Goal: Task Accomplishment & Management: Use online tool/utility

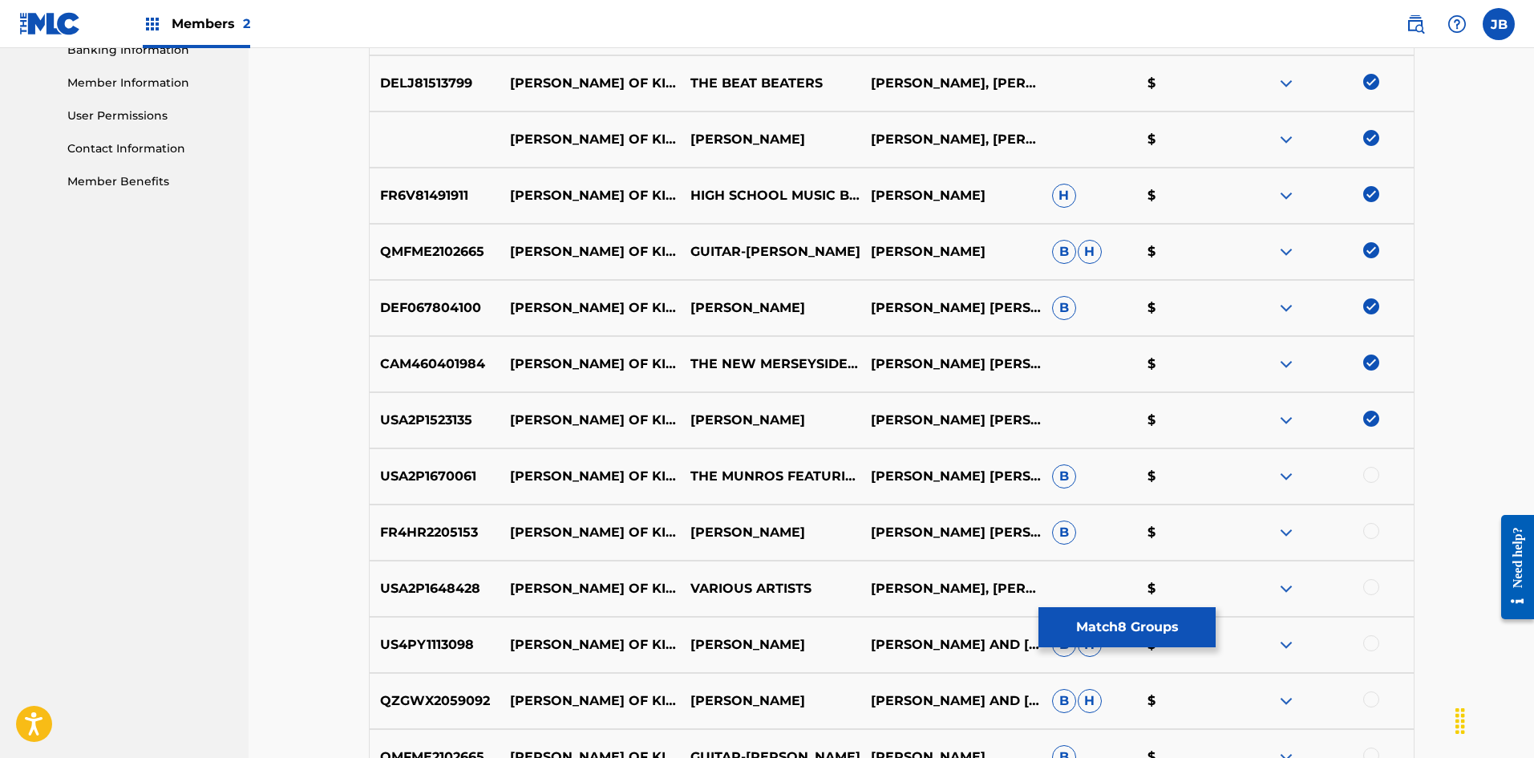
click at [1369, 479] on div at bounding box center [1371, 475] width 16 height 16
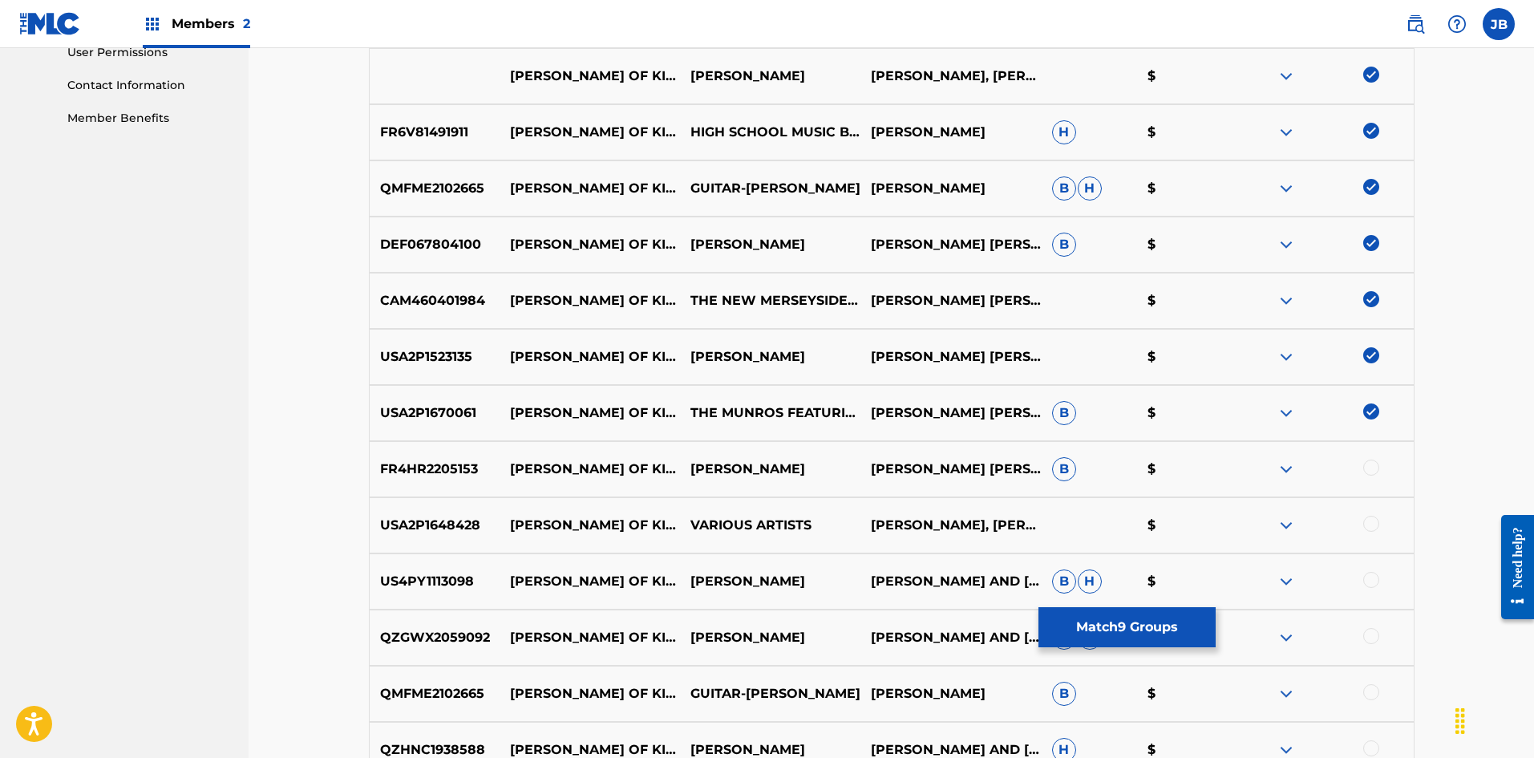
scroll to position [868, 0]
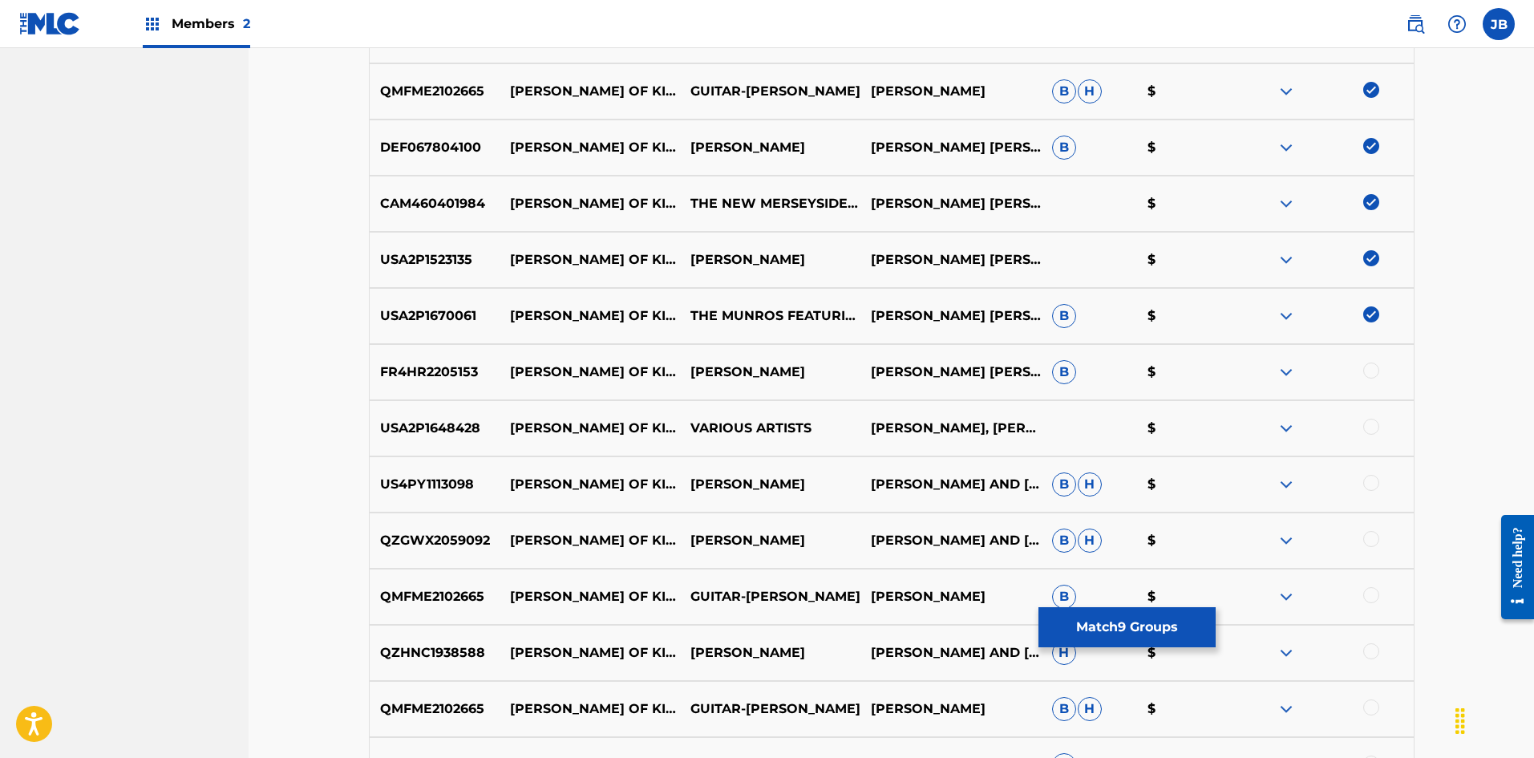
click at [1369, 367] on div at bounding box center [1371, 370] width 16 height 16
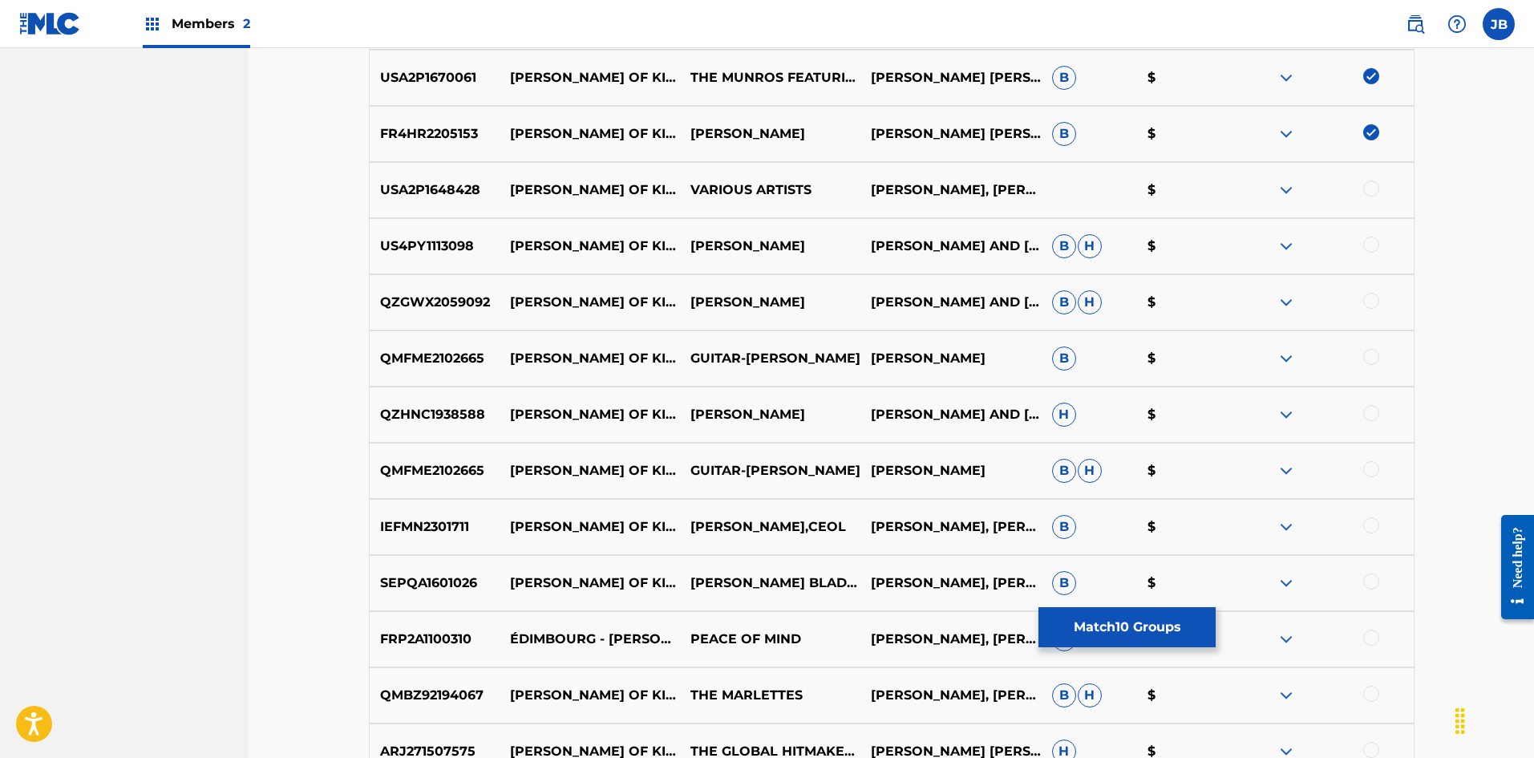
scroll to position [1109, 0]
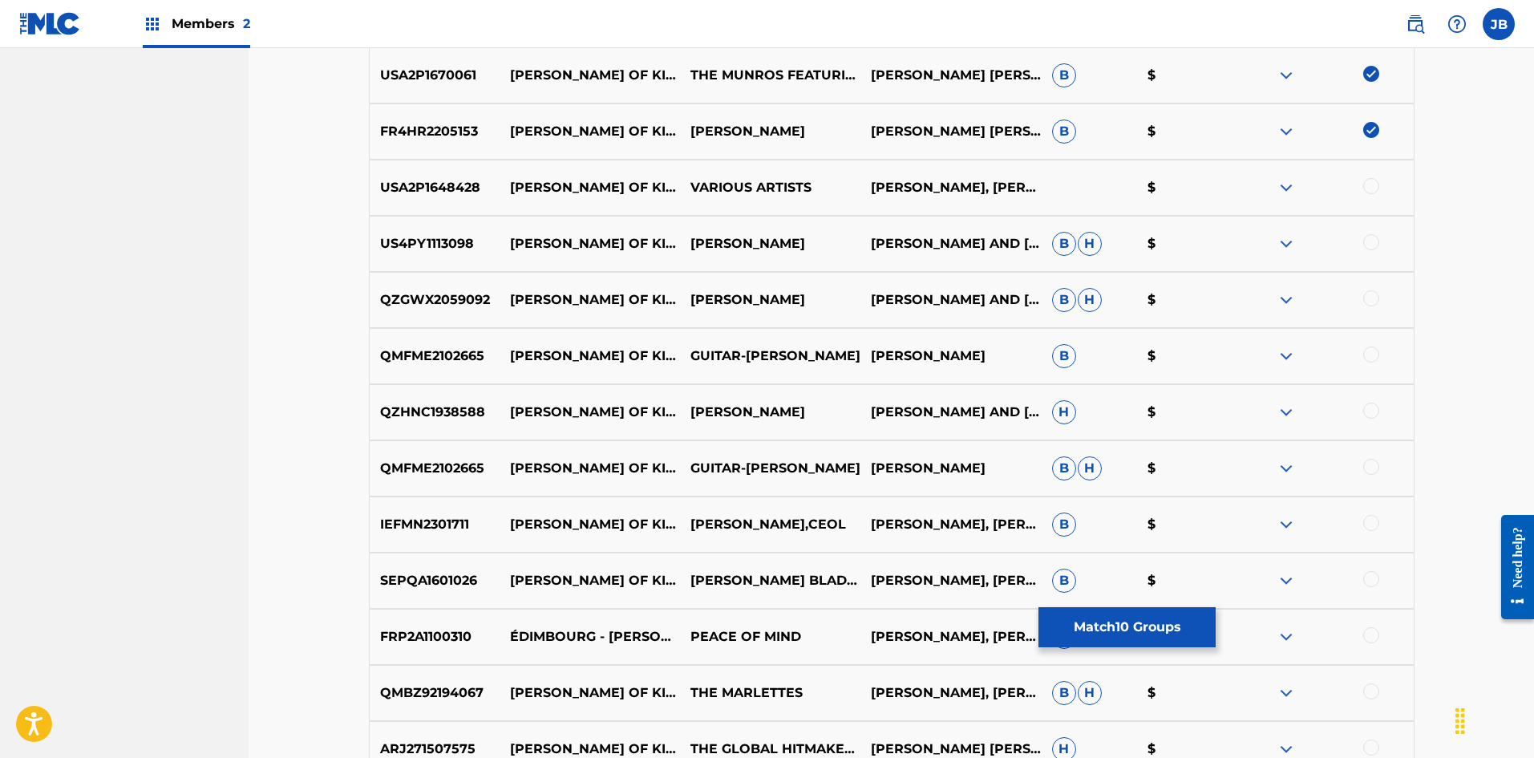
click at [1373, 188] on div at bounding box center [1371, 186] width 16 height 16
click at [1371, 233] on div "US4PY1113098 [PERSON_NAME] OF KINTYRE [PERSON_NAME] [PERSON_NAME] AND [PERSON_N…" at bounding box center [892, 244] width 1046 height 56
click at [1371, 235] on div at bounding box center [1371, 242] width 16 height 16
click at [1373, 297] on div at bounding box center [1371, 298] width 16 height 16
click at [1373, 354] on div at bounding box center [1371, 354] width 16 height 16
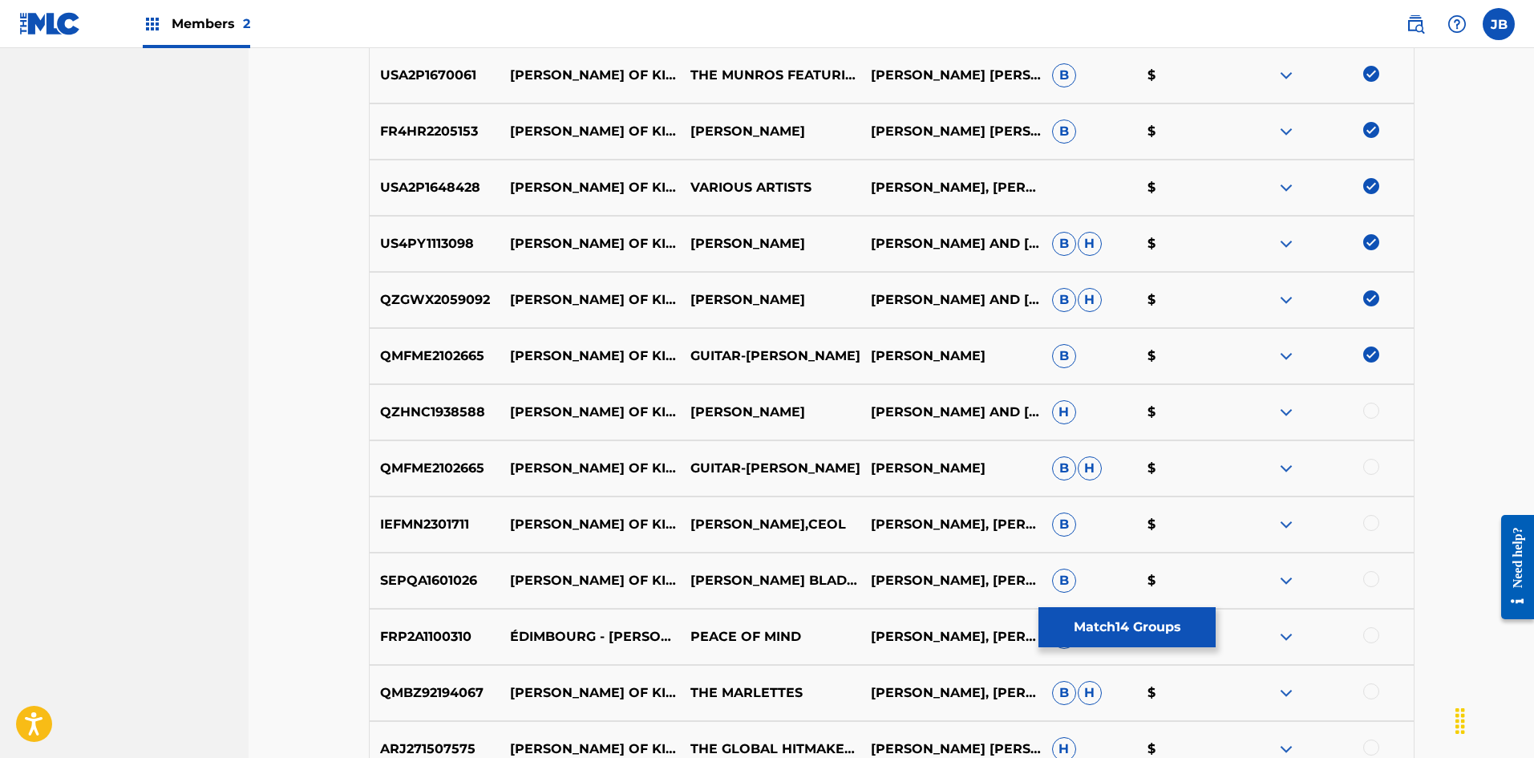
click at [1369, 411] on div at bounding box center [1371, 410] width 16 height 16
click at [1371, 466] on div at bounding box center [1371, 467] width 16 height 16
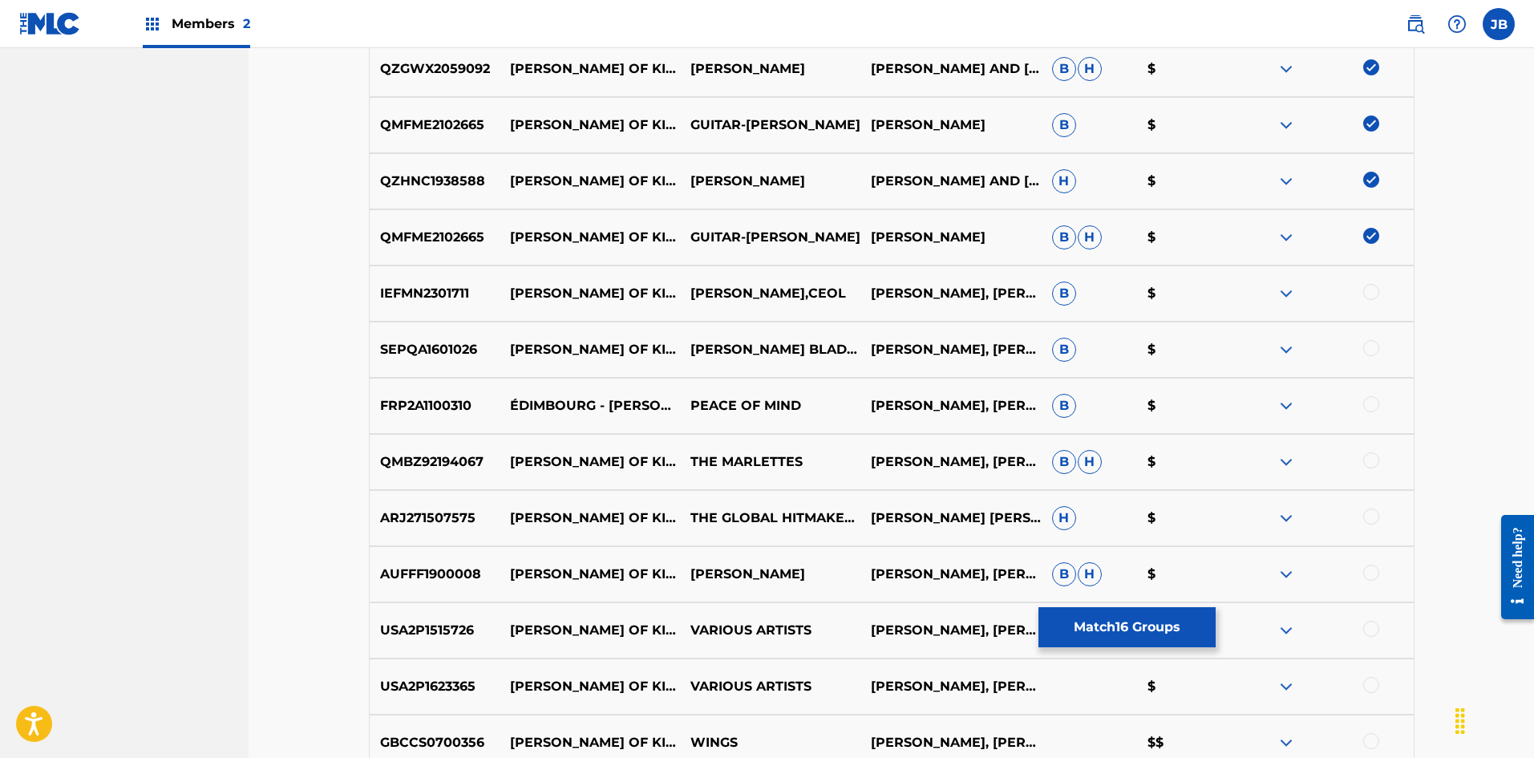
scroll to position [1349, 0]
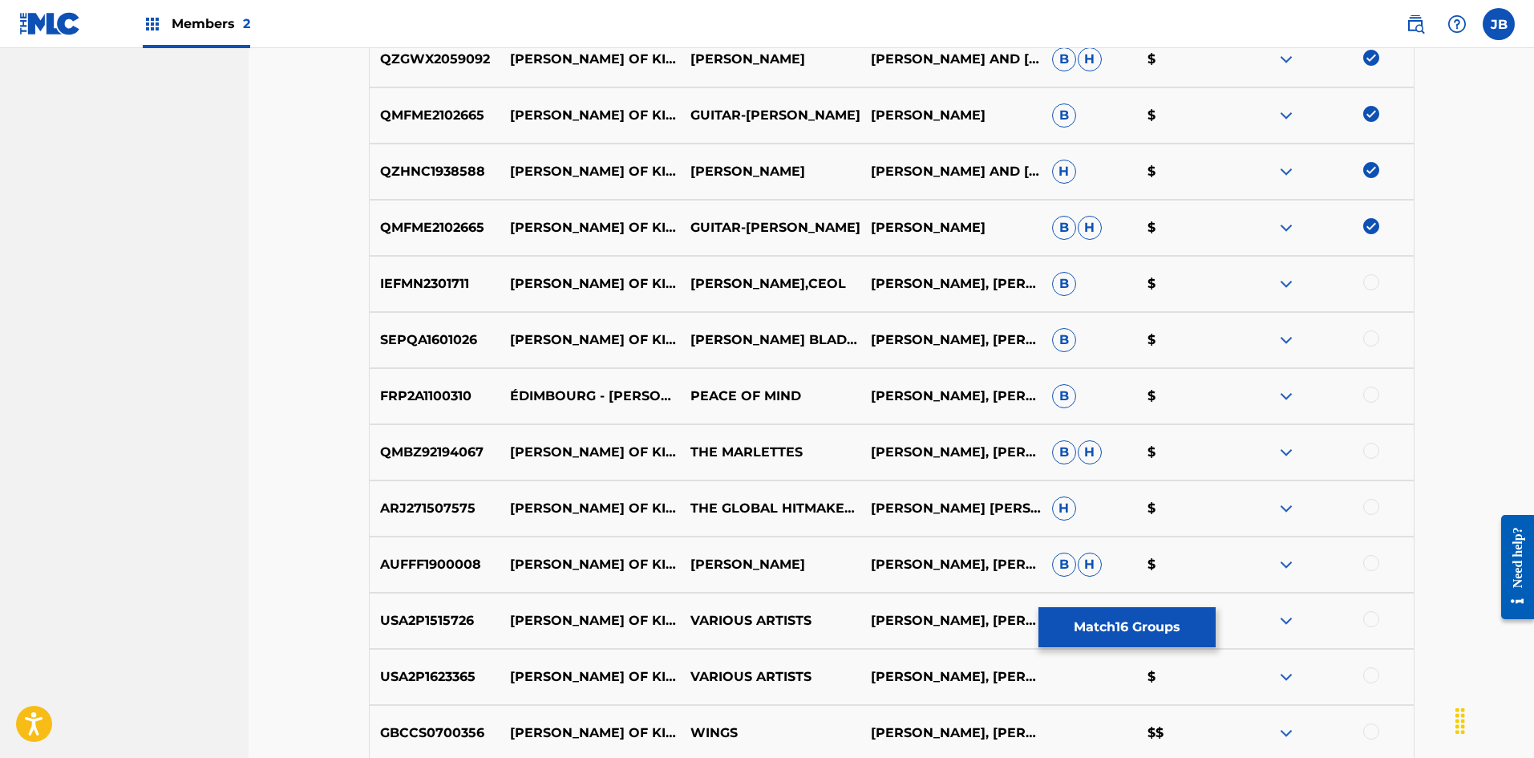
click at [1371, 281] on div at bounding box center [1371, 282] width 16 height 16
click at [1371, 342] on div at bounding box center [1371, 338] width 16 height 16
click at [1369, 394] on div at bounding box center [1371, 394] width 16 height 16
click at [1373, 447] on div at bounding box center [1371, 451] width 16 height 16
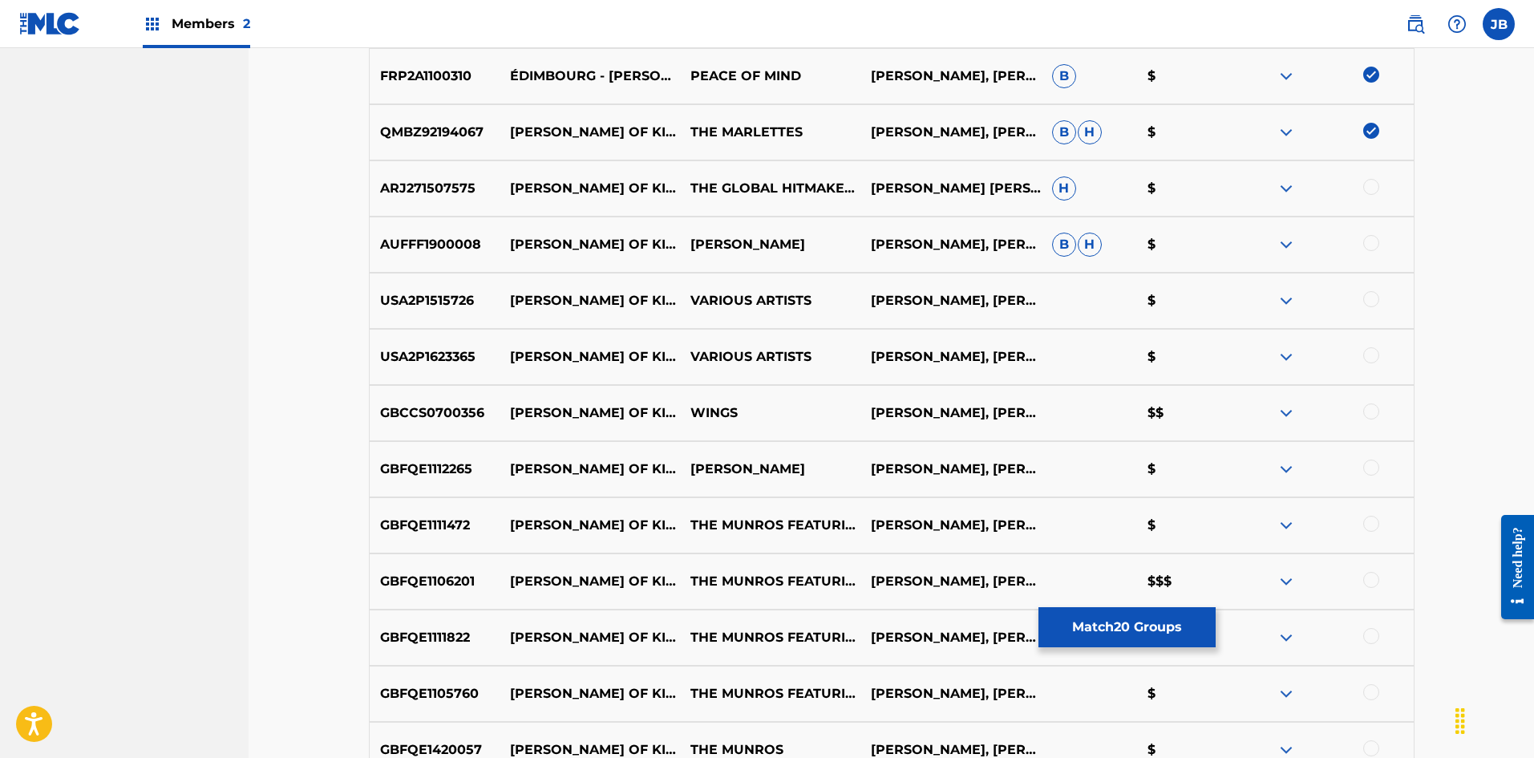
scroll to position [1670, 0]
click at [1373, 184] on div at bounding box center [1371, 186] width 16 height 16
click at [1373, 241] on div at bounding box center [1371, 242] width 16 height 16
click at [1369, 301] on div at bounding box center [1371, 298] width 16 height 16
click at [1369, 350] on div at bounding box center [1371, 354] width 16 height 16
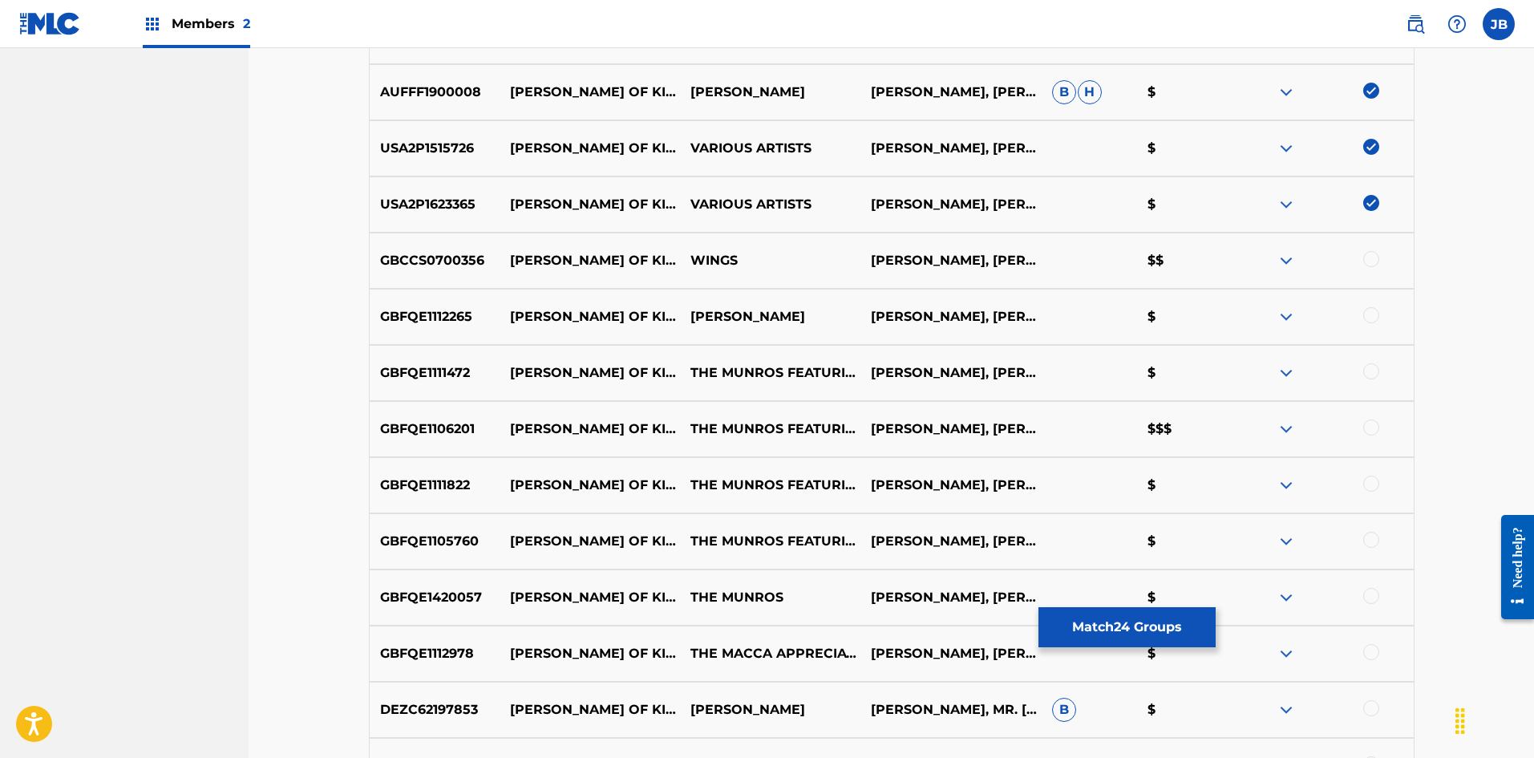
scroll to position [1830, 0]
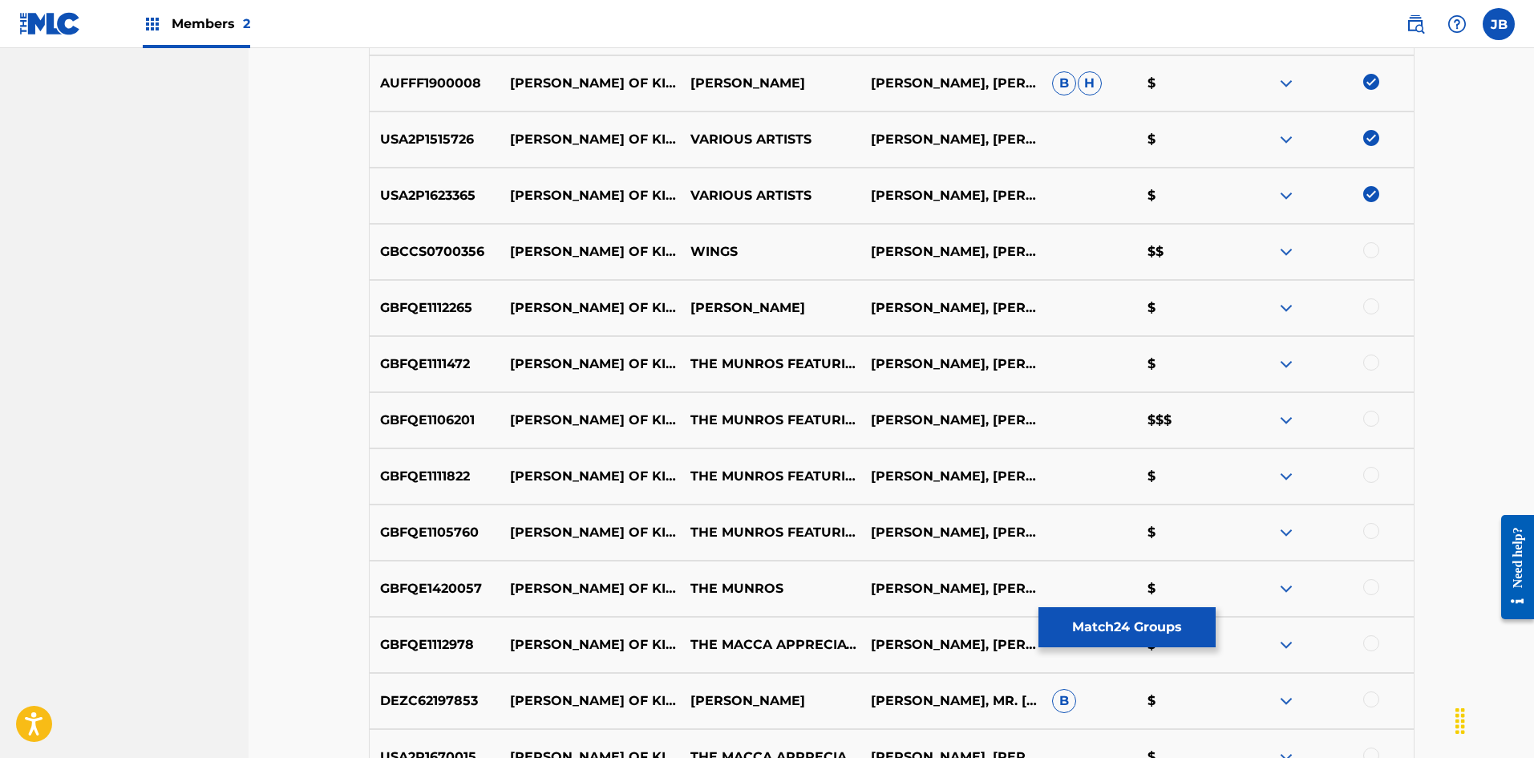
click at [1371, 250] on div at bounding box center [1371, 250] width 16 height 16
click at [1375, 306] on div at bounding box center [1371, 306] width 16 height 16
click at [1369, 368] on div at bounding box center [1371, 362] width 16 height 16
click at [1363, 413] on div at bounding box center [1322, 420] width 180 height 19
click at [1373, 424] on div at bounding box center [1371, 419] width 16 height 16
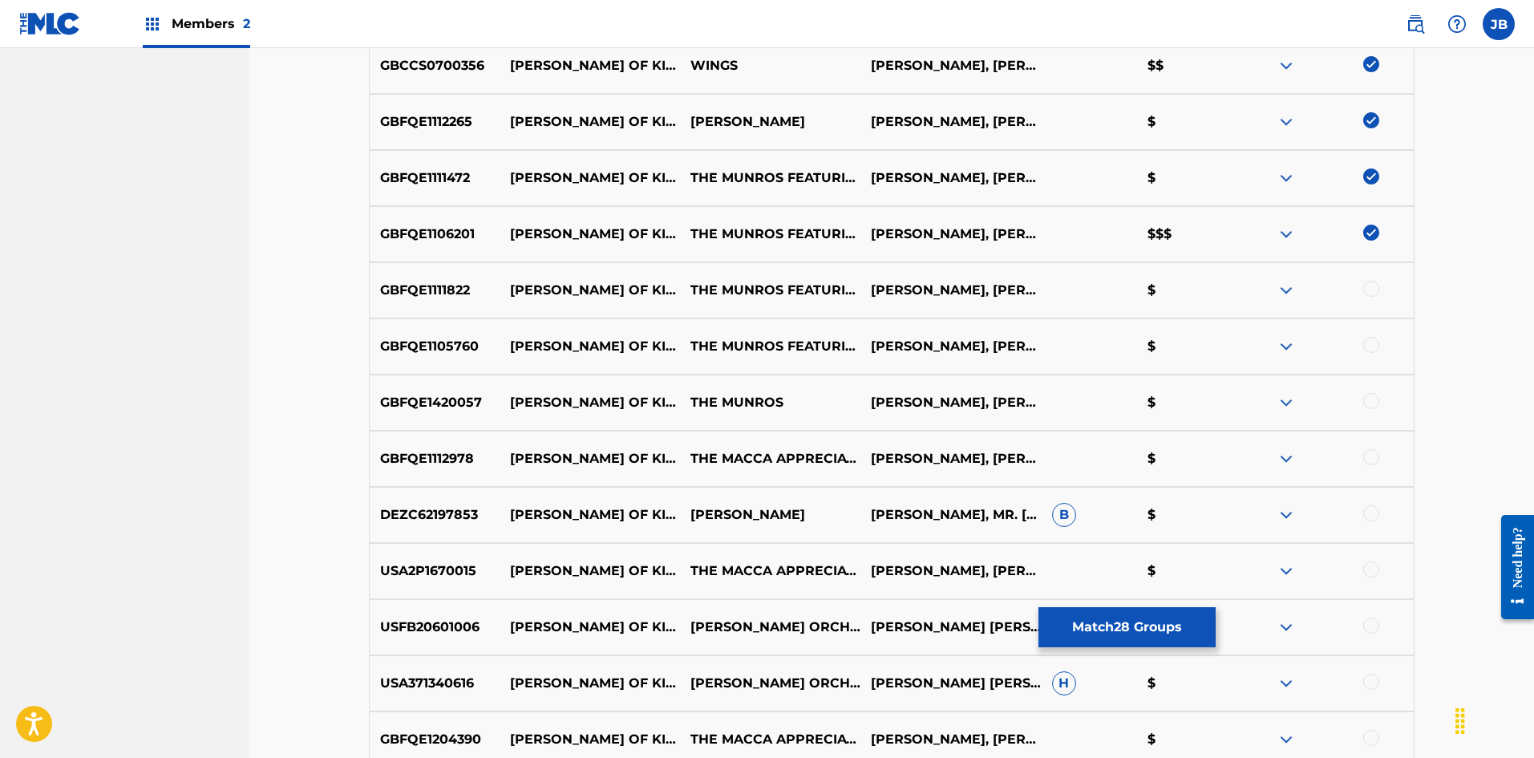
scroll to position [2071, 0]
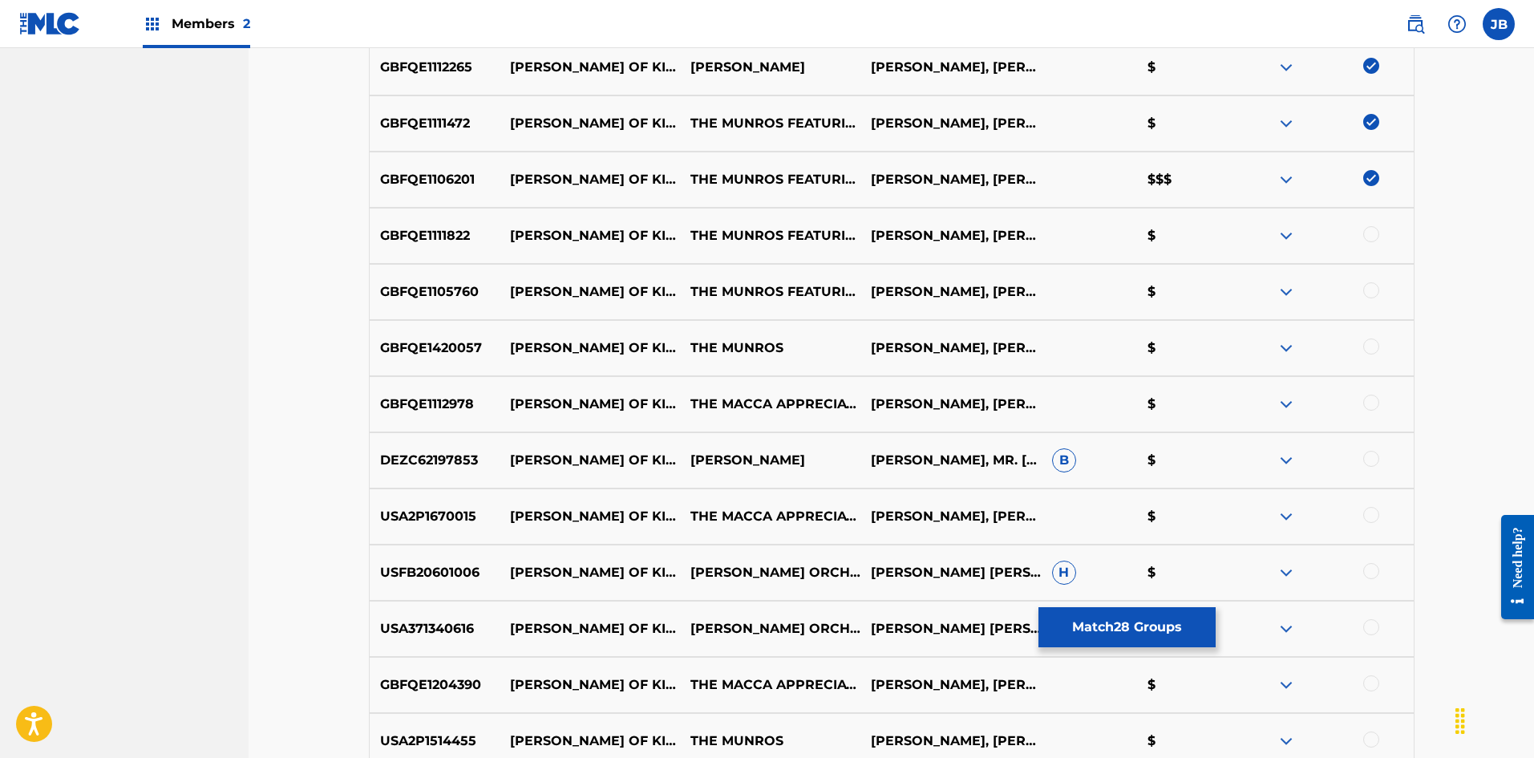
click at [1374, 233] on div at bounding box center [1371, 234] width 16 height 16
click at [1370, 290] on div at bounding box center [1371, 290] width 16 height 16
click at [1376, 346] on div at bounding box center [1371, 346] width 16 height 16
click at [1371, 402] on div at bounding box center [1371, 402] width 16 height 16
click at [1373, 454] on div at bounding box center [1371, 459] width 16 height 16
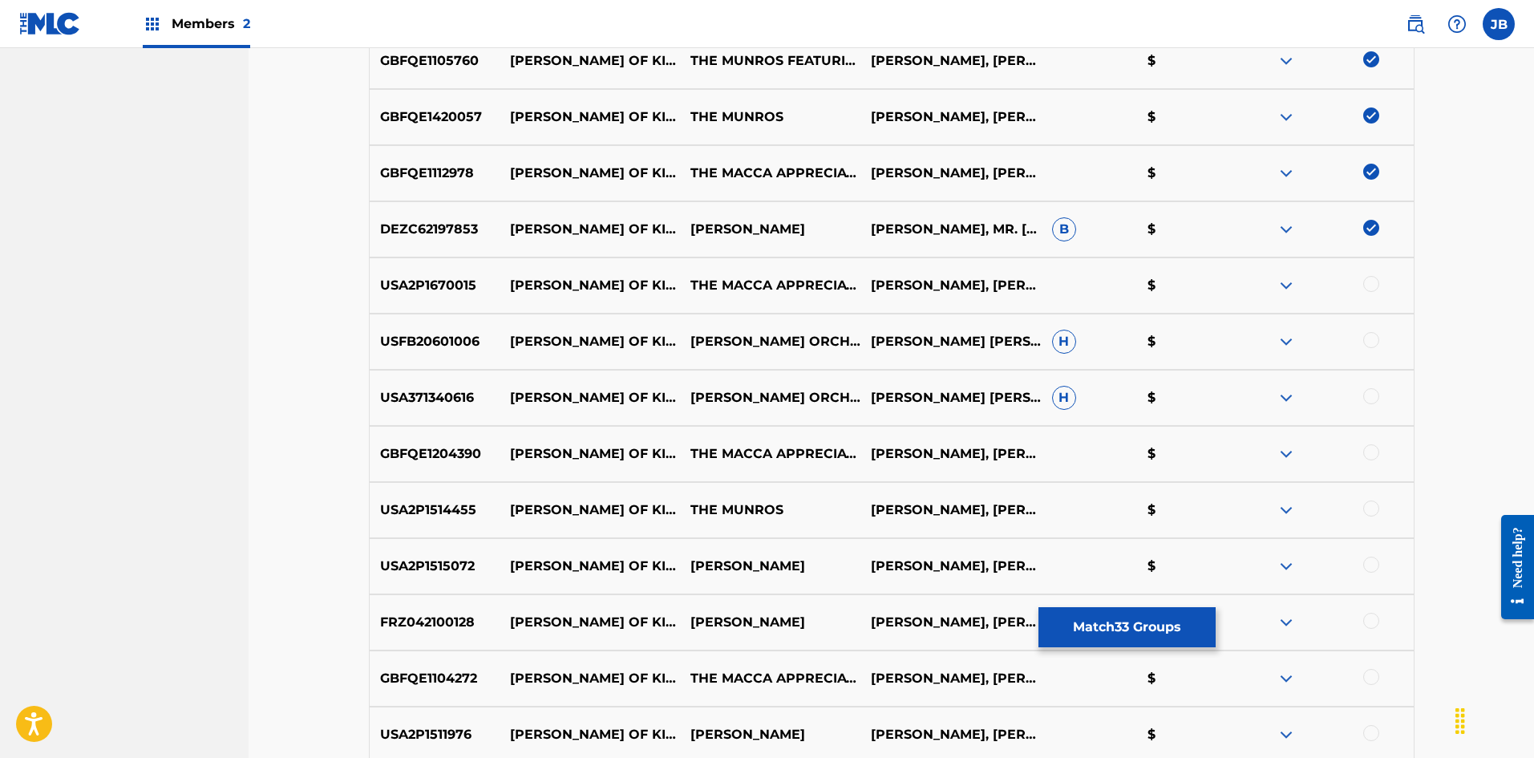
scroll to position [2312, 0]
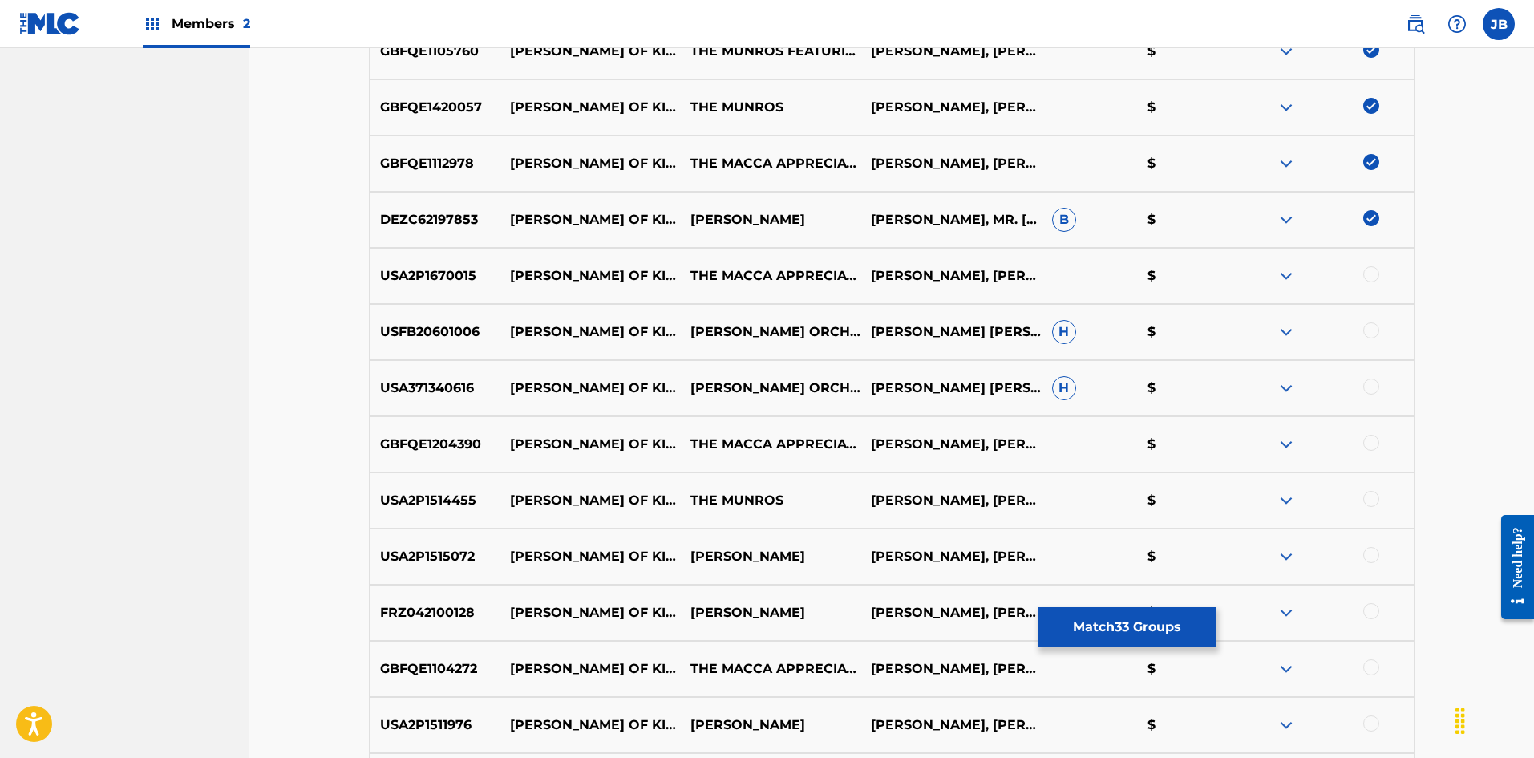
click at [1367, 276] on div at bounding box center [1371, 274] width 16 height 16
click at [1369, 327] on div at bounding box center [1371, 330] width 16 height 16
click at [1369, 389] on div at bounding box center [1371, 386] width 16 height 16
click at [1366, 444] on div at bounding box center [1371, 443] width 16 height 16
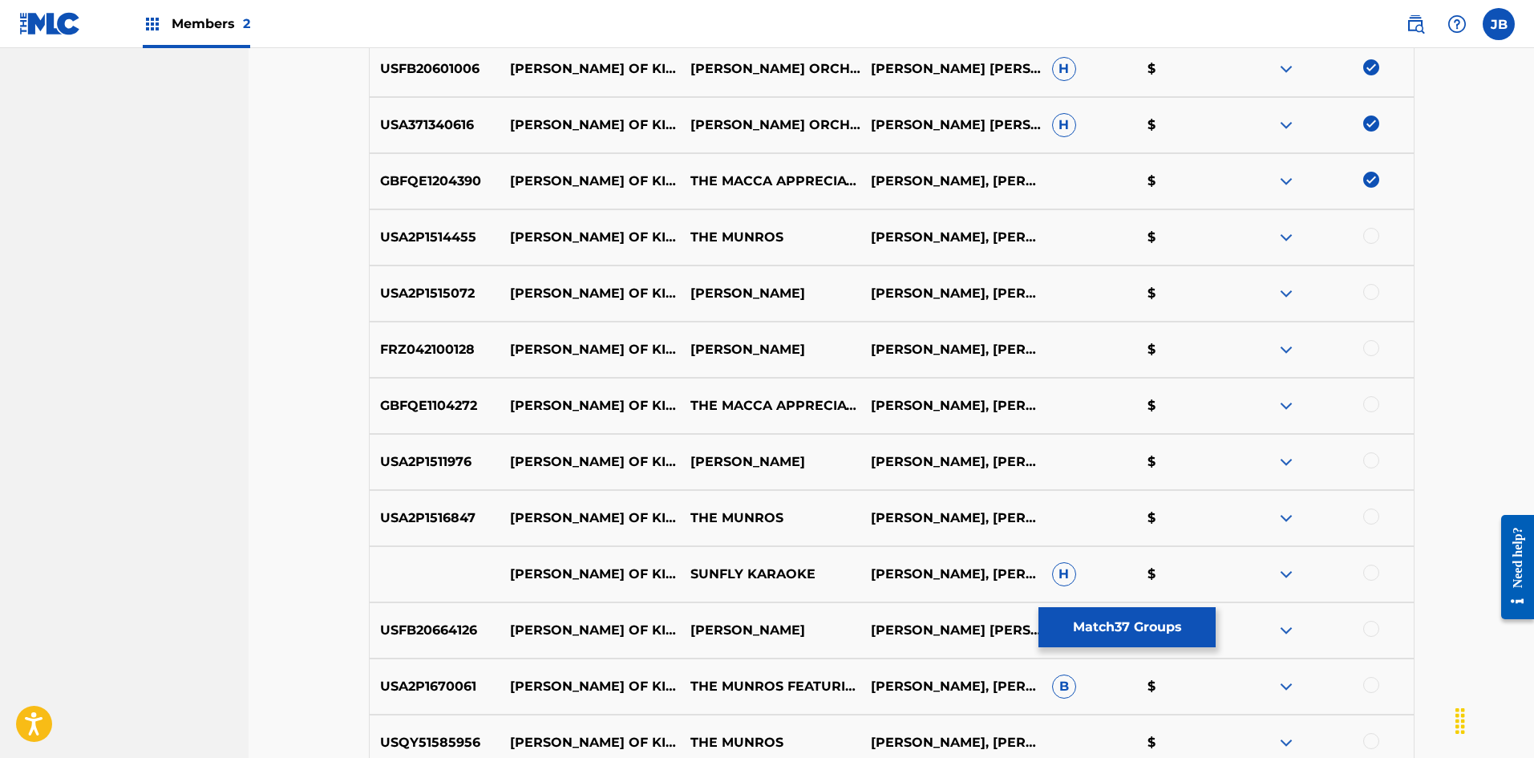
scroll to position [2632, 0]
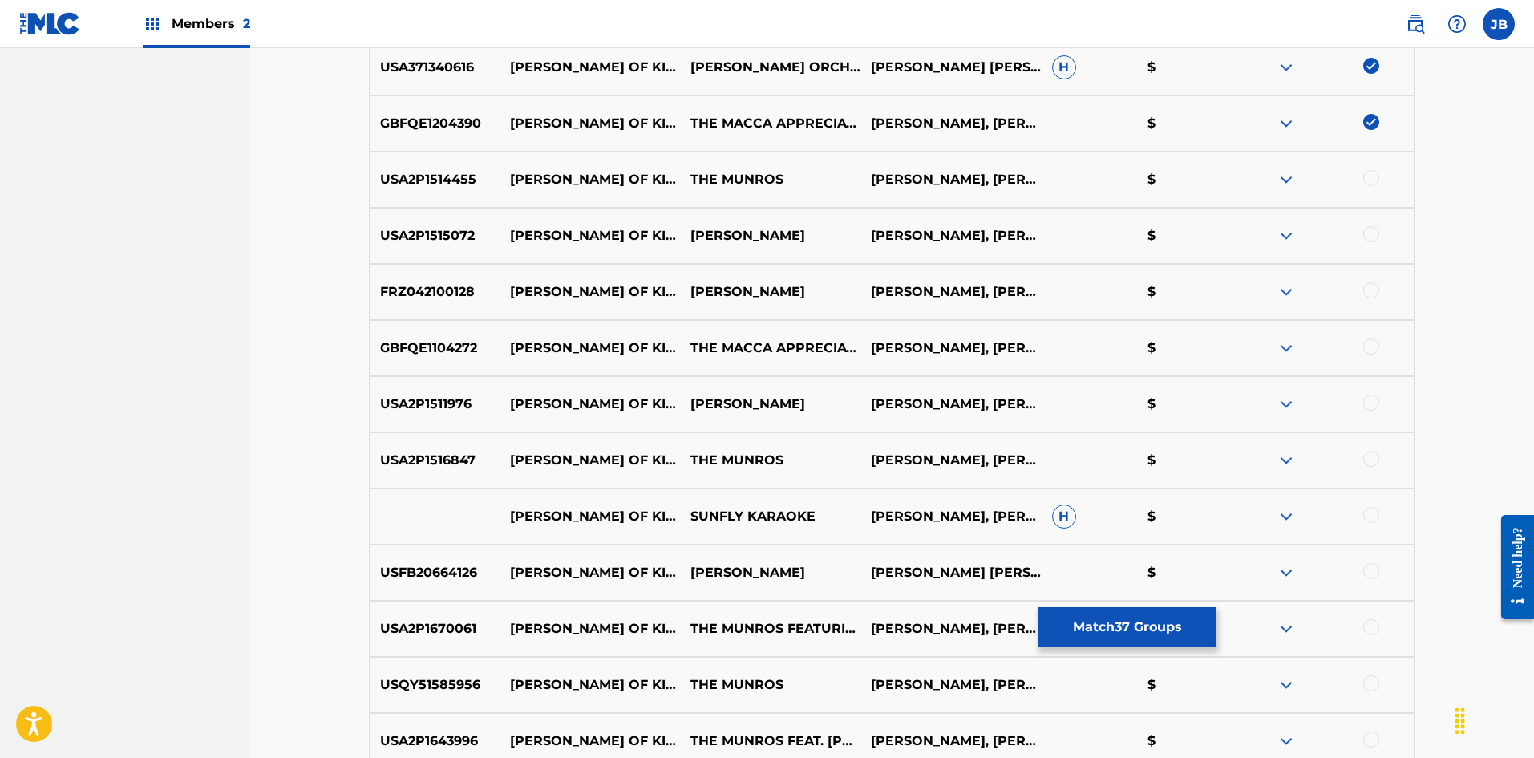
click at [1373, 177] on div at bounding box center [1371, 178] width 16 height 16
click at [1373, 233] on div at bounding box center [1371, 234] width 16 height 16
click at [1375, 291] on div at bounding box center [1371, 290] width 16 height 16
click at [1370, 335] on div "GBFQE1104272 [PERSON_NAME] OF KINTYRE (SCOTTISH WEDDING PARTY MIXMIX) THE MACCA…" at bounding box center [892, 348] width 1046 height 56
click at [1371, 348] on div at bounding box center [1371, 346] width 16 height 16
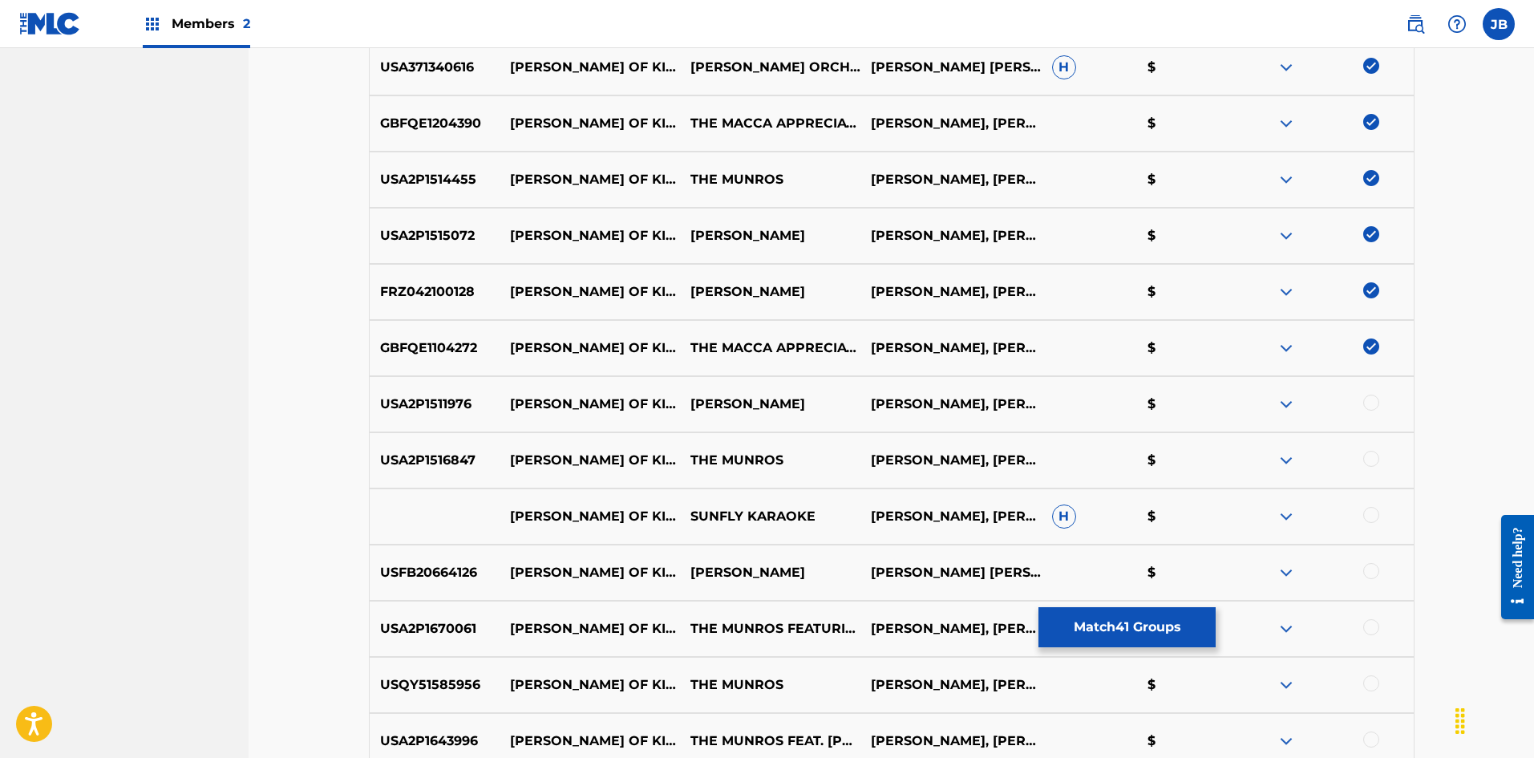
click at [1364, 401] on div at bounding box center [1371, 402] width 16 height 16
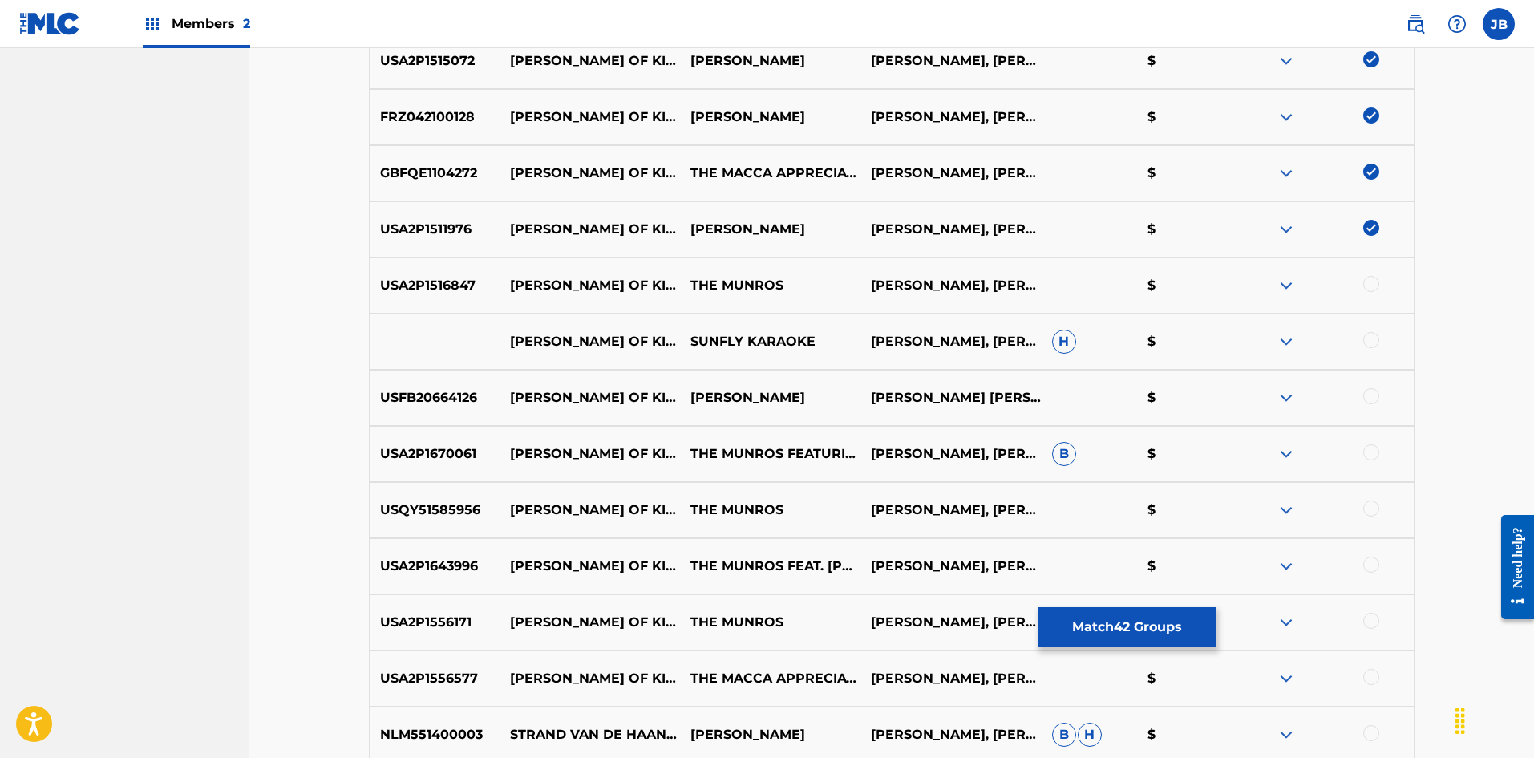
scroll to position [2873, 0]
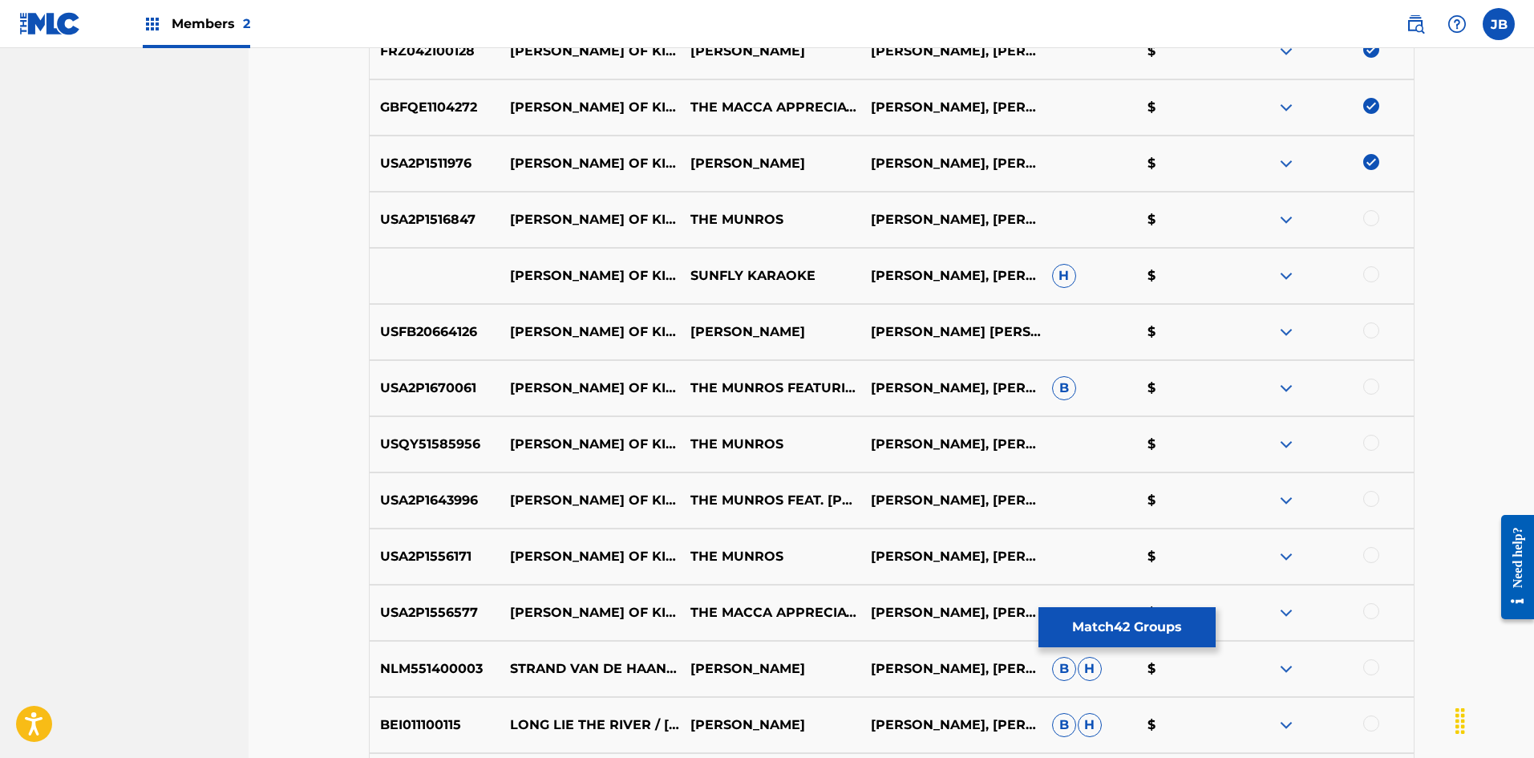
click at [1370, 217] on div at bounding box center [1371, 218] width 16 height 16
click at [1368, 274] on div at bounding box center [1371, 274] width 16 height 16
click at [1373, 327] on div at bounding box center [1371, 330] width 16 height 16
click at [1370, 382] on div at bounding box center [1371, 386] width 16 height 16
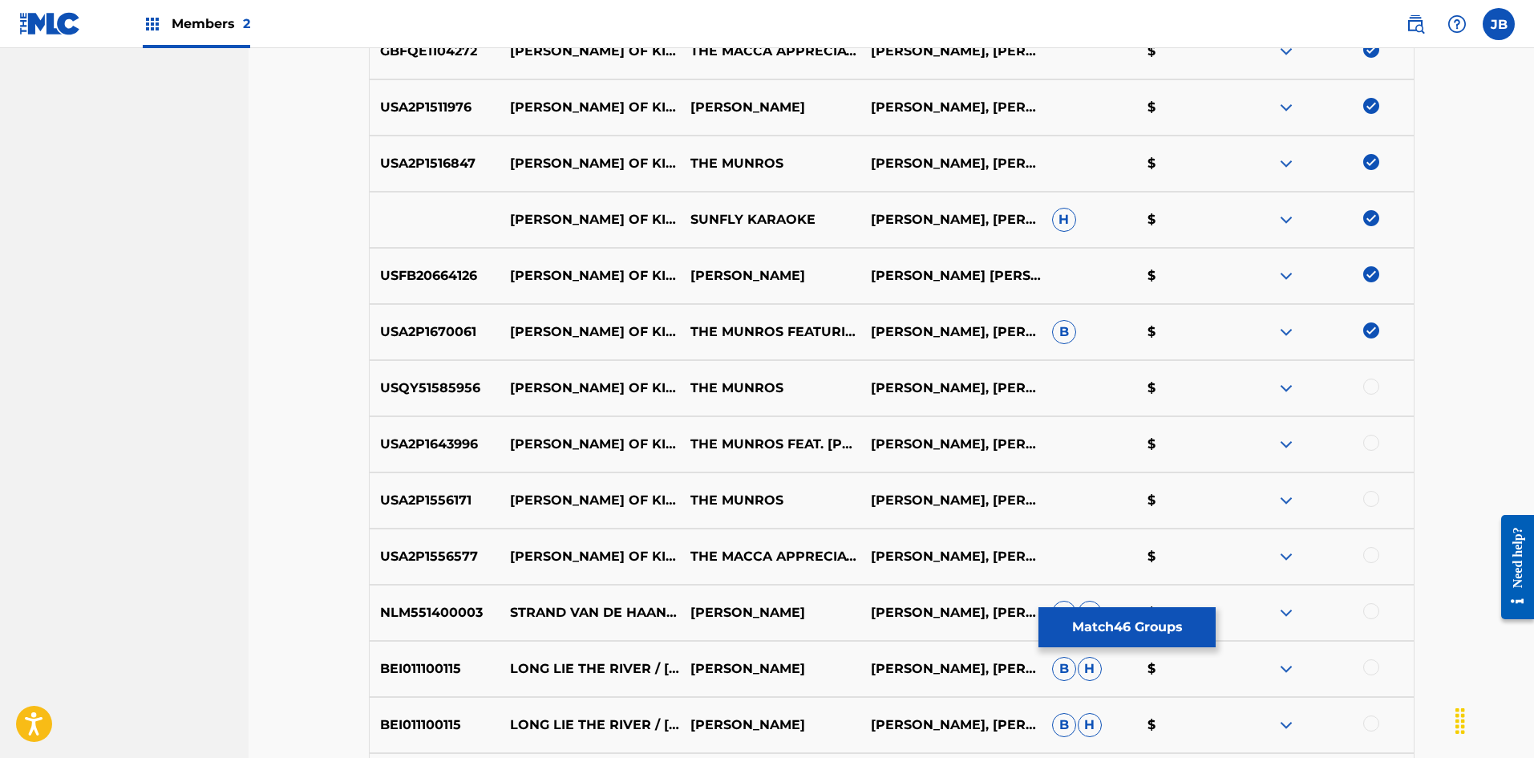
scroll to position [2953, 0]
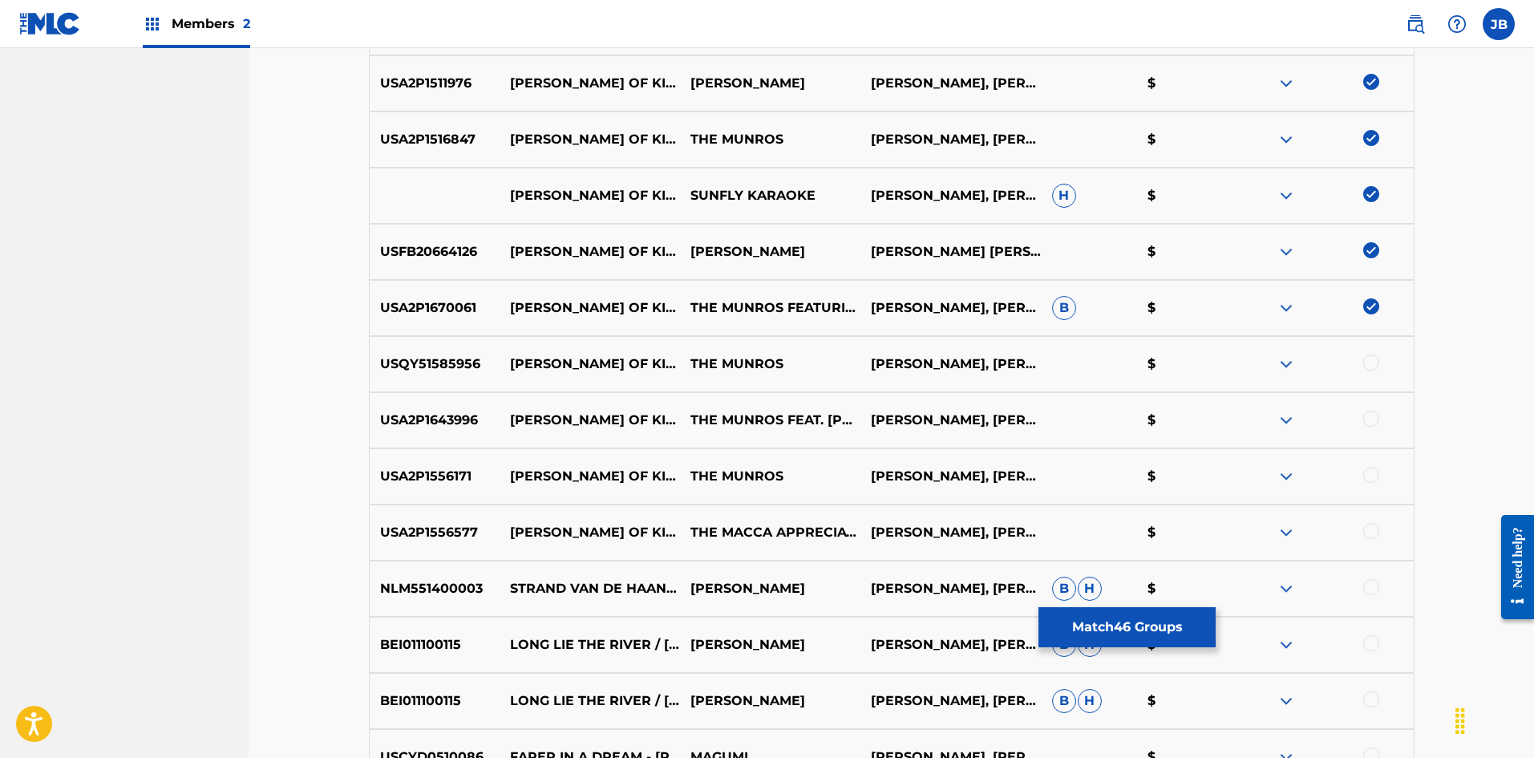
click at [1372, 366] on div at bounding box center [1371, 362] width 16 height 16
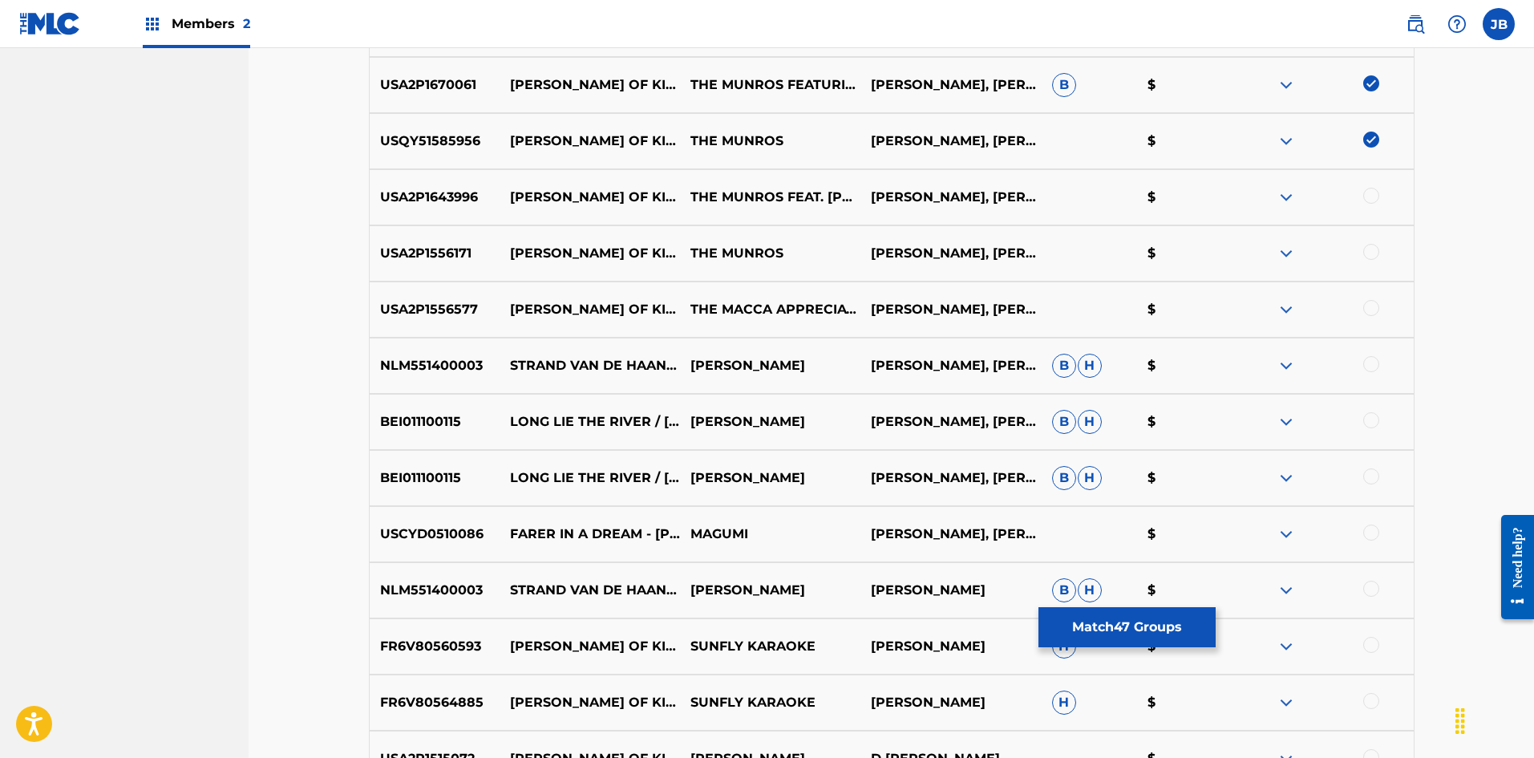
scroll to position [3193, 0]
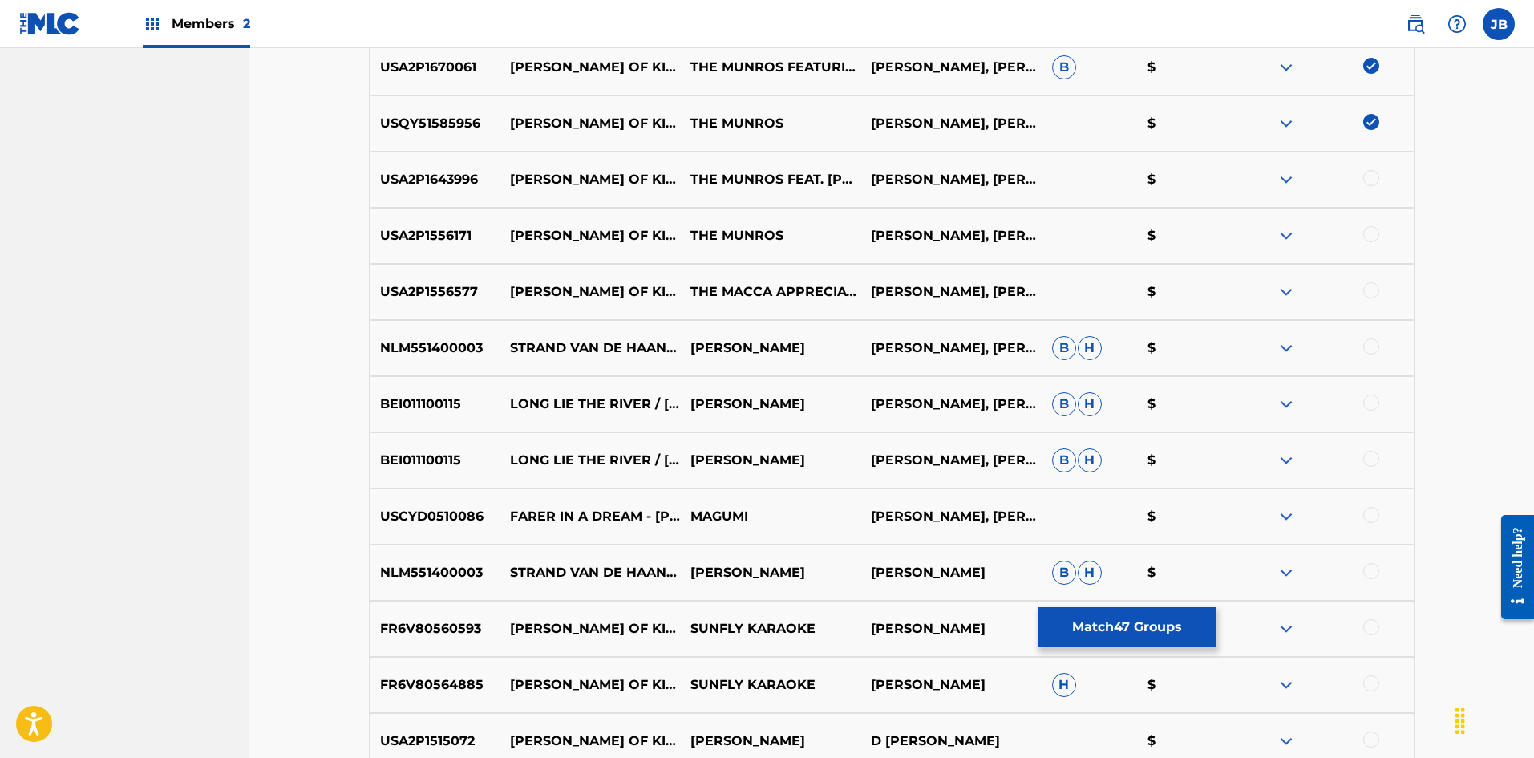
click at [1373, 179] on div at bounding box center [1371, 178] width 16 height 16
click at [1373, 237] on div at bounding box center [1371, 234] width 16 height 16
click at [1369, 286] on div at bounding box center [1371, 290] width 16 height 16
click at [1374, 347] on div at bounding box center [1371, 346] width 16 height 16
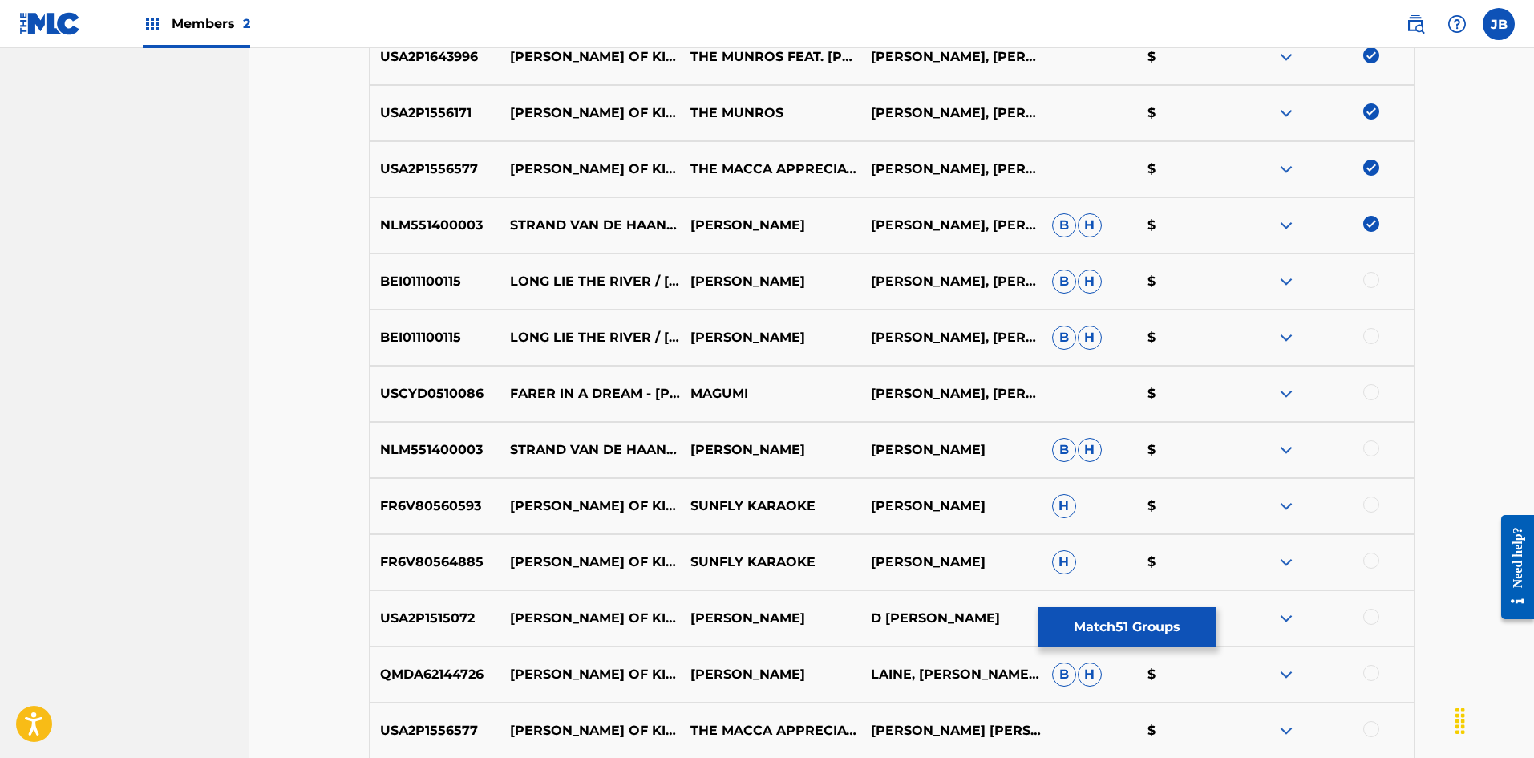
scroll to position [3354, 0]
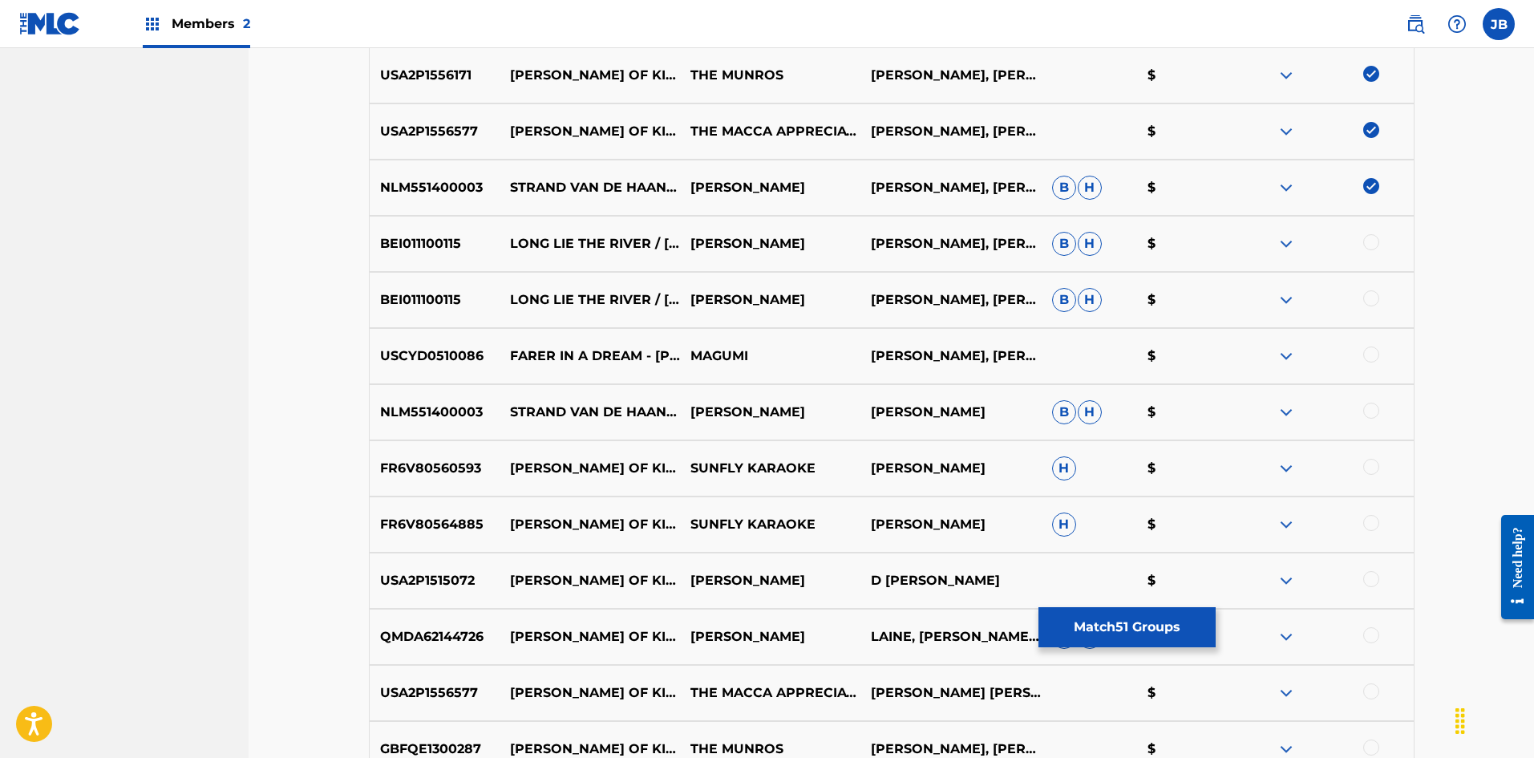
click at [1371, 356] on div at bounding box center [1371, 354] width 16 height 16
click at [1373, 412] on div at bounding box center [1371, 410] width 16 height 16
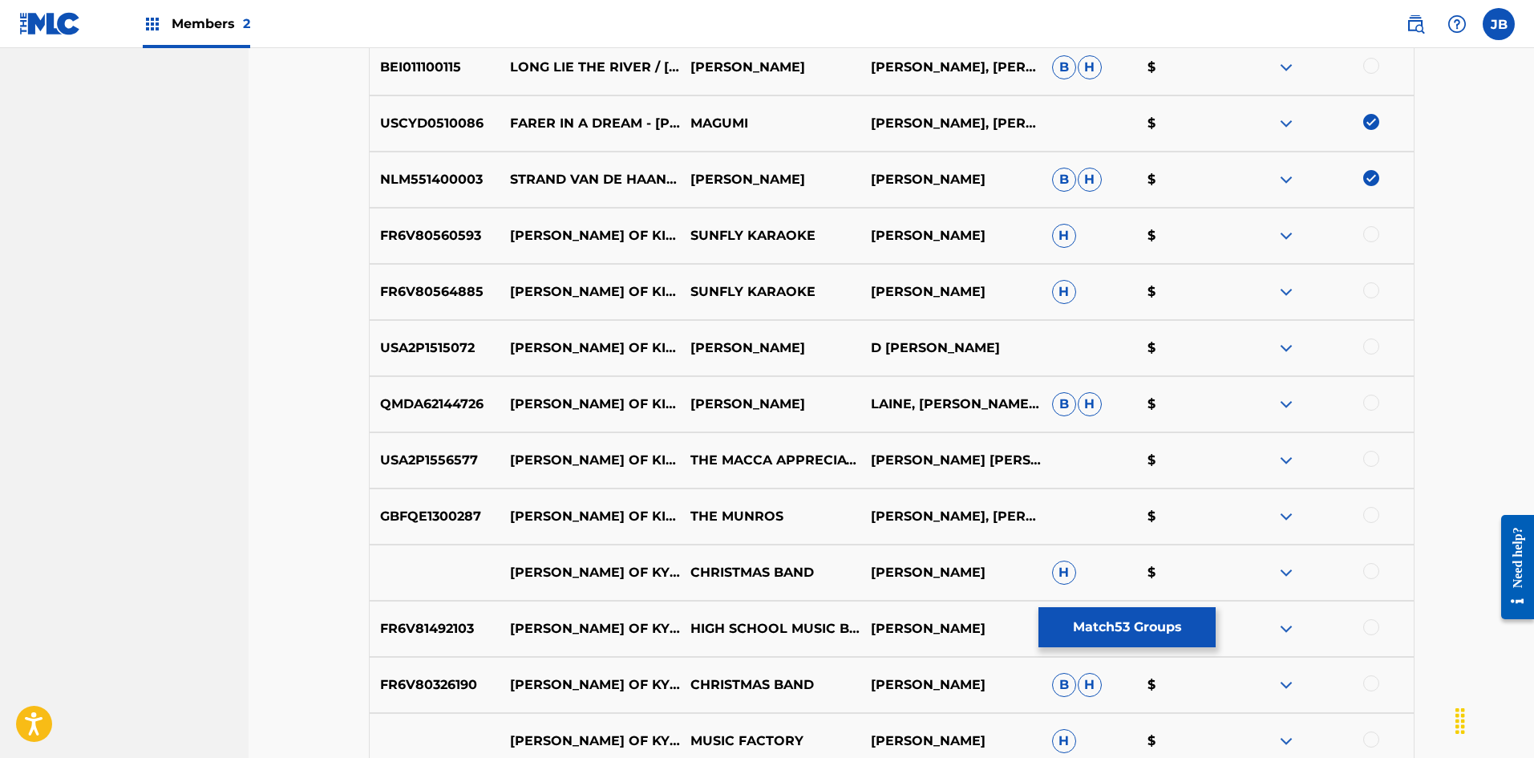
scroll to position [3594, 0]
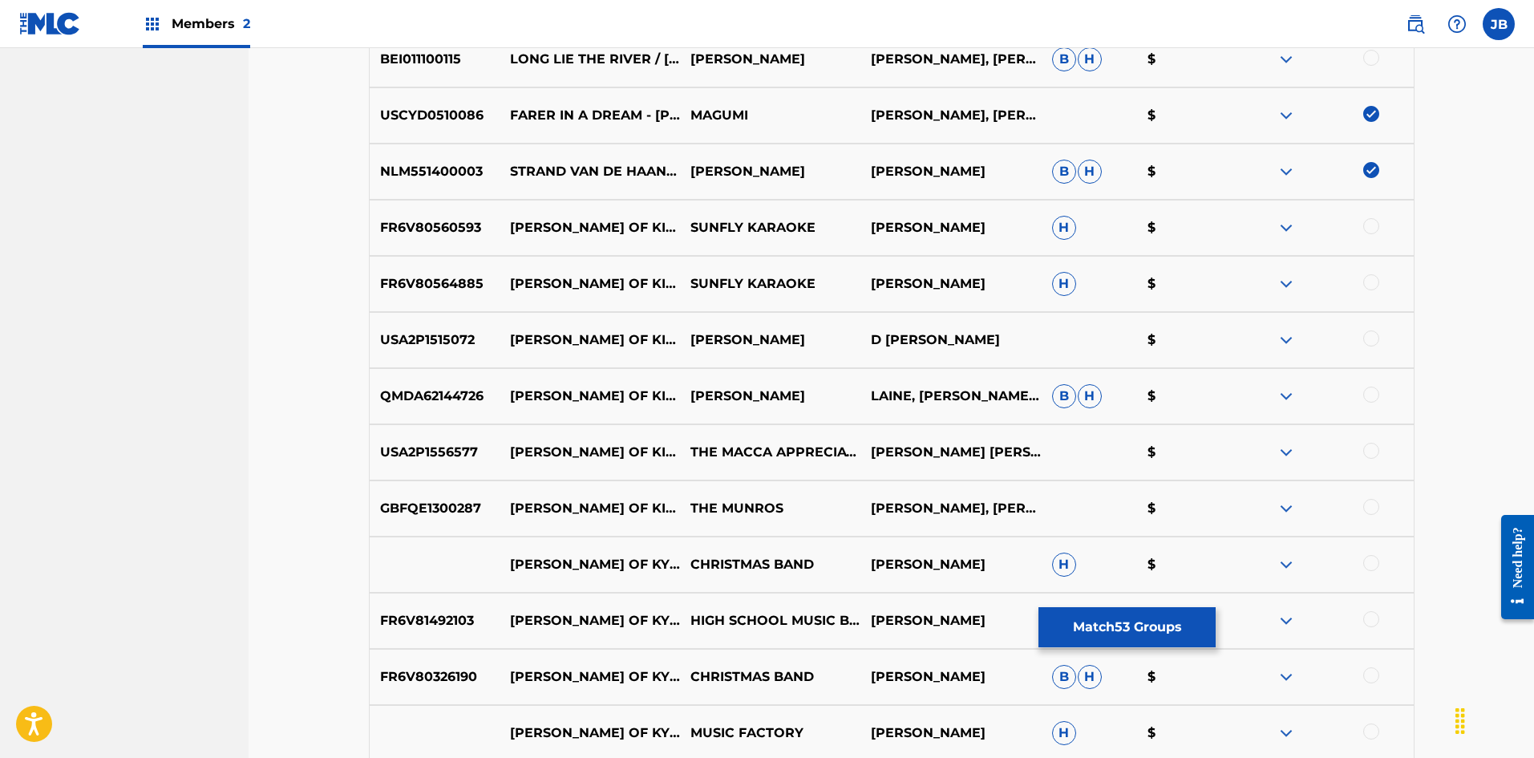
click at [1367, 224] on div at bounding box center [1371, 226] width 16 height 16
click at [1371, 282] on div at bounding box center [1371, 282] width 16 height 16
click at [1371, 342] on div at bounding box center [1371, 338] width 16 height 16
click at [1369, 455] on div at bounding box center [1371, 451] width 16 height 16
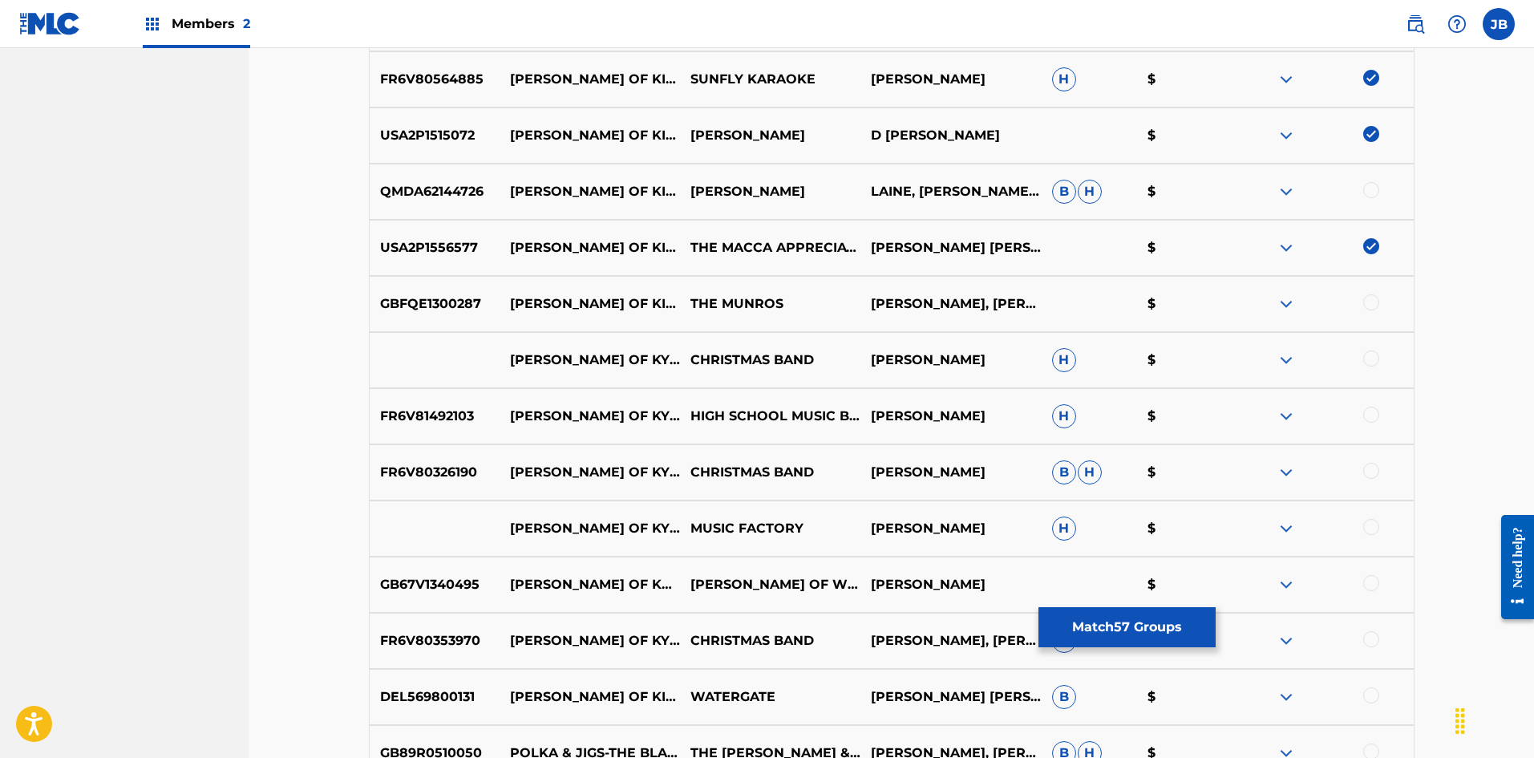
scroll to position [3835, 0]
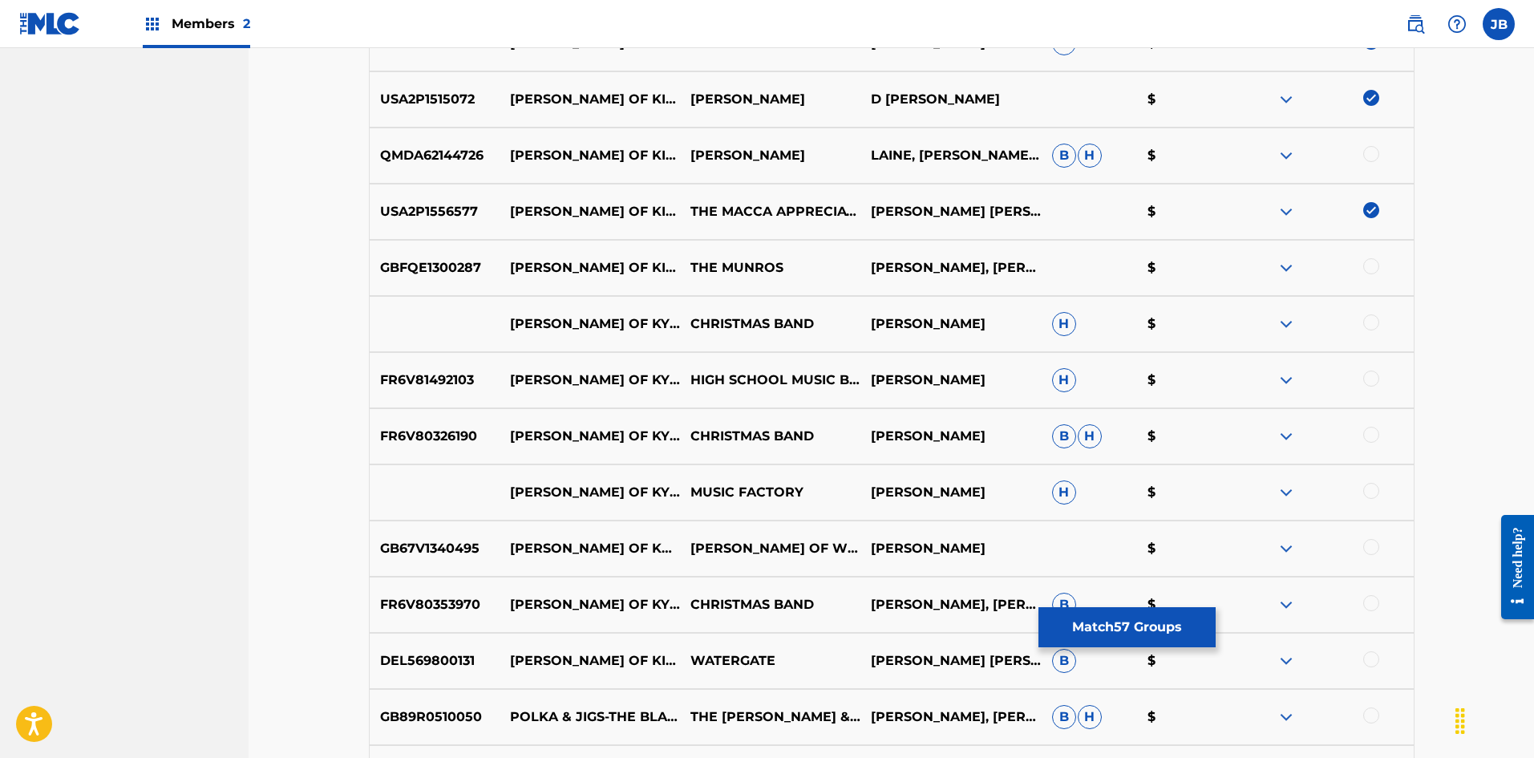
click at [1369, 267] on div at bounding box center [1371, 266] width 16 height 16
click at [1373, 320] on div at bounding box center [1371, 322] width 16 height 16
click at [1374, 378] on div at bounding box center [1371, 378] width 16 height 16
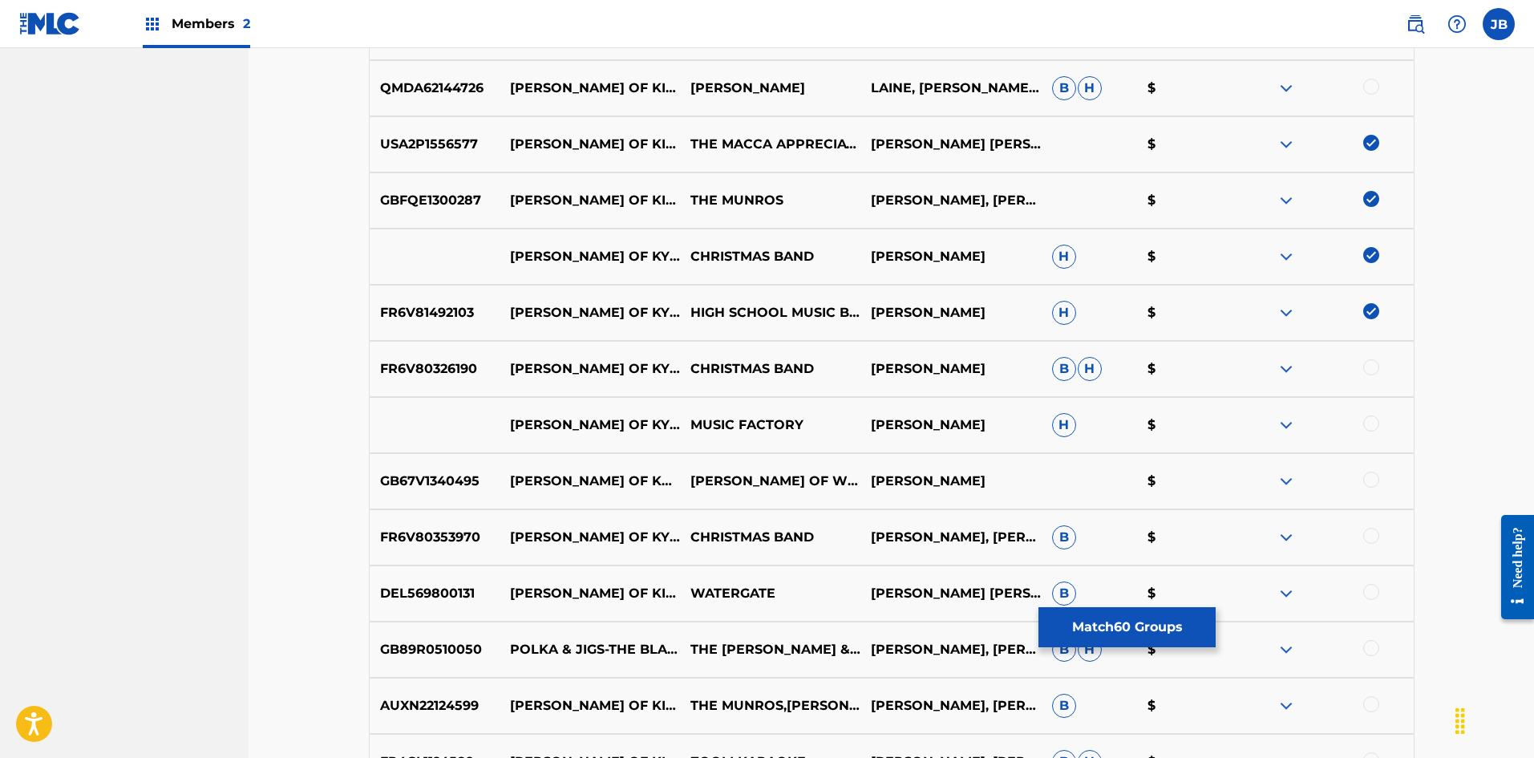
scroll to position [3995, 0]
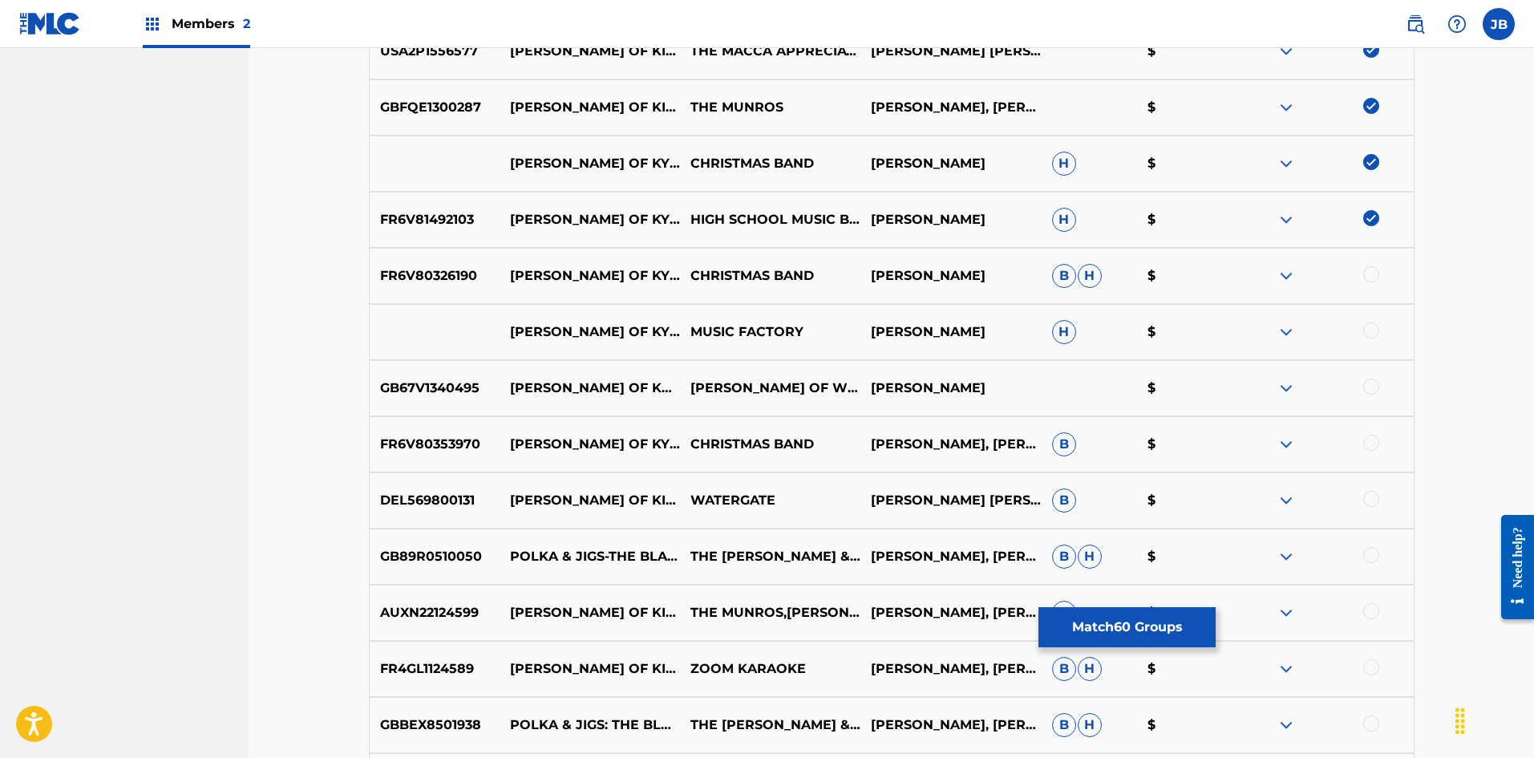
click at [1373, 276] on div at bounding box center [1371, 274] width 16 height 16
click at [1369, 330] on div at bounding box center [1371, 330] width 16 height 16
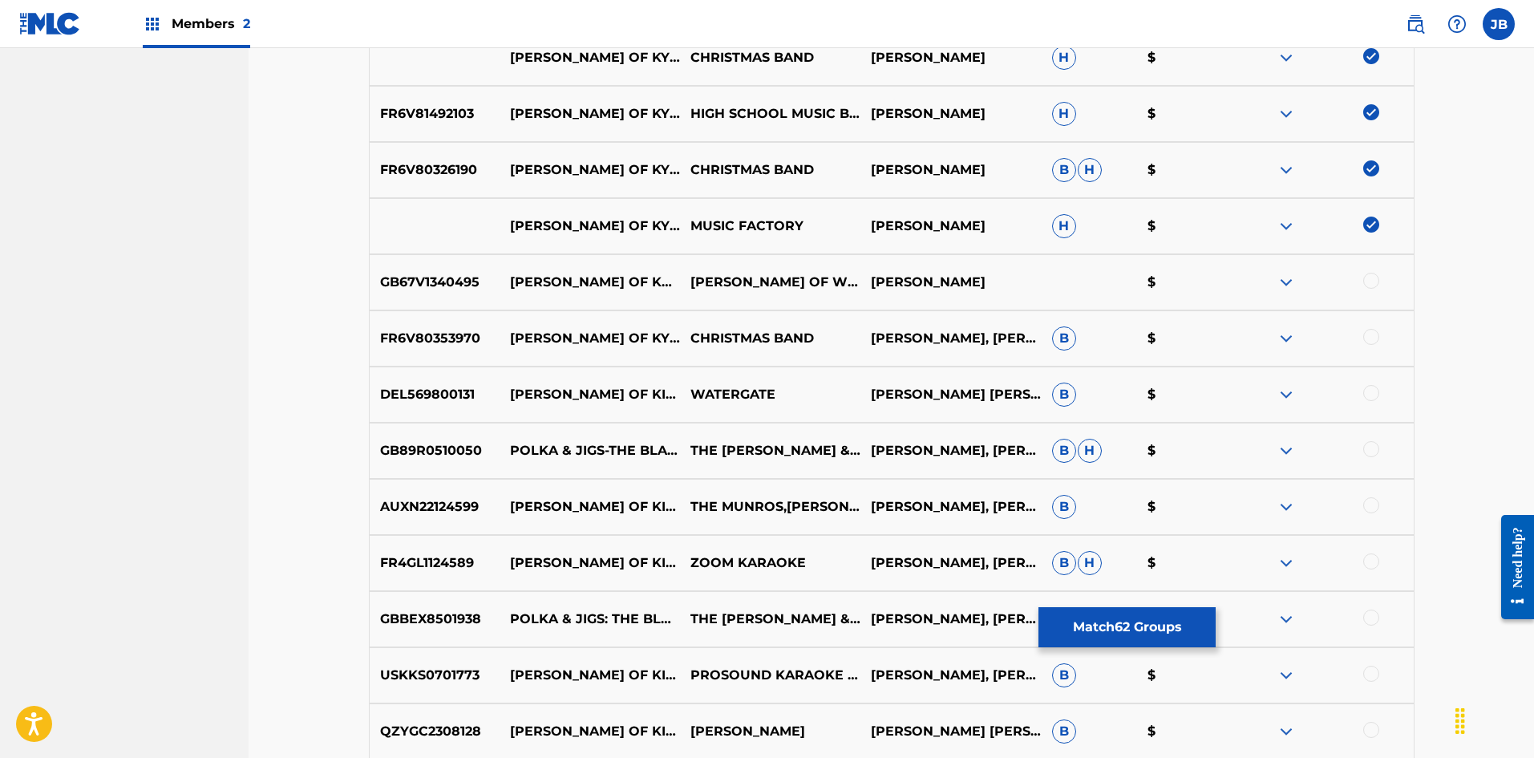
scroll to position [4156, 0]
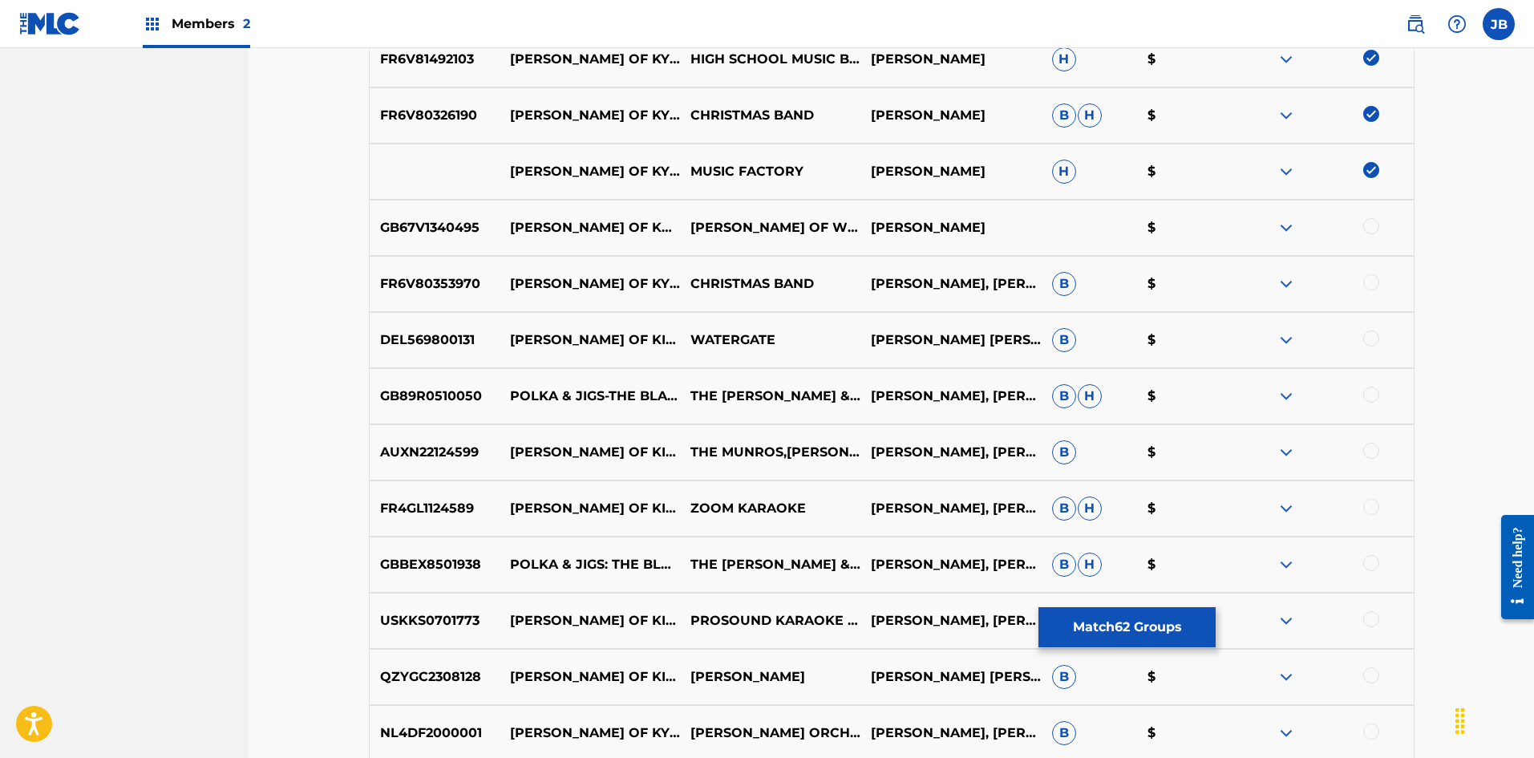
click at [1371, 228] on div at bounding box center [1371, 226] width 16 height 16
click at [1373, 290] on div at bounding box center [1322, 283] width 180 height 19
click at [1375, 338] on div at bounding box center [1371, 338] width 16 height 16
click at [1375, 280] on div at bounding box center [1371, 282] width 16 height 16
click at [1376, 398] on div at bounding box center [1371, 394] width 16 height 16
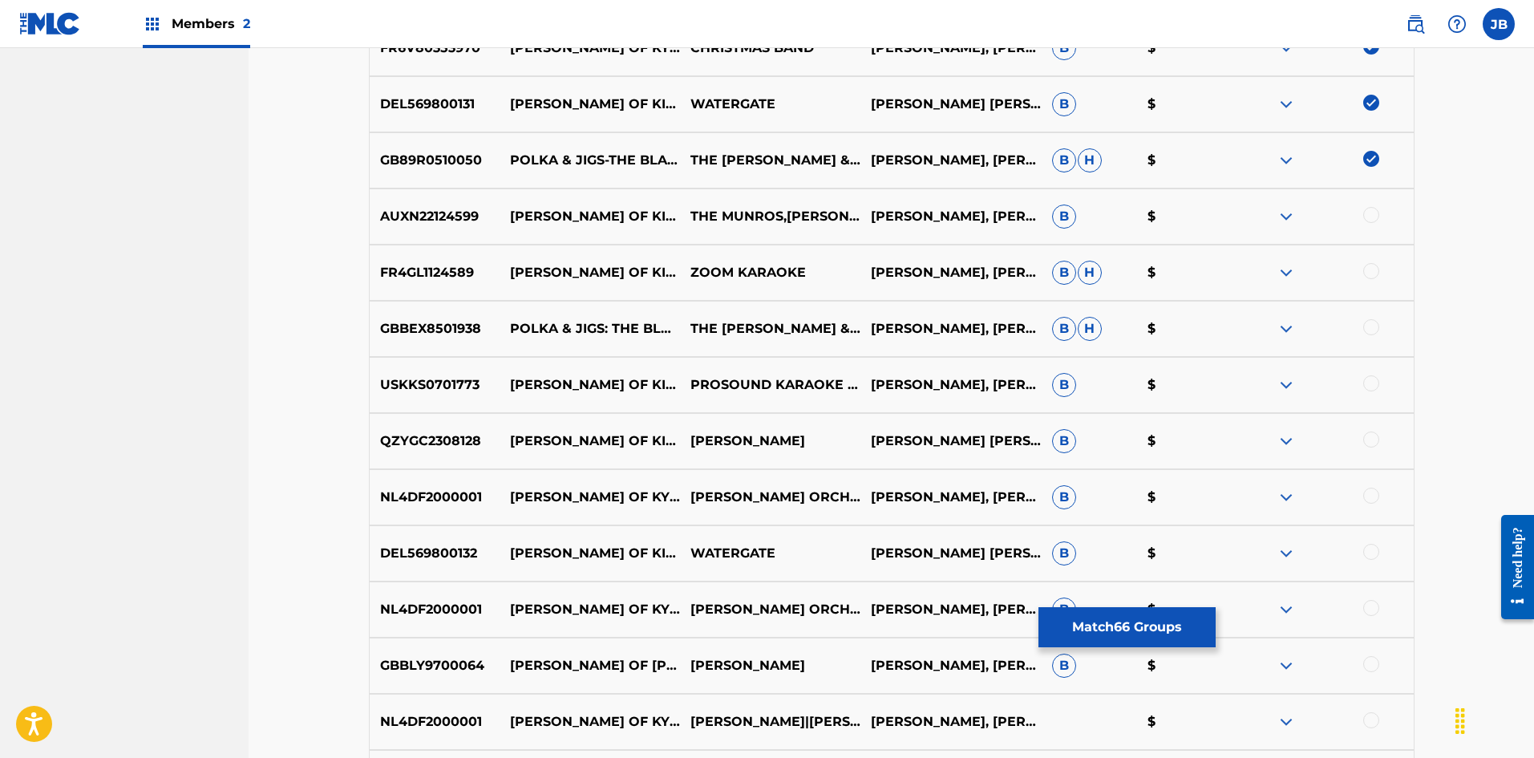
scroll to position [4396, 0]
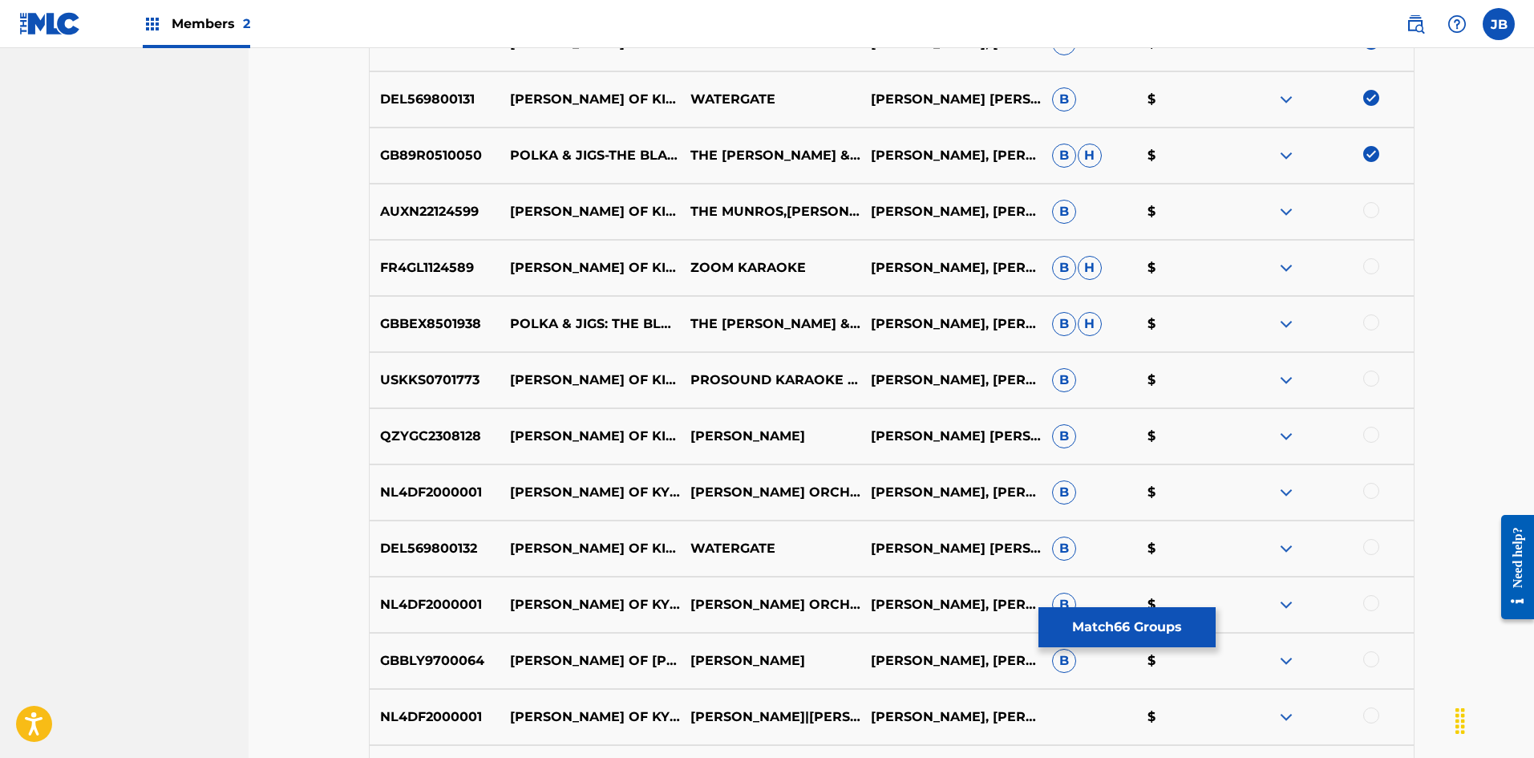
click at [1369, 211] on div at bounding box center [1371, 210] width 16 height 16
click at [1366, 269] on div at bounding box center [1371, 266] width 16 height 16
click at [1369, 323] on div at bounding box center [1371, 322] width 16 height 16
click at [1374, 379] on div at bounding box center [1371, 378] width 16 height 16
click at [1373, 497] on div at bounding box center [1371, 491] width 16 height 16
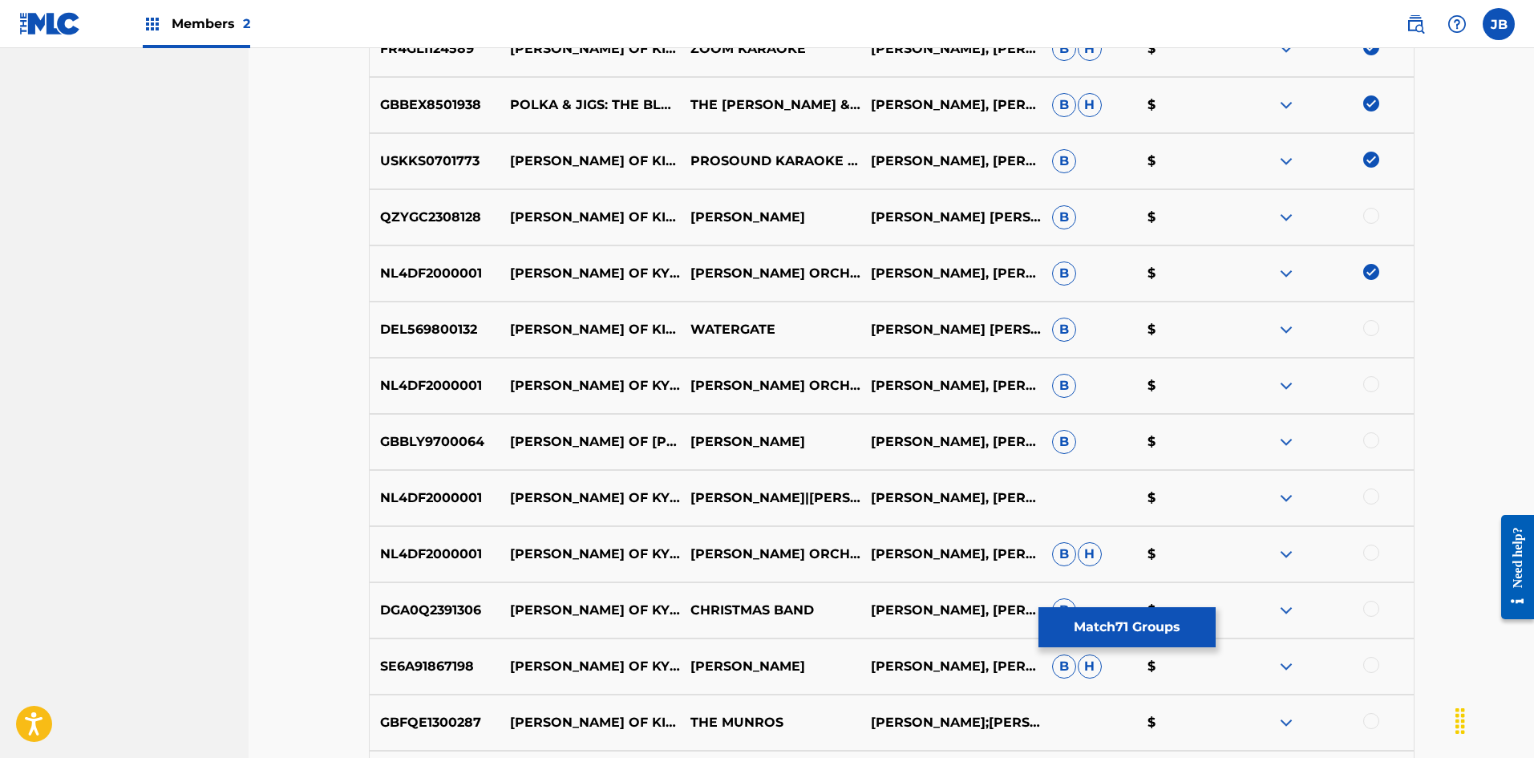
scroll to position [4637, 0]
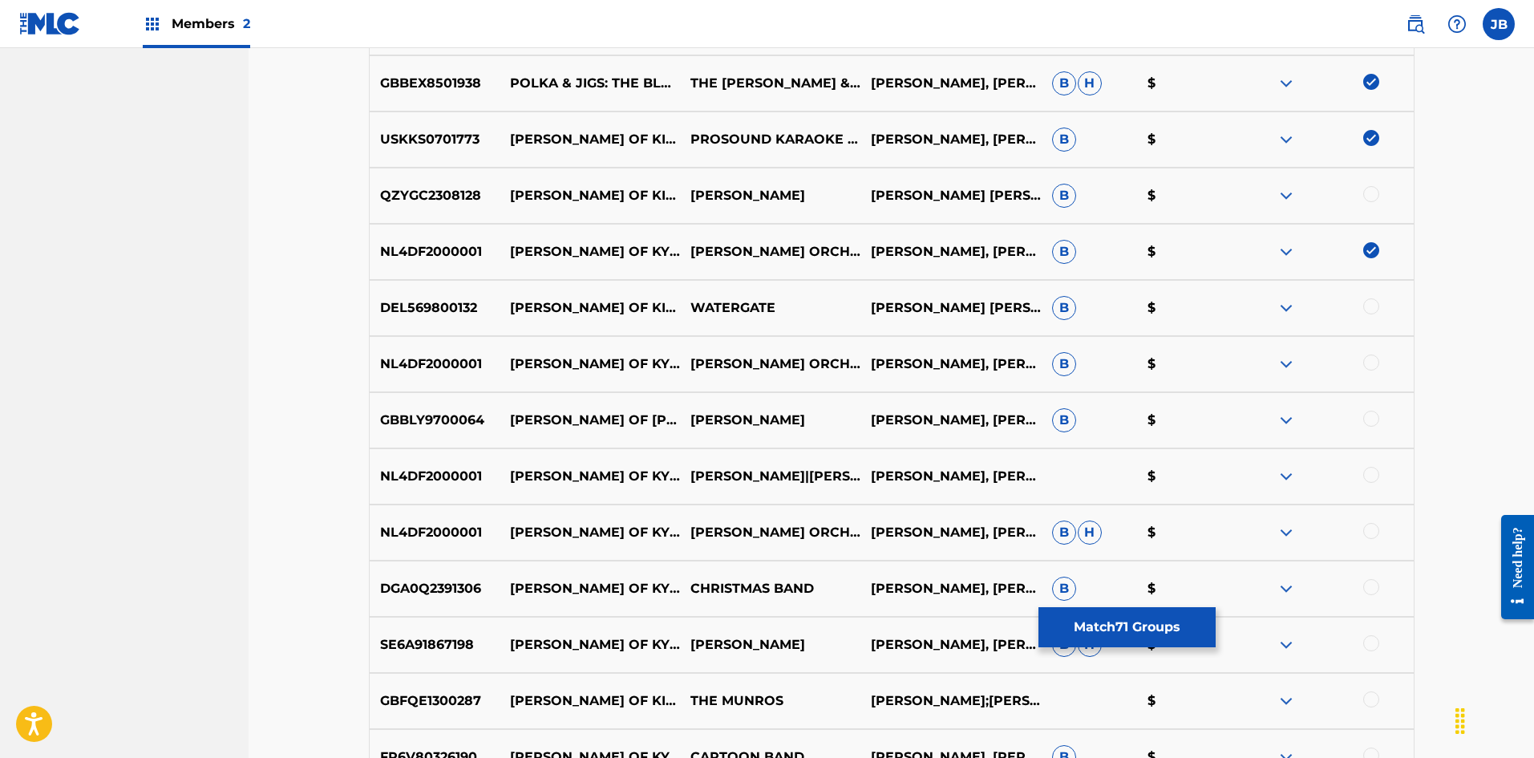
click at [1379, 302] on div at bounding box center [1322, 307] width 180 height 19
click at [1366, 363] on div at bounding box center [1371, 362] width 16 height 16
click at [1387, 303] on div at bounding box center [1322, 307] width 180 height 19
click at [1375, 305] on div at bounding box center [1371, 306] width 16 height 16
click at [1372, 419] on div at bounding box center [1371, 419] width 16 height 16
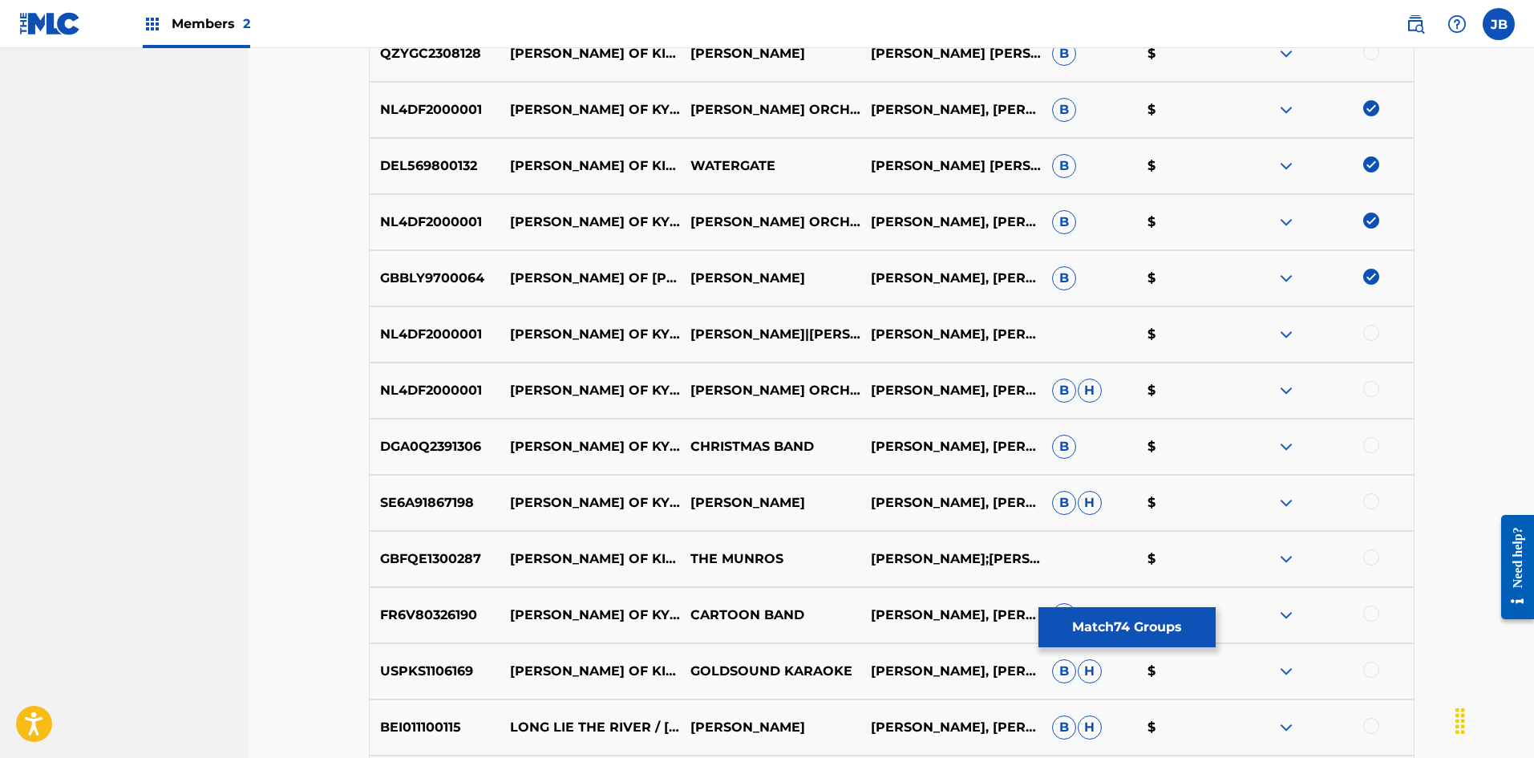
scroll to position [4877, 0]
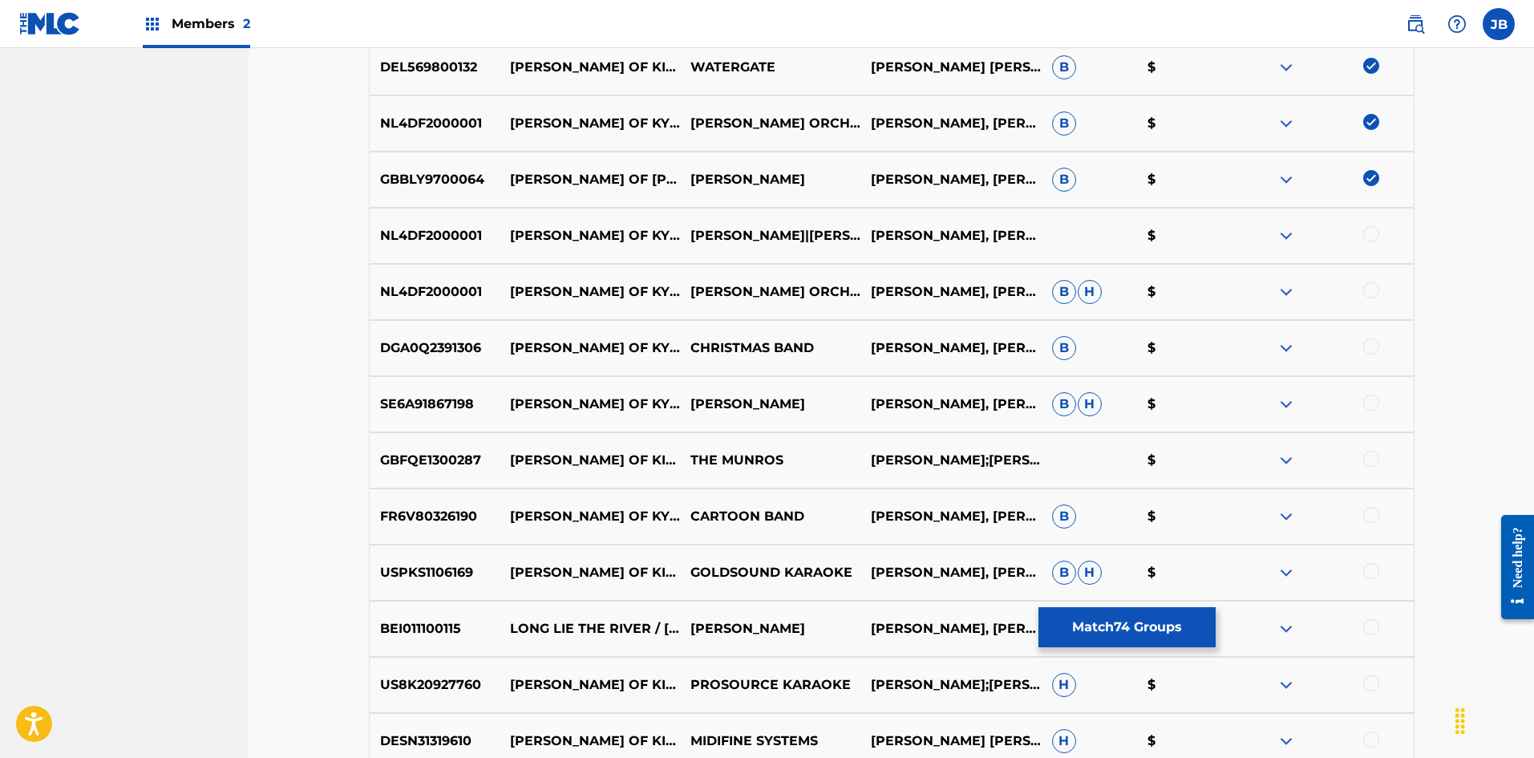
click at [1373, 236] on div at bounding box center [1371, 234] width 16 height 16
click at [1369, 293] on div at bounding box center [1371, 290] width 16 height 16
click at [1373, 349] on div at bounding box center [1371, 346] width 16 height 16
click at [1371, 404] on div at bounding box center [1371, 402] width 16 height 16
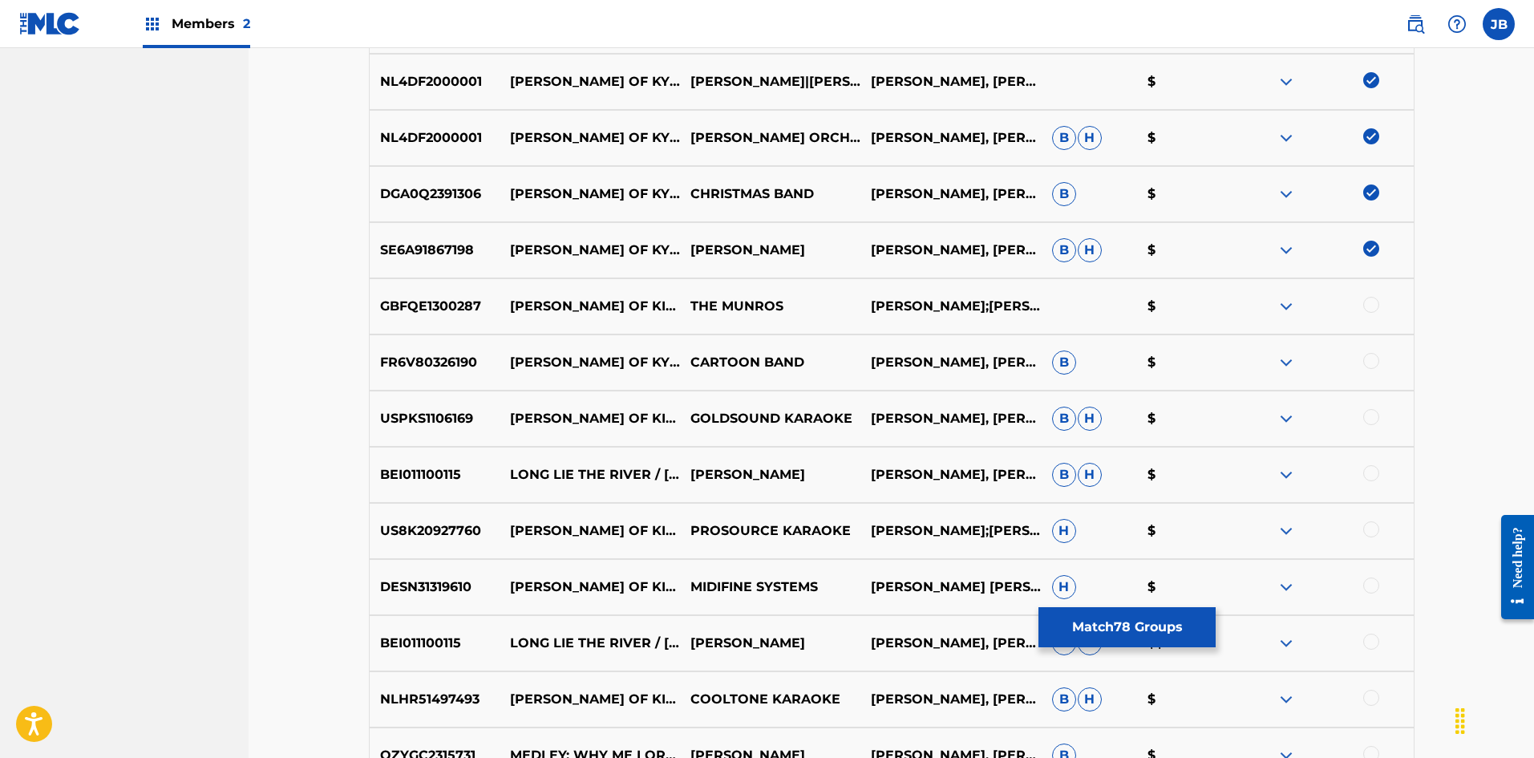
scroll to position [5038, 0]
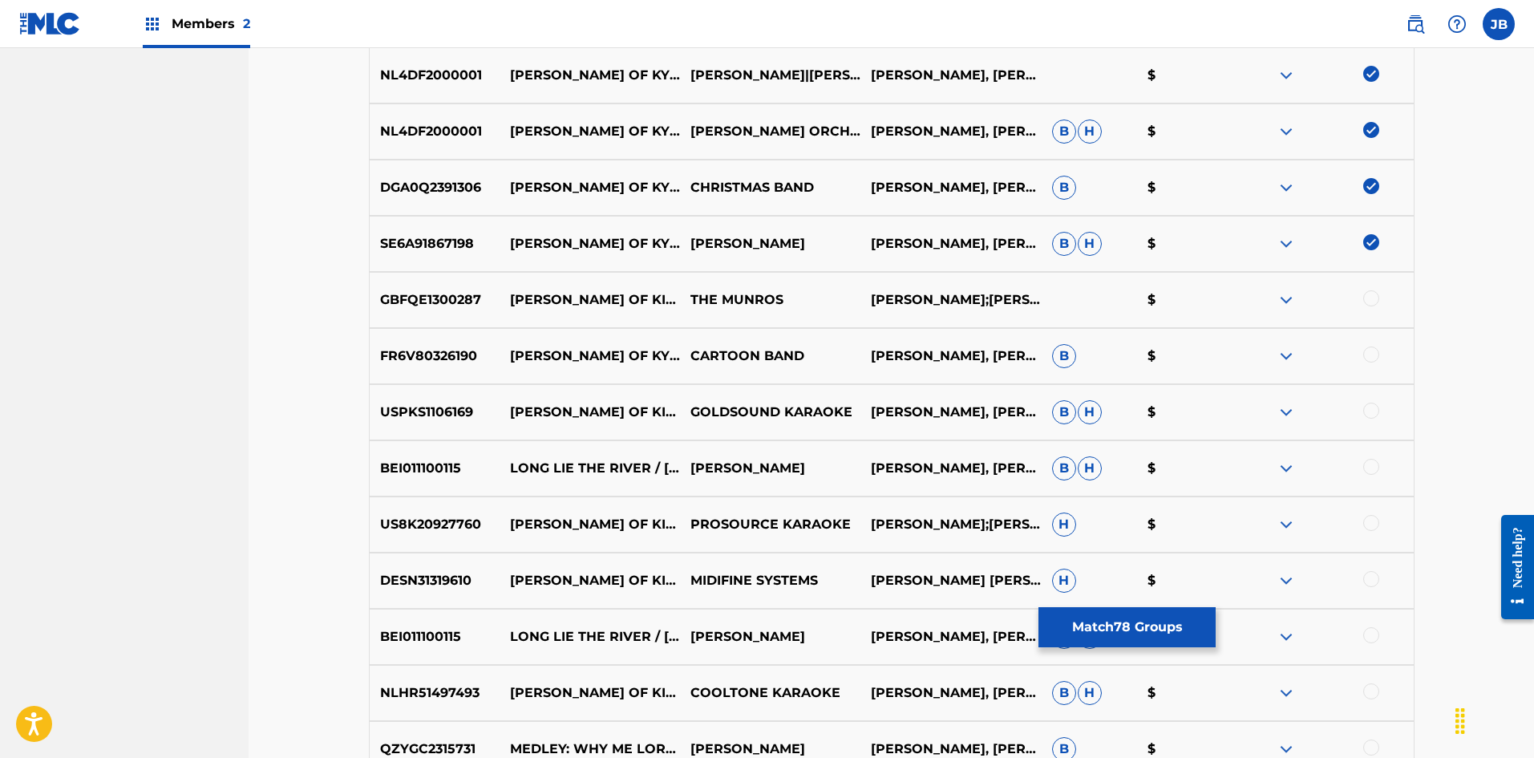
click at [1371, 301] on div at bounding box center [1371, 298] width 16 height 16
click at [1370, 352] on div at bounding box center [1371, 354] width 16 height 16
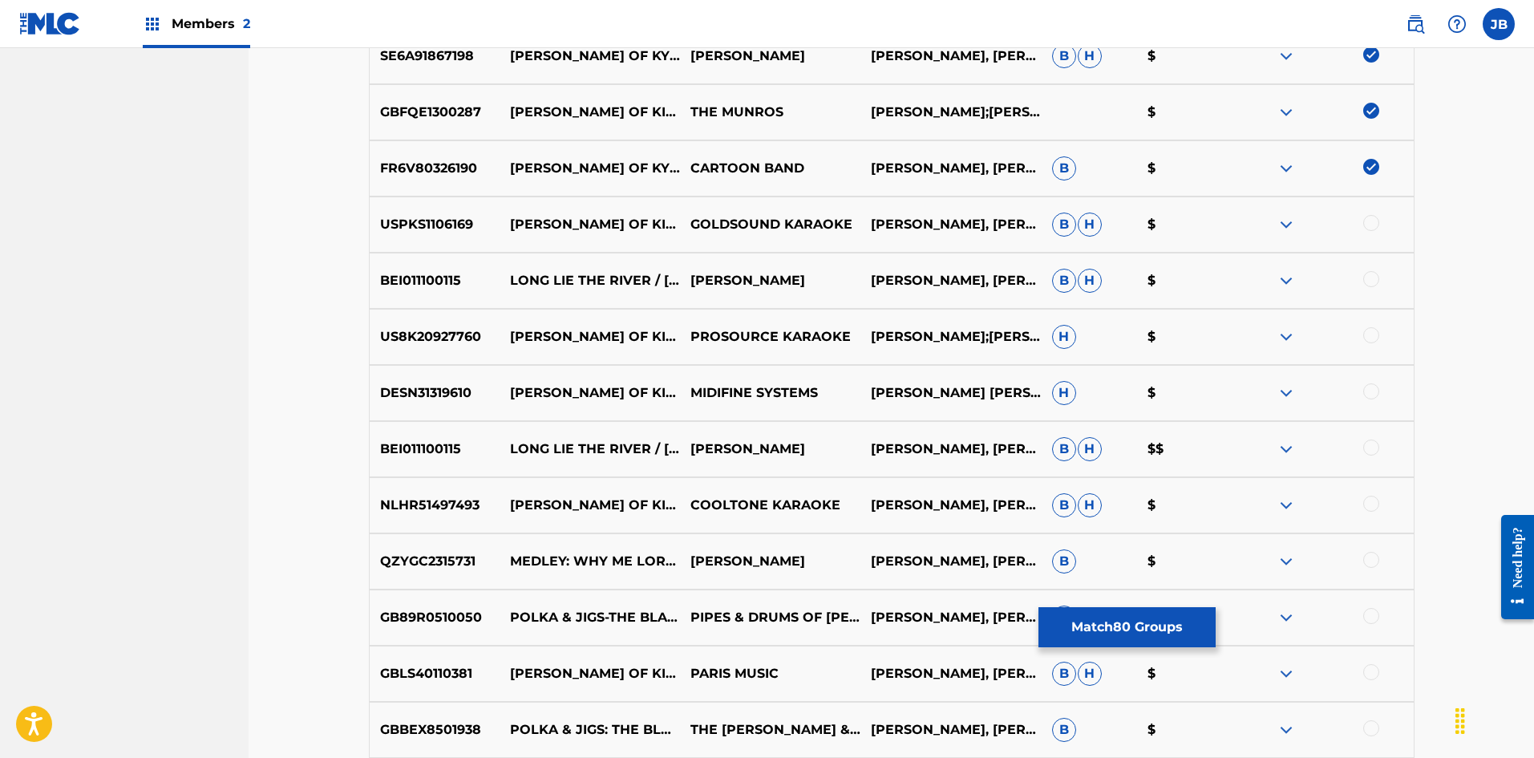
scroll to position [5278, 0]
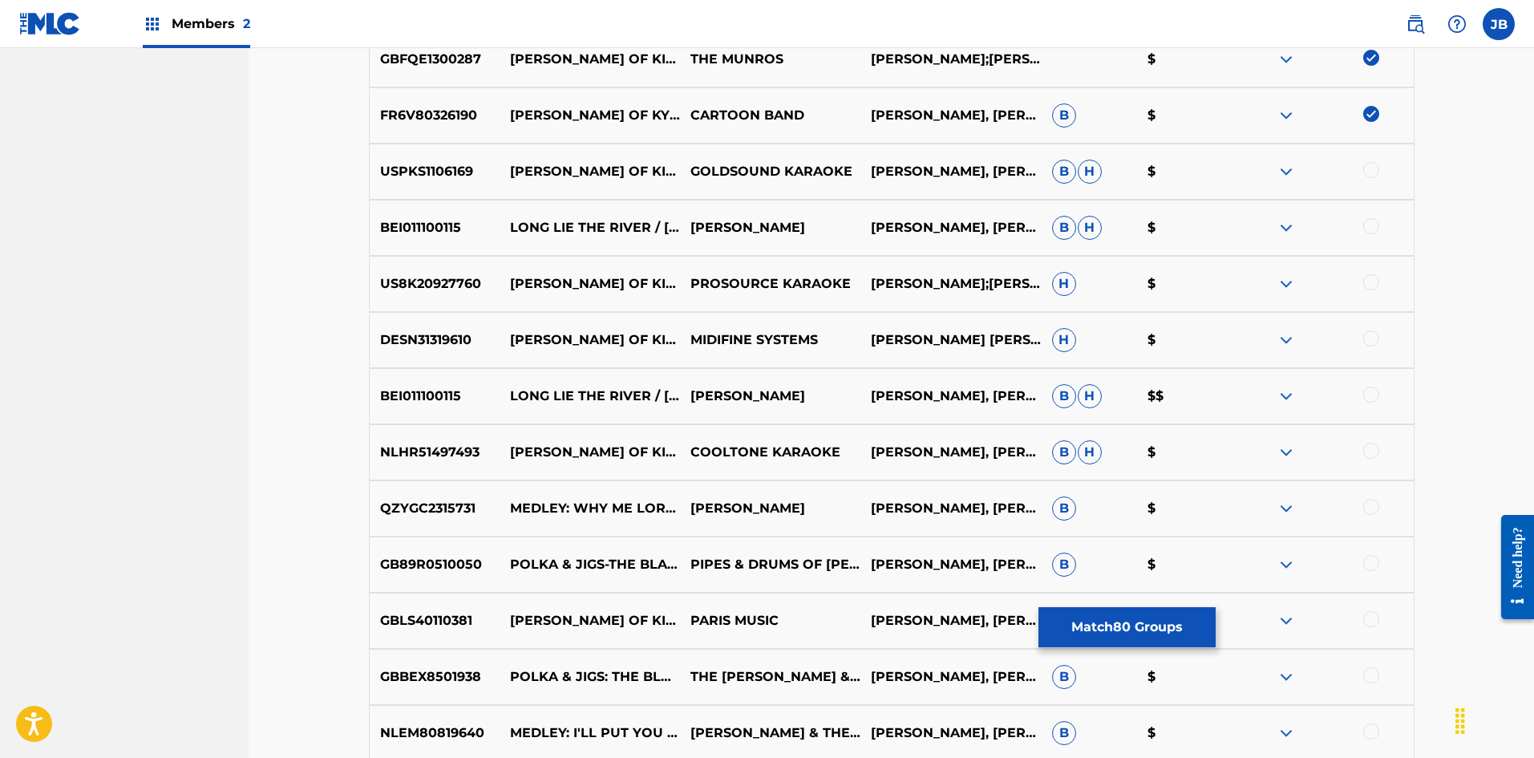
click at [1373, 170] on div at bounding box center [1371, 170] width 16 height 16
click at [1371, 284] on div at bounding box center [1371, 282] width 16 height 16
click at [1374, 338] on div at bounding box center [1371, 338] width 16 height 16
click at [1370, 451] on div at bounding box center [1371, 451] width 16 height 16
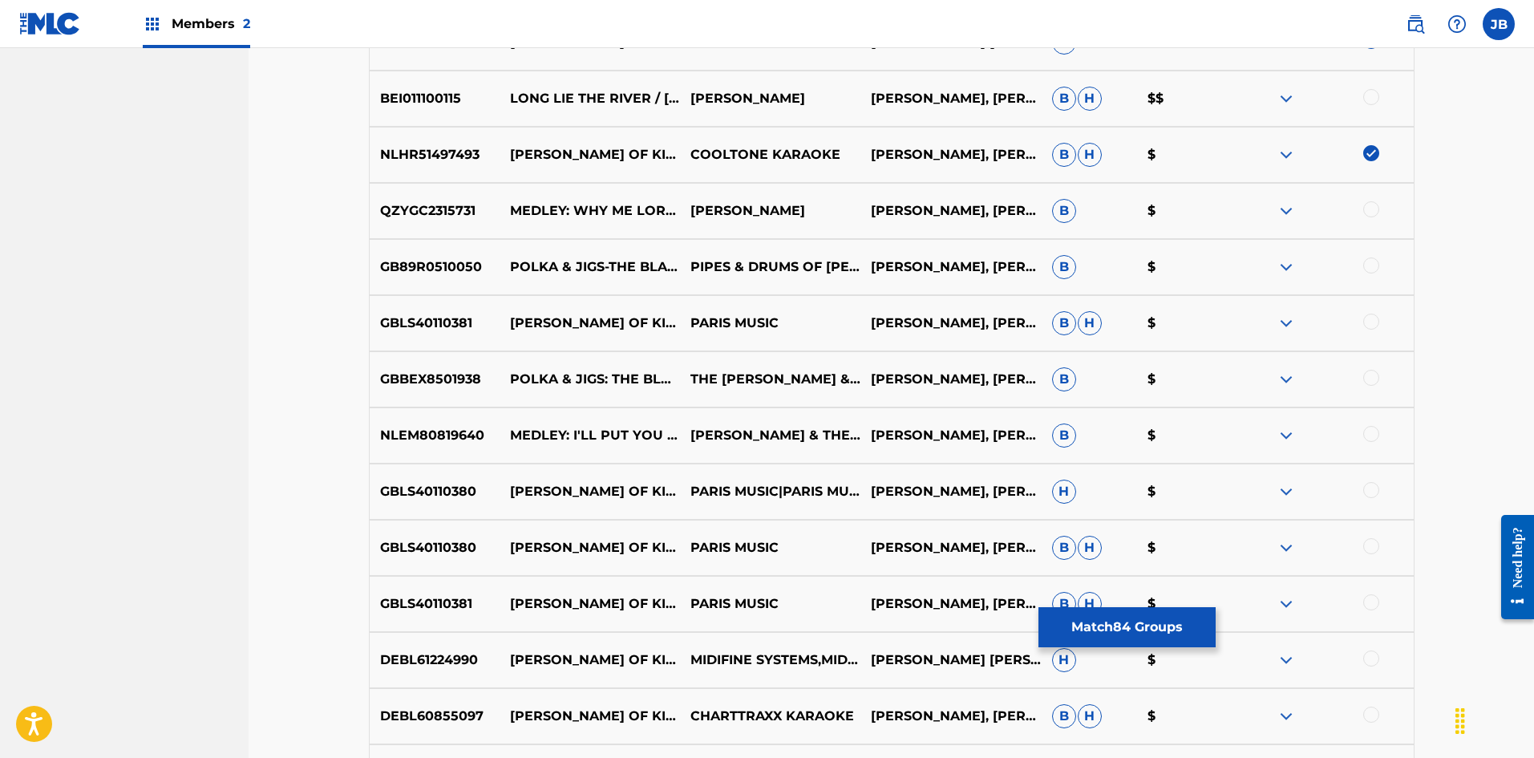
scroll to position [5599, 0]
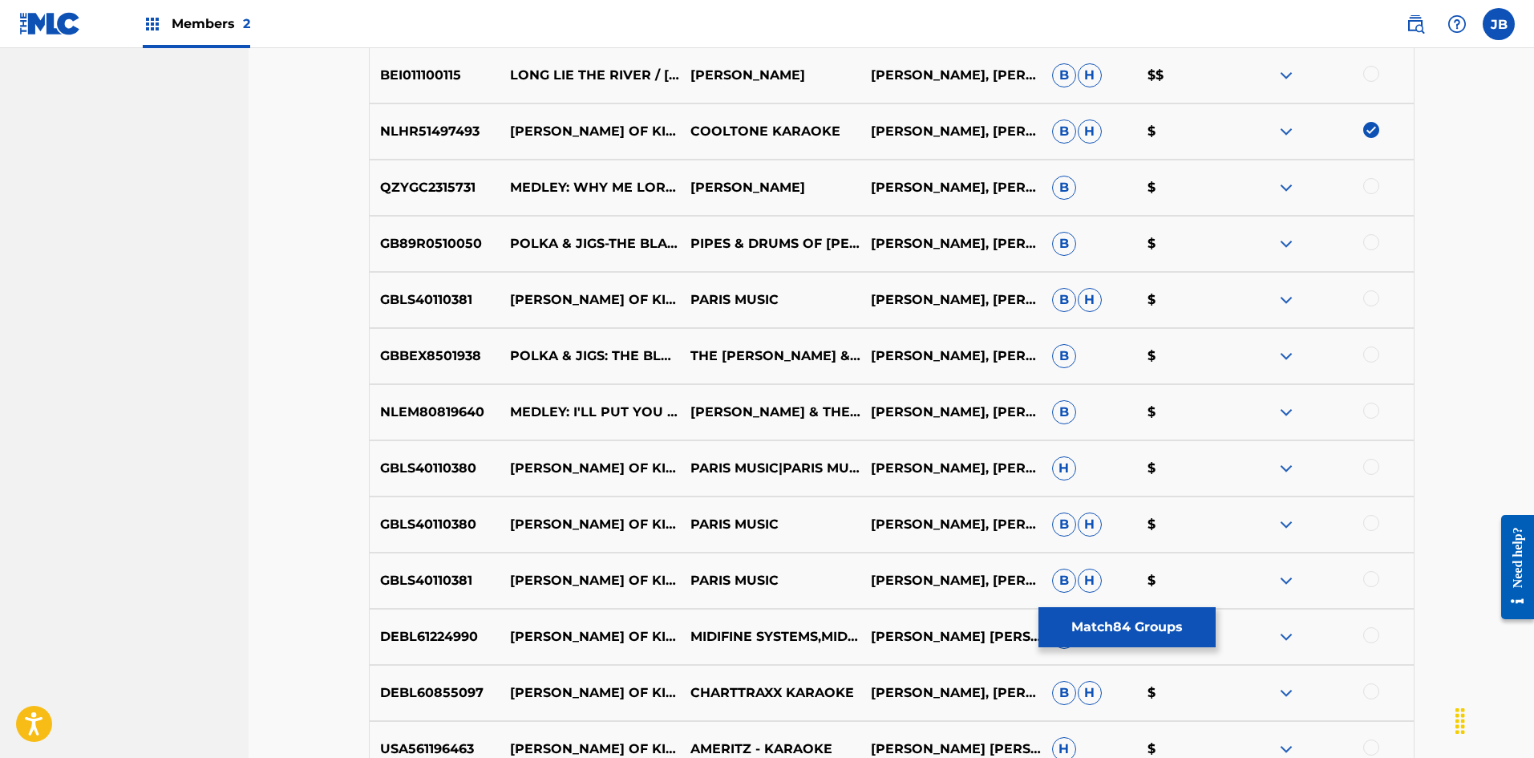
click at [1377, 241] on div at bounding box center [1371, 242] width 16 height 16
click at [1371, 295] on div at bounding box center [1371, 298] width 16 height 16
click at [1367, 357] on div at bounding box center [1371, 354] width 16 height 16
click at [1373, 471] on div at bounding box center [1371, 467] width 16 height 16
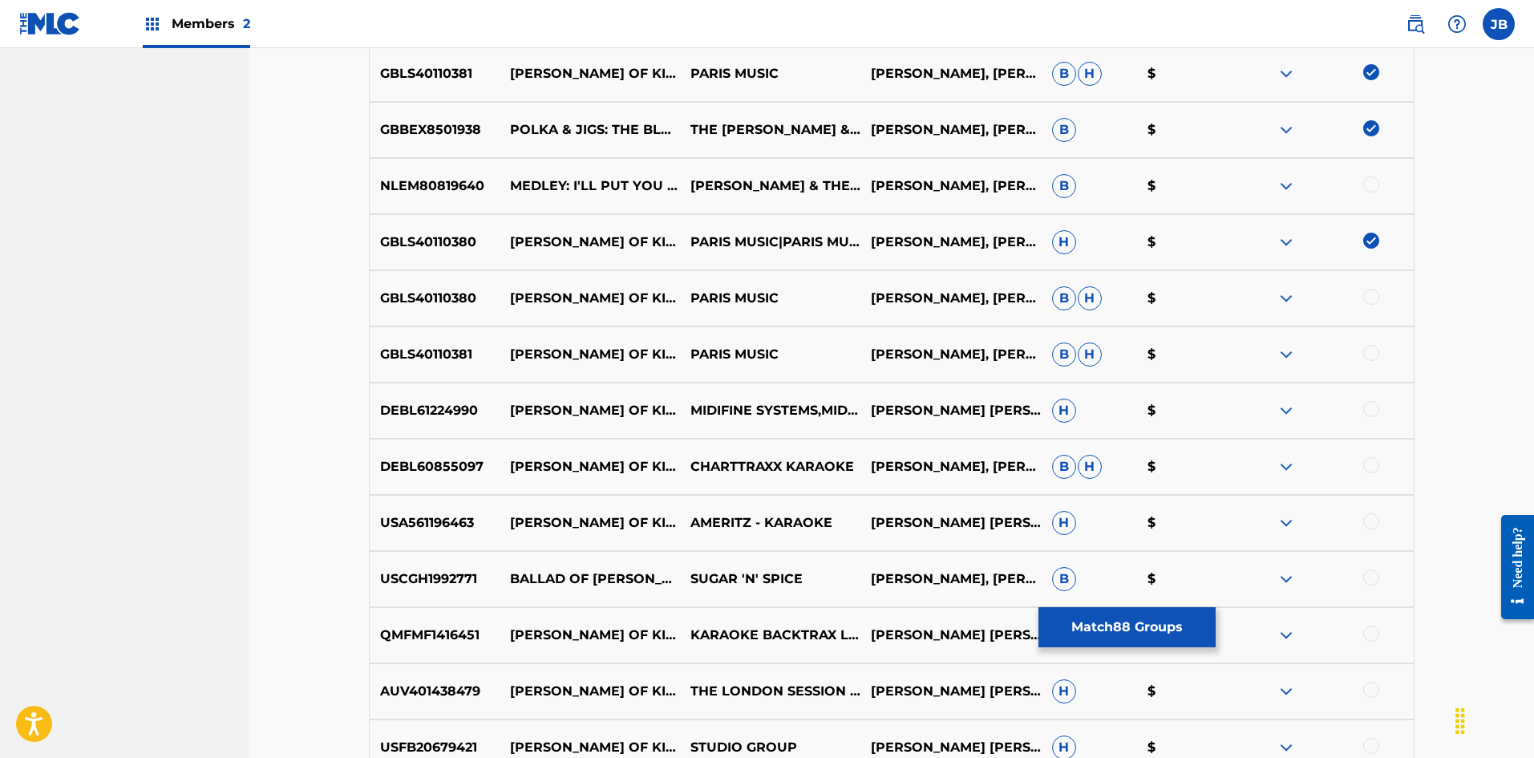
scroll to position [5839, 0]
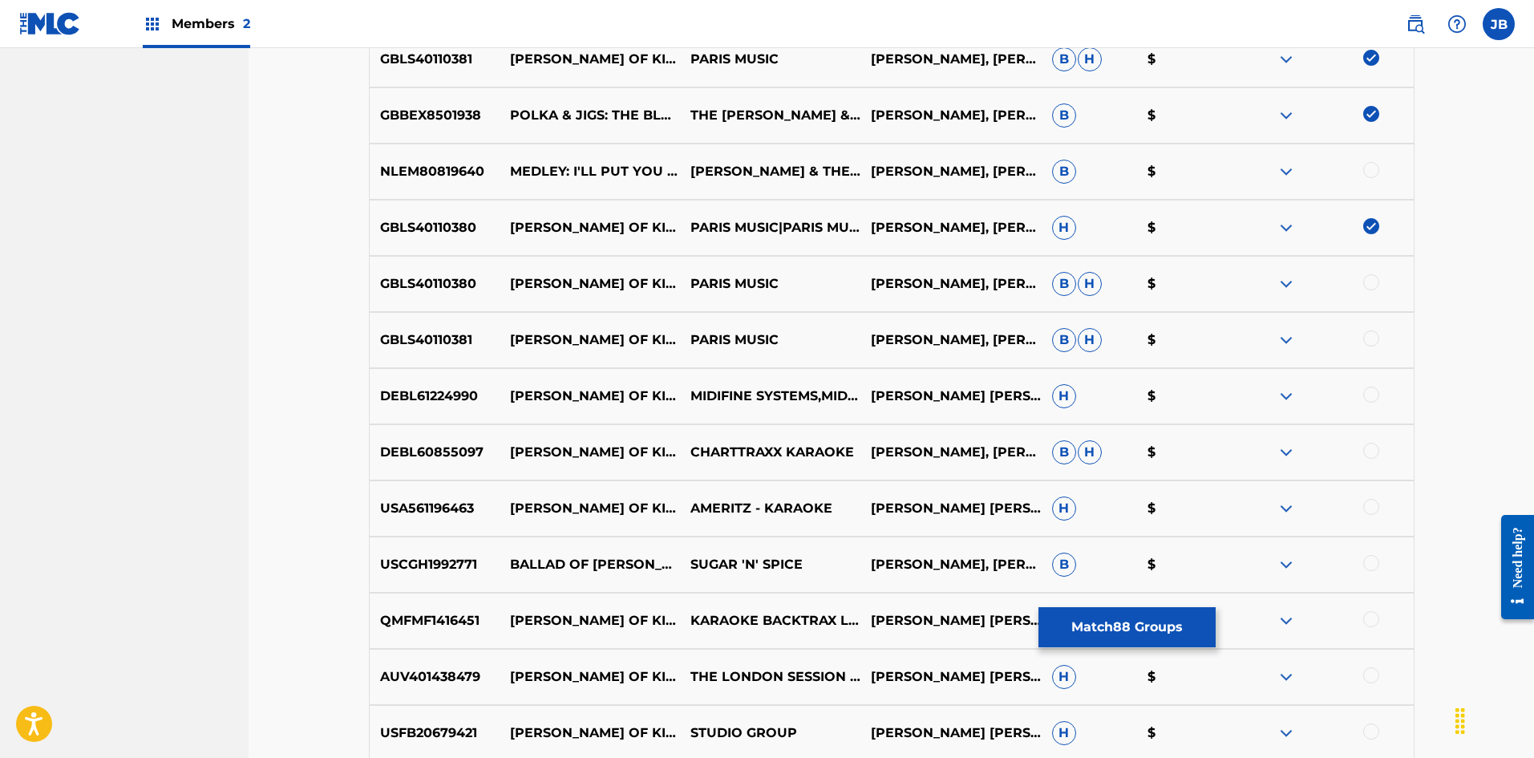
click at [1374, 281] on div at bounding box center [1371, 282] width 16 height 16
click at [1374, 335] on div at bounding box center [1371, 338] width 16 height 16
click at [1369, 396] on div at bounding box center [1371, 394] width 16 height 16
click at [1375, 450] on div at bounding box center [1371, 451] width 16 height 16
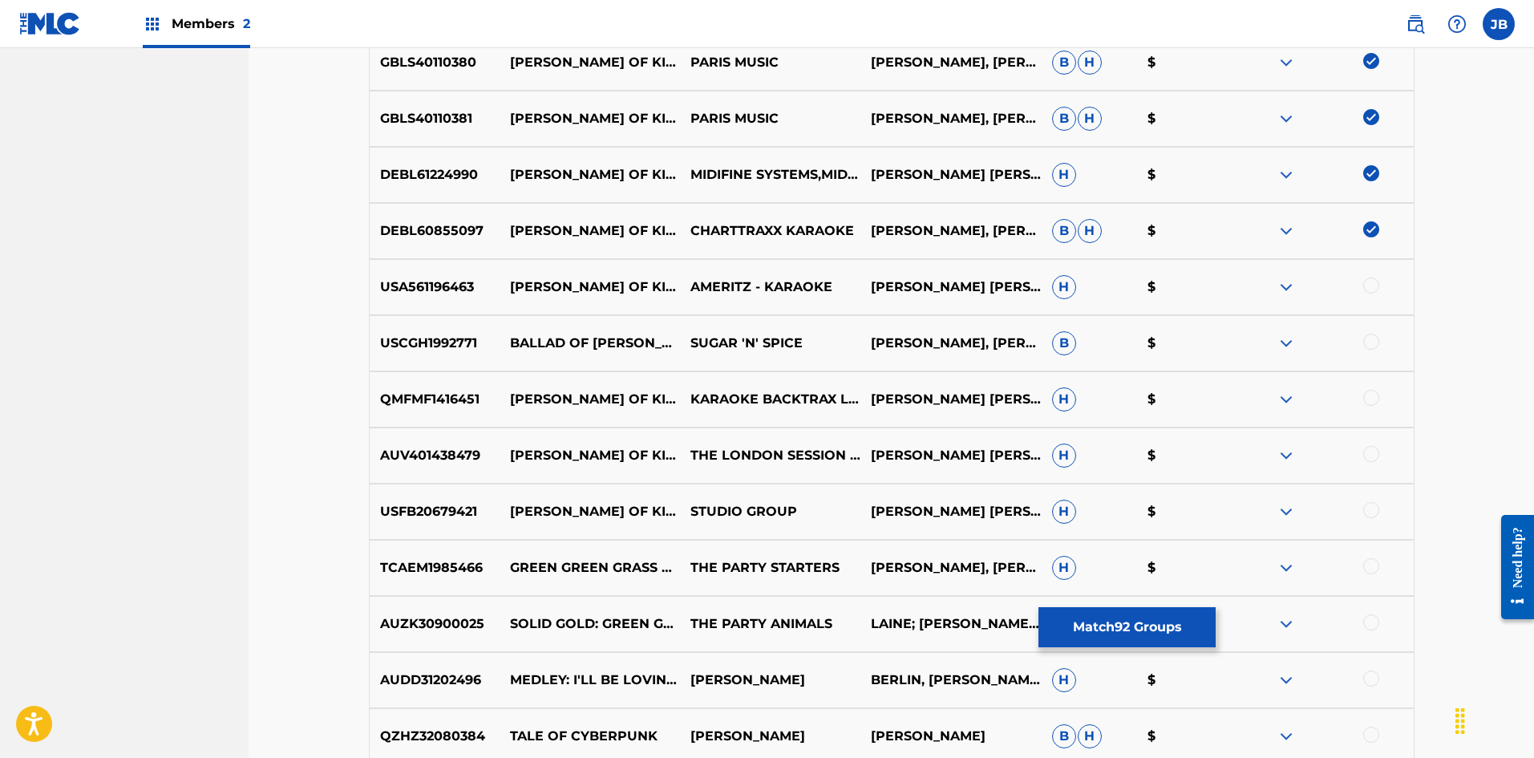
scroll to position [6080, 0]
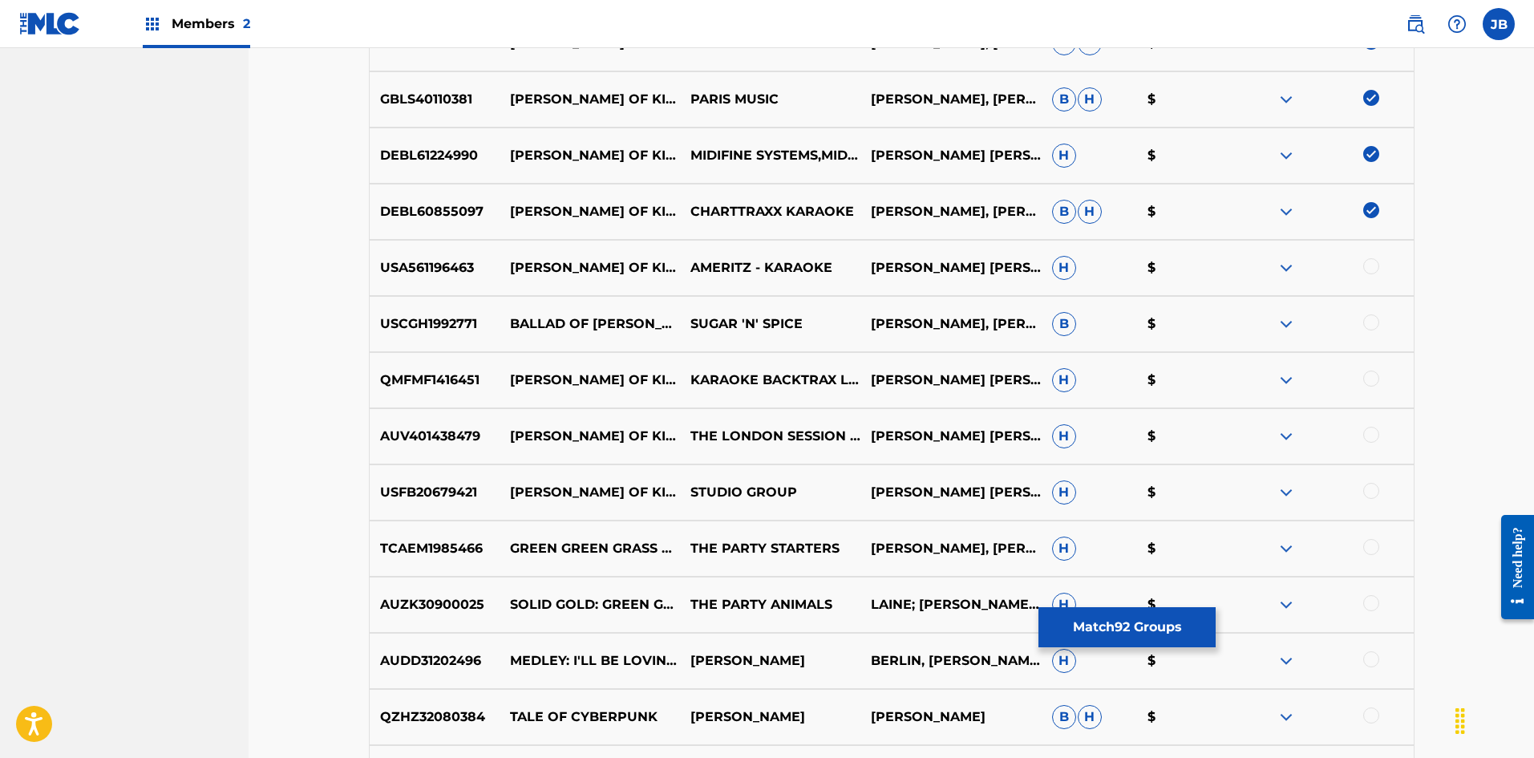
click at [1365, 269] on div at bounding box center [1371, 266] width 16 height 16
click at [1365, 378] on div at bounding box center [1371, 378] width 16 height 16
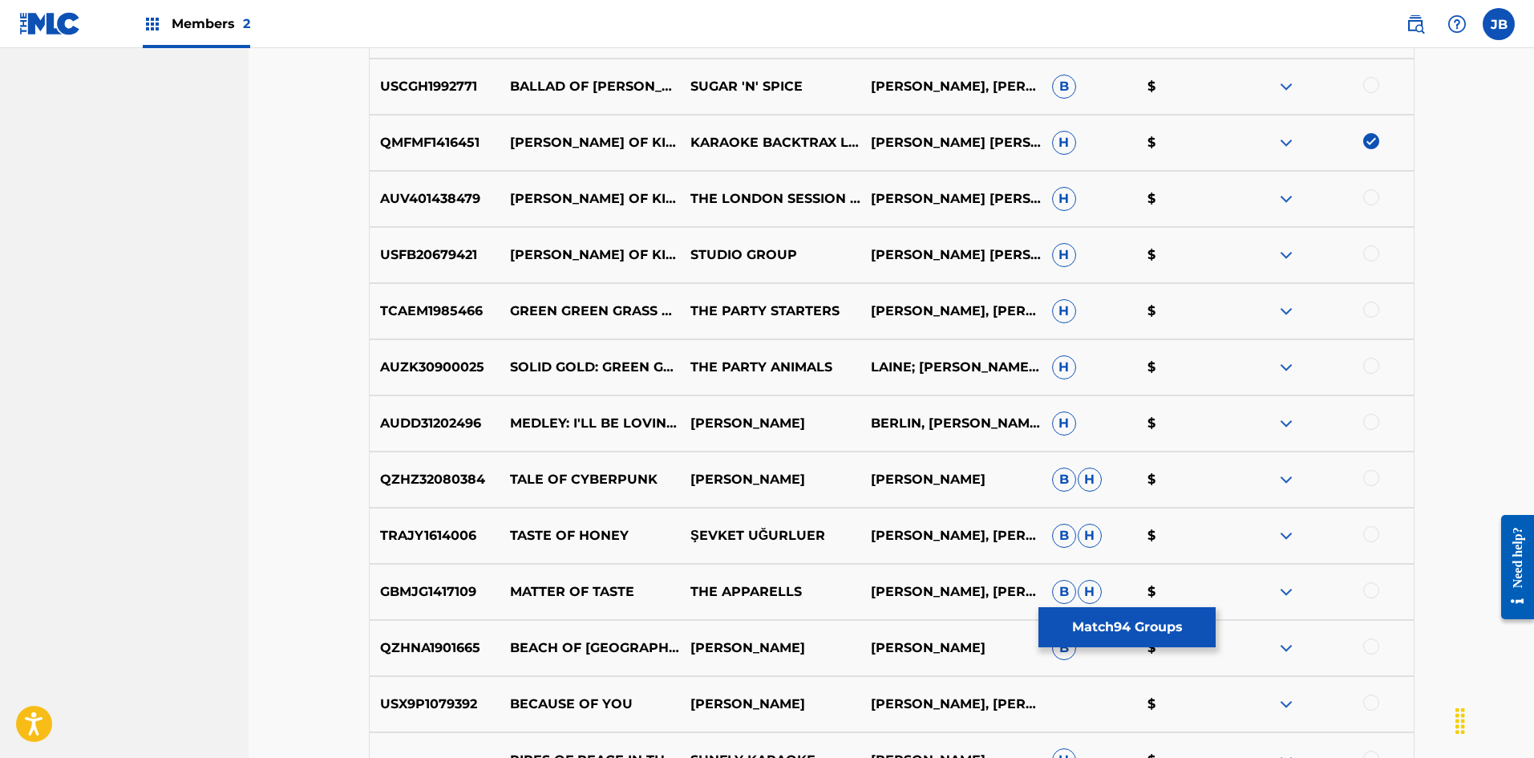
scroll to position [6320, 0]
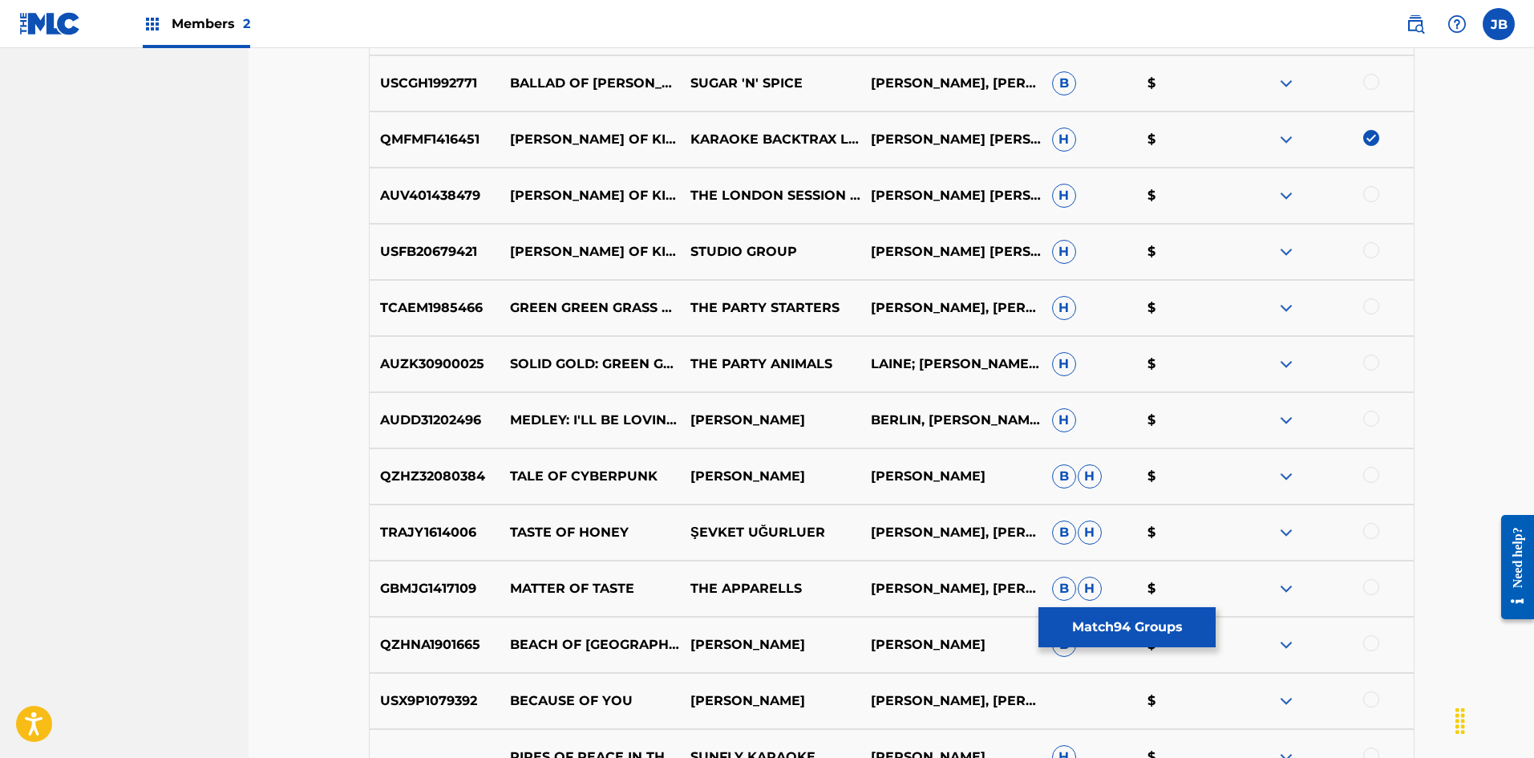
click at [1368, 192] on div at bounding box center [1371, 194] width 16 height 16
click at [1373, 248] on div at bounding box center [1371, 250] width 16 height 16
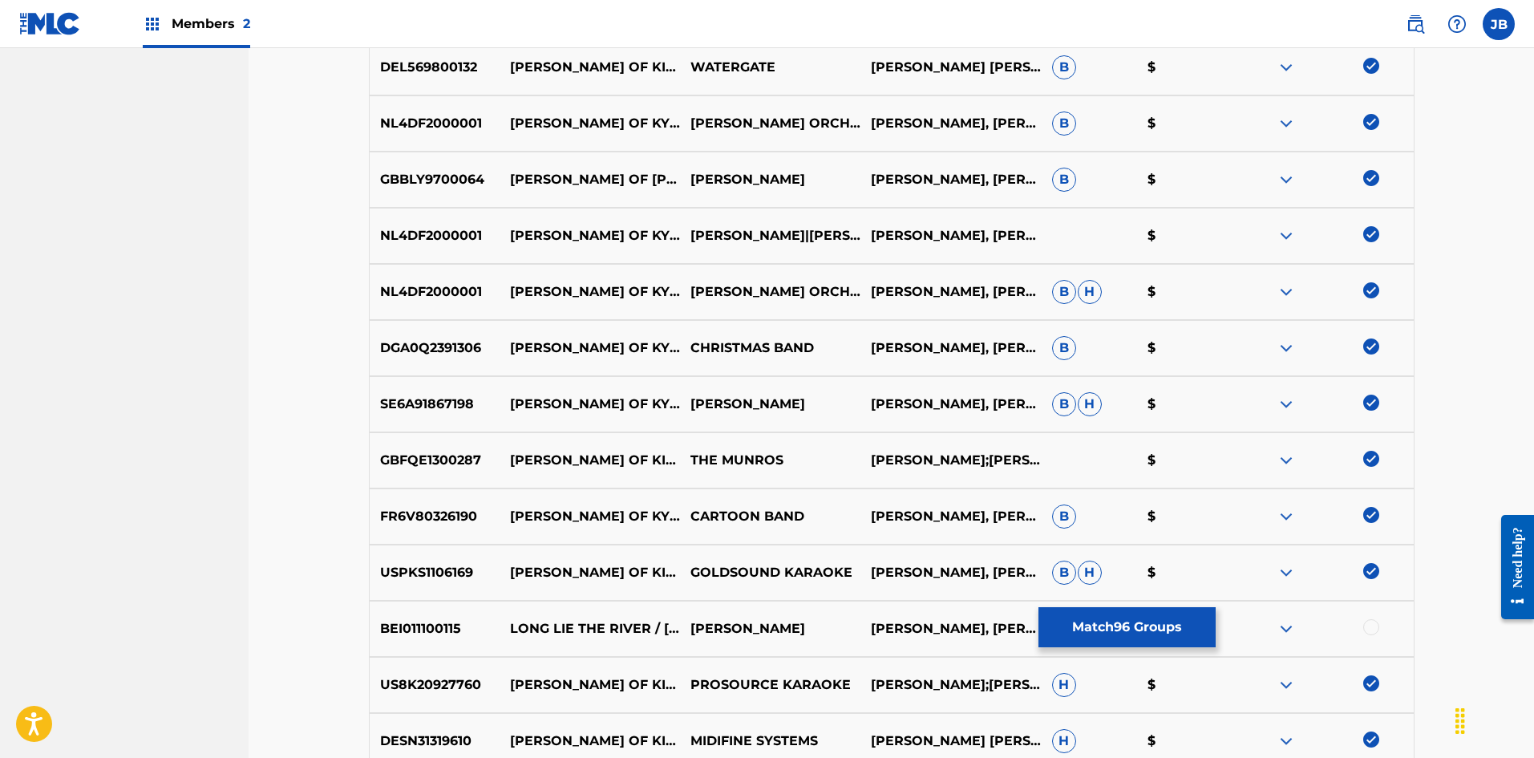
scroll to position [4396, 0]
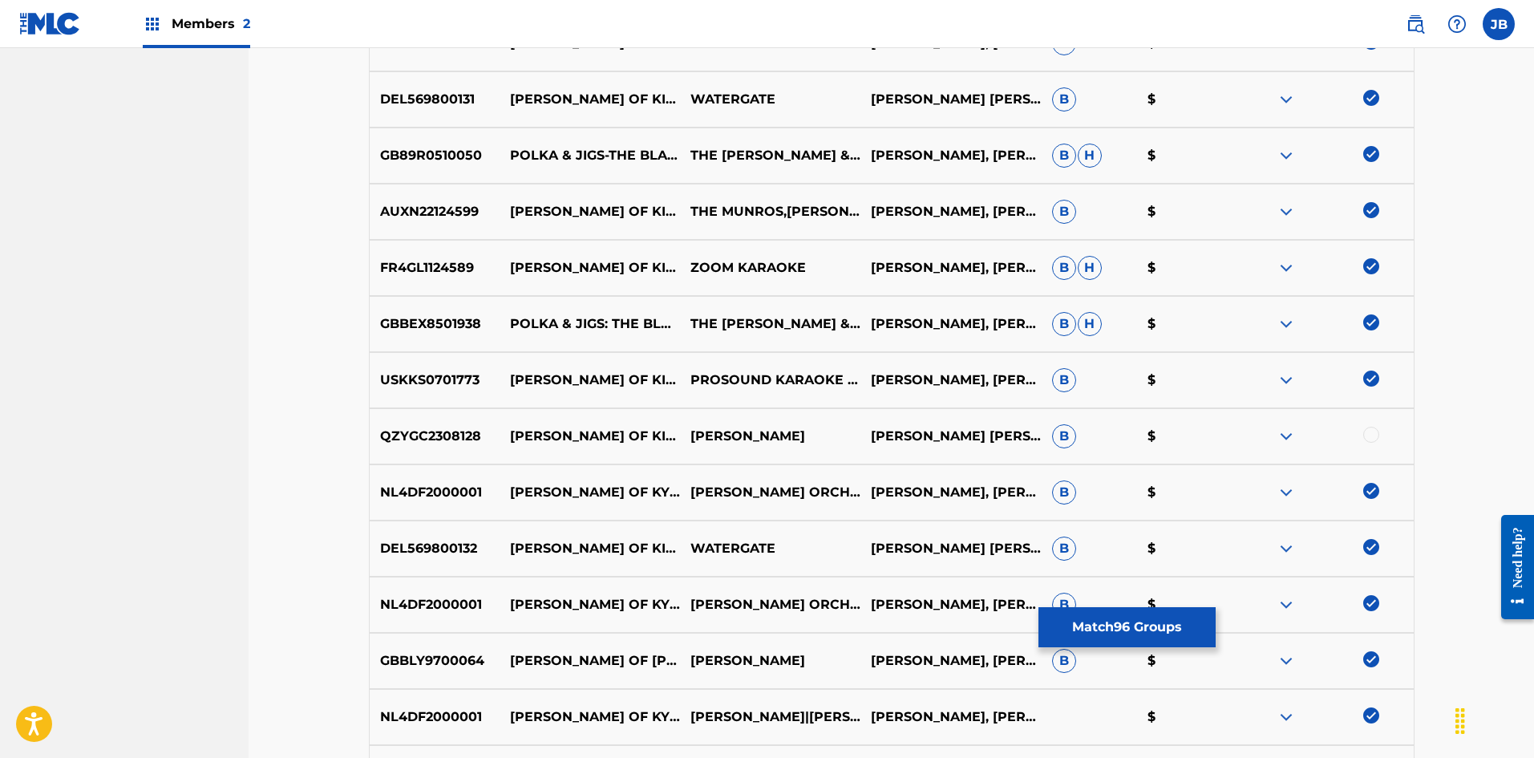
click at [1077, 629] on button "Match 96 Groups" at bounding box center [1126, 627] width 177 height 40
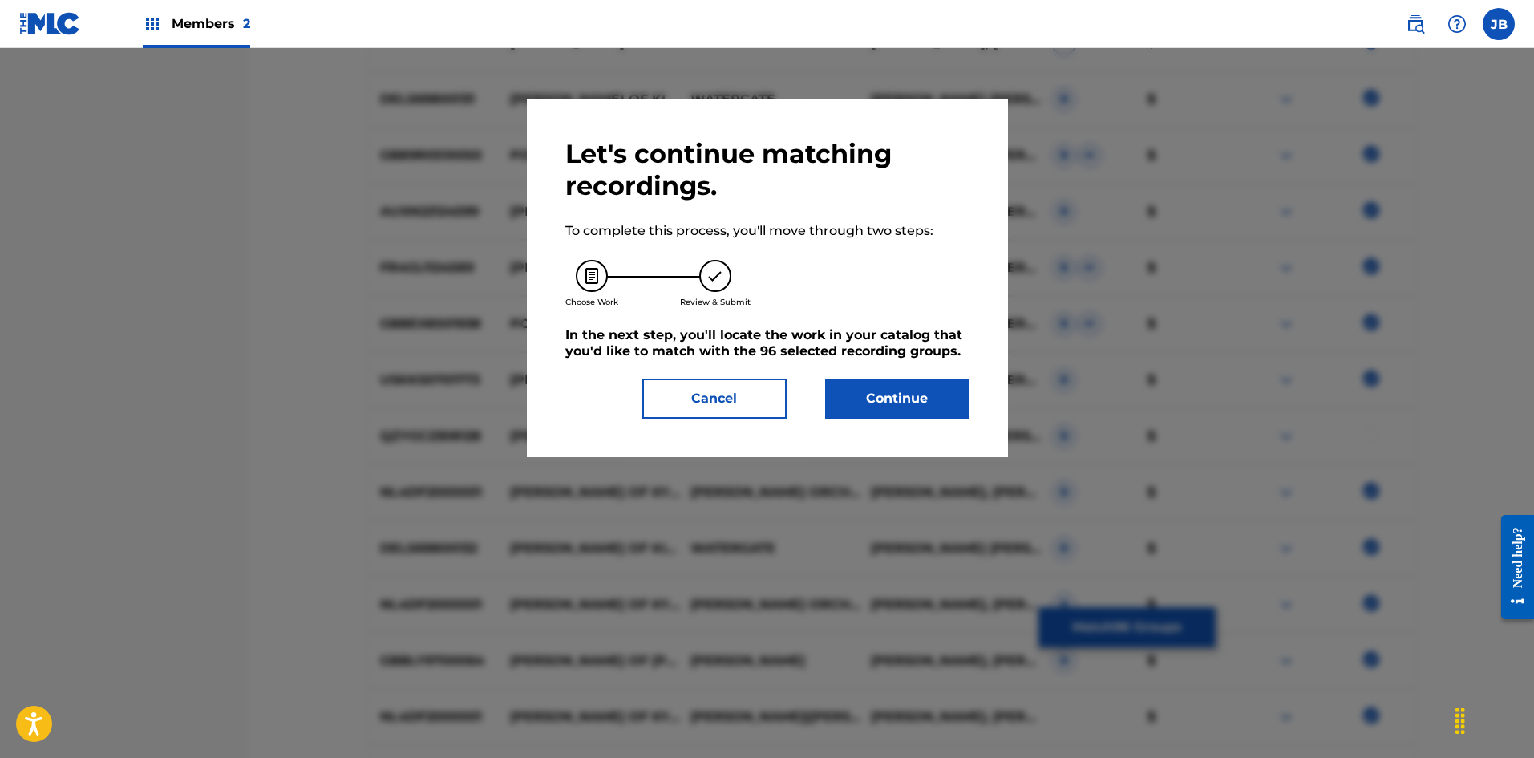
click at [903, 396] on button "Continue" at bounding box center [897, 398] width 144 height 40
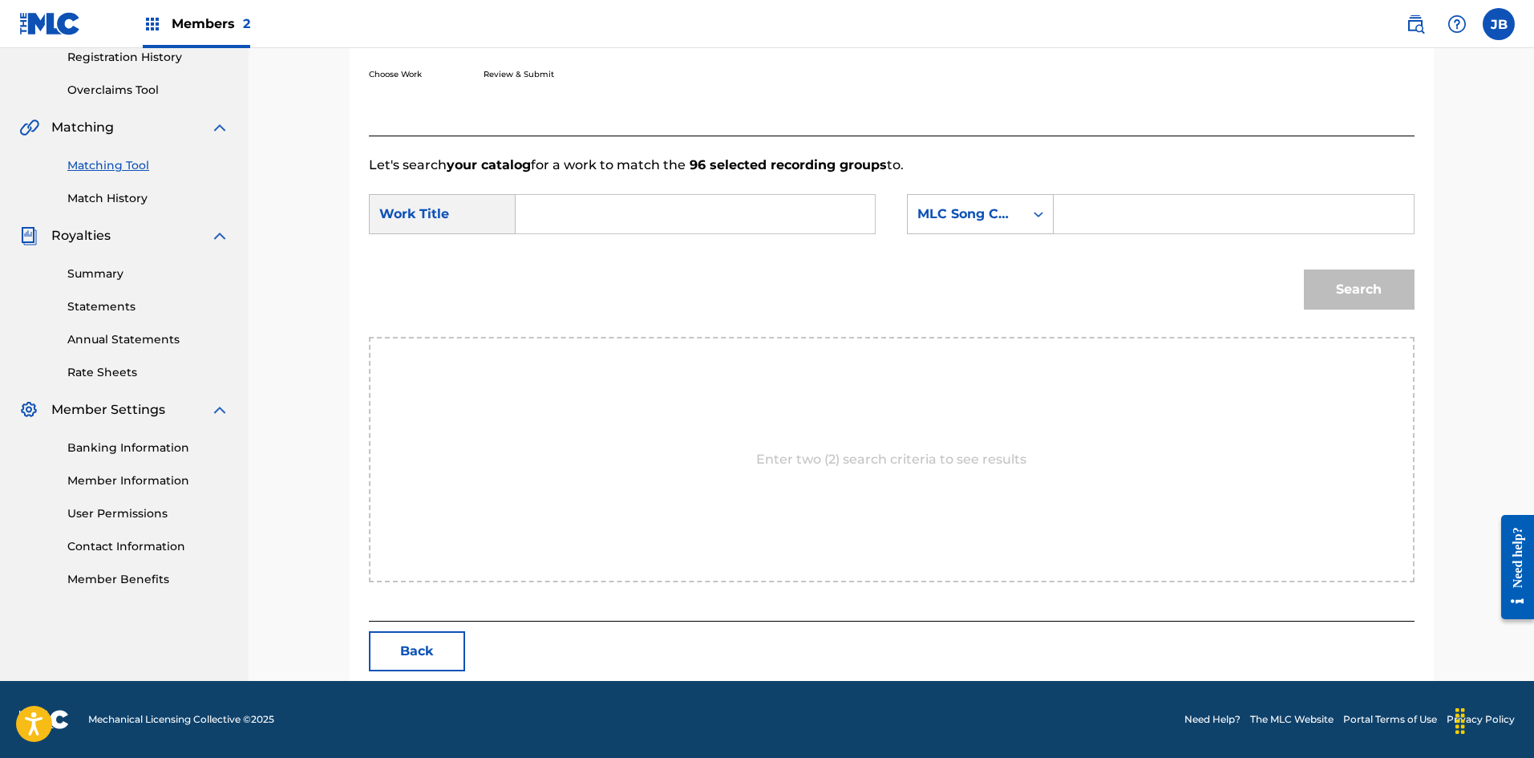
click at [1126, 220] on input "Search Form" at bounding box center [1233, 214] width 332 height 38
paste input "M66775"
click at [1086, 214] on input "M66775" at bounding box center [1233, 214] width 332 height 38
click at [1099, 214] on input "M66775" at bounding box center [1233, 214] width 332 height 38
type input "M66775"
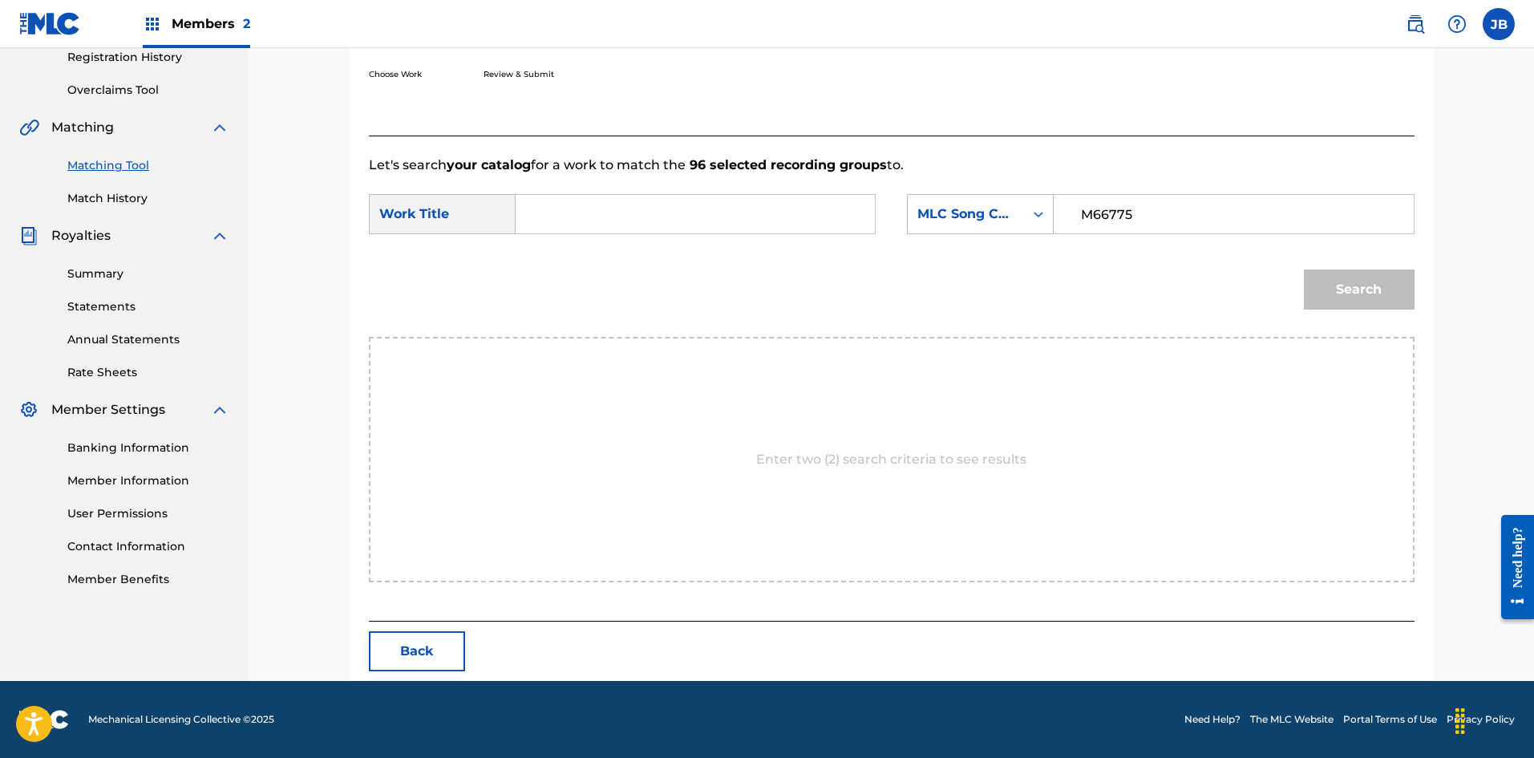
click at [611, 183] on form "SearchWithCriteriacaaed856-416e-4af0-bce3-e7553a697c90 Work Title SearchWithCri…" at bounding box center [892, 256] width 1046 height 162
click at [611, 199] on input "Search Form" at bounding box center [695, 214] width 332 height 38
drag, startPoint x: 568, startPoint y: 217, endPoint x: 672, endPoint y: 219, distance: 104.2
click at [670, 219] on input "mulletfunk" at bounding box center [695, 214] width 332 height 38
click at [672, 219] on input "mulletfunk" at bounding box center [695, 214] width 332 height 38
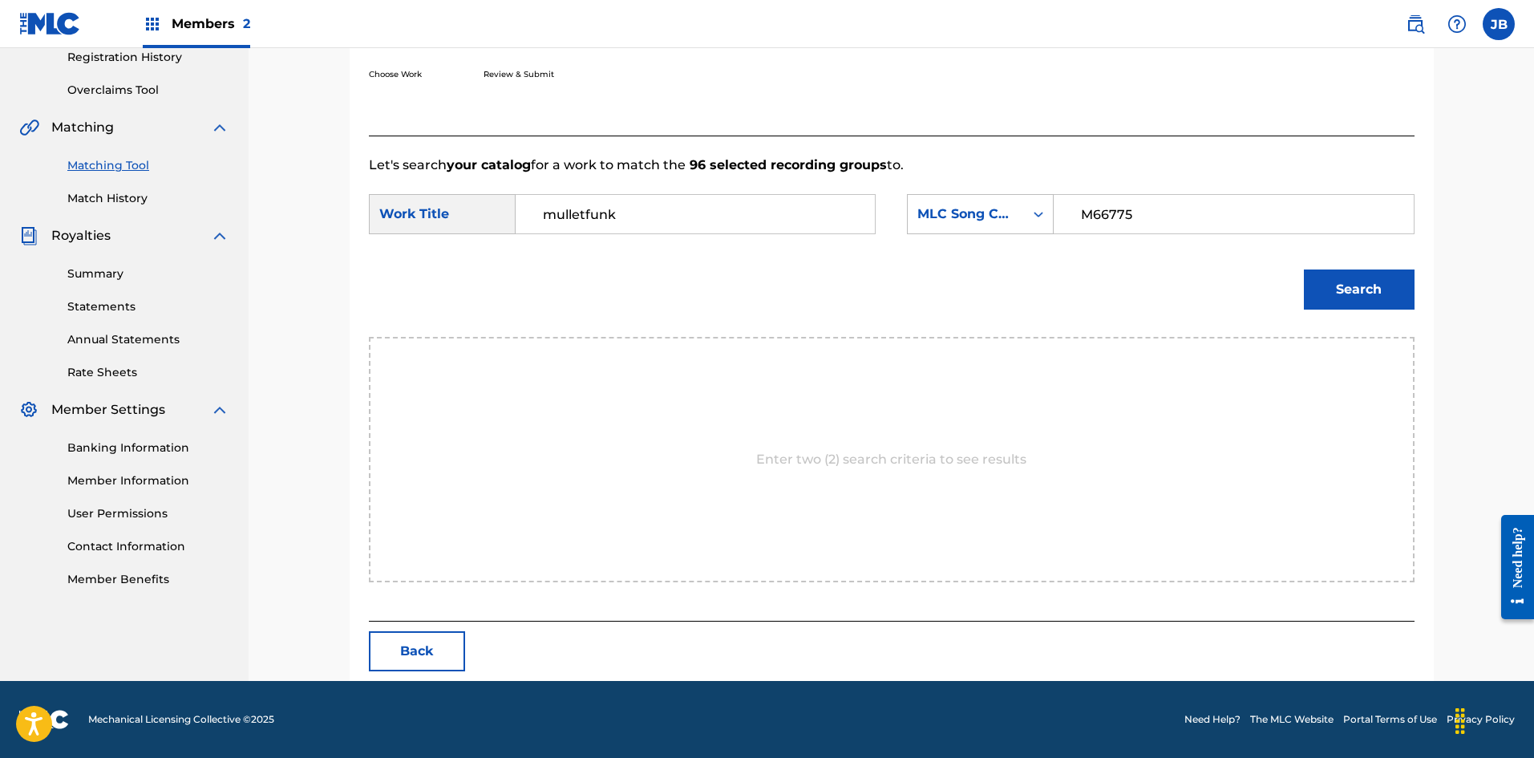
drag, startPoint x: 653, startPoint y: 211, endPoint x: 574, endPoint y: 220, distance: 79.9
click at [574, 220] on input "mulletfunk" at bounding box center [695, 214] width 332 height 38
drag, startPoint x: 641, startPoint y: 221, endPoint x: 574, endPoint y: 214, distance: 67.7
click at [574, 214] on input "mulletfunk" at bounding box center [695, 214] width 332 height 38
drag, startPoint x: 597, startPoint y: 205, endPoint x: 536, endPoint y: 206, distance: 60.1
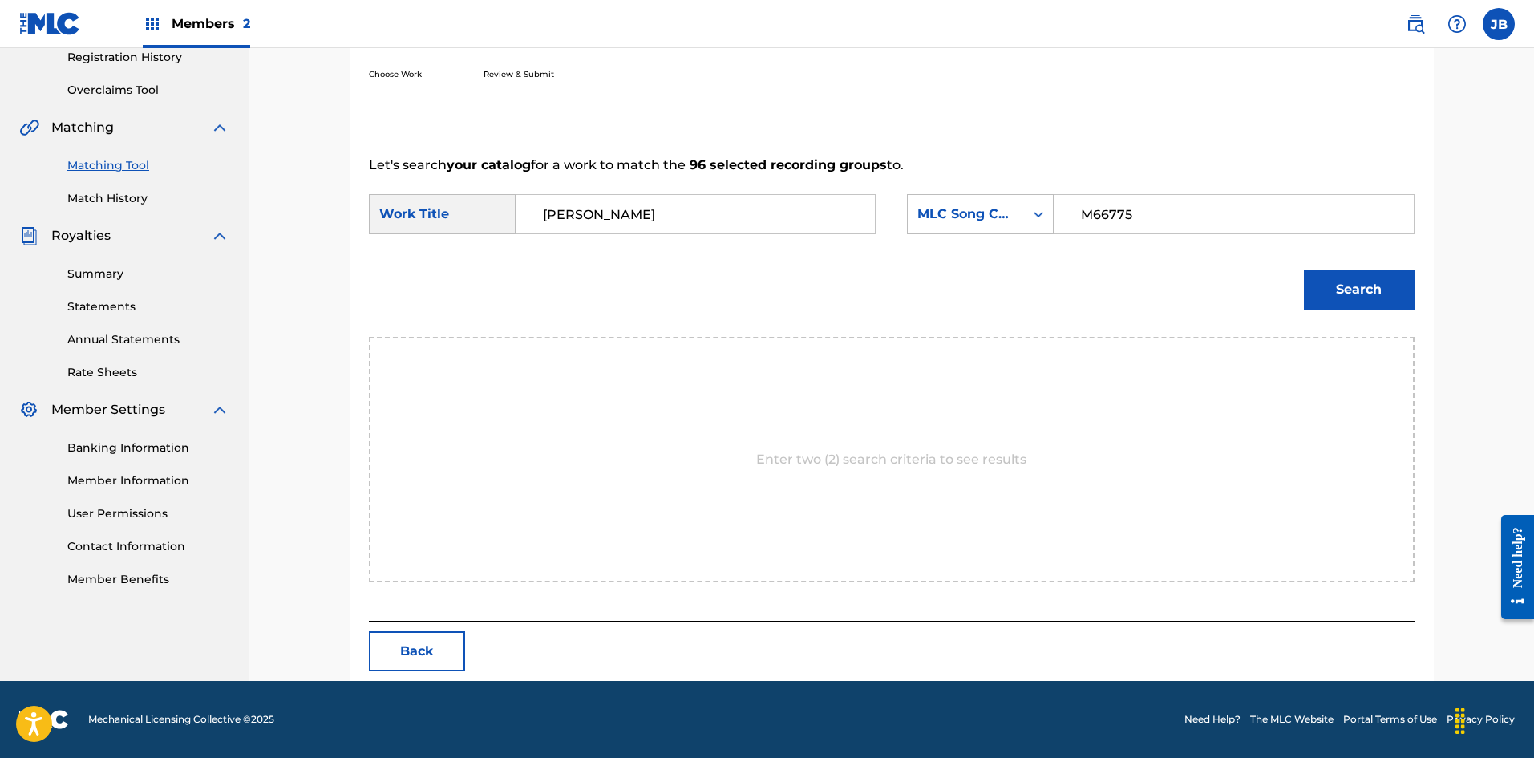
click at [536, 206] on input "[PERSON_NAME]" at bounding box center [695, 214] width 332 height 38
type input "[PERSON_NAME]"
click at [1388, 296] on button "Search" at bounding box center [1359, 289] width 111 height 40
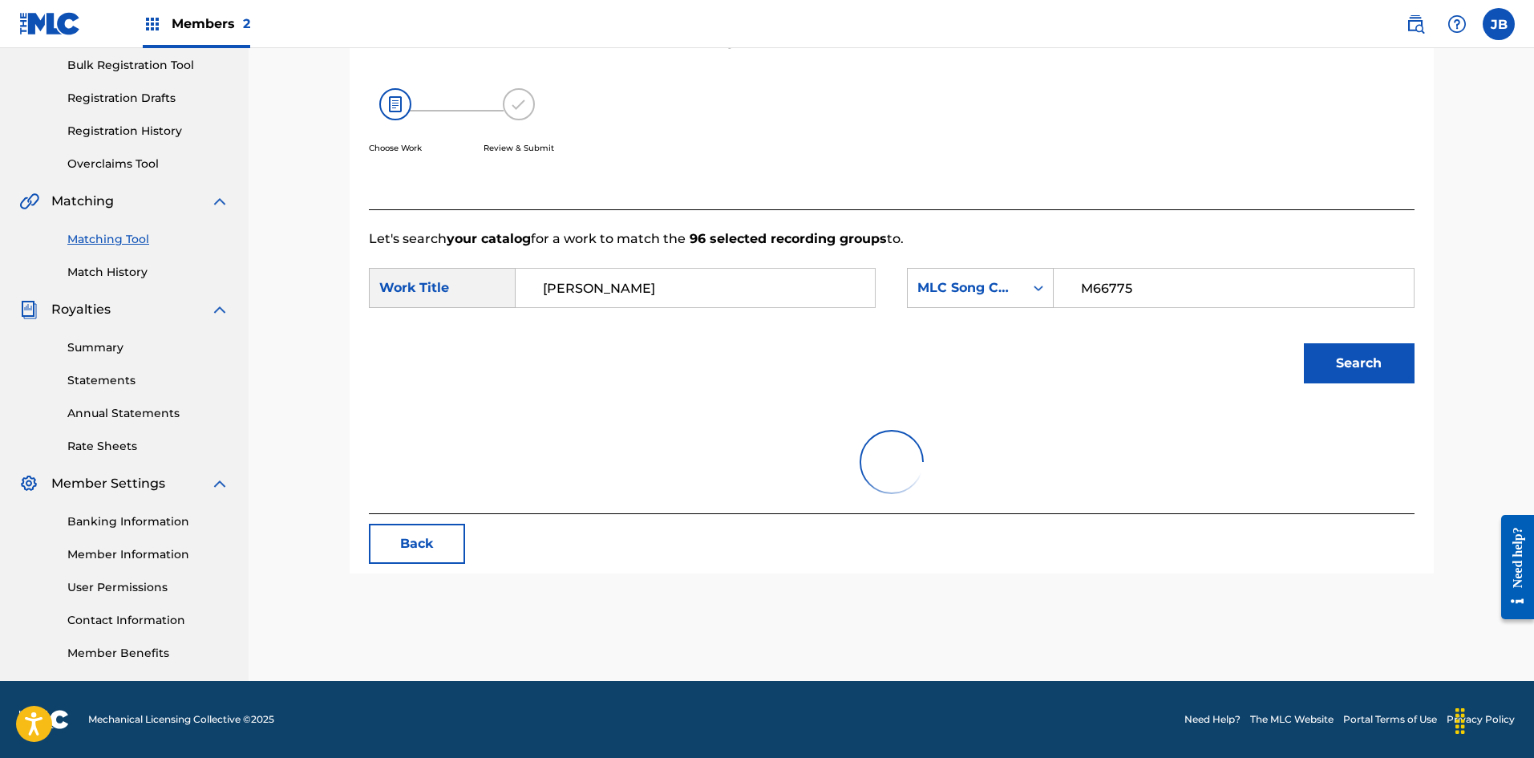
scroll to position [263, 0]
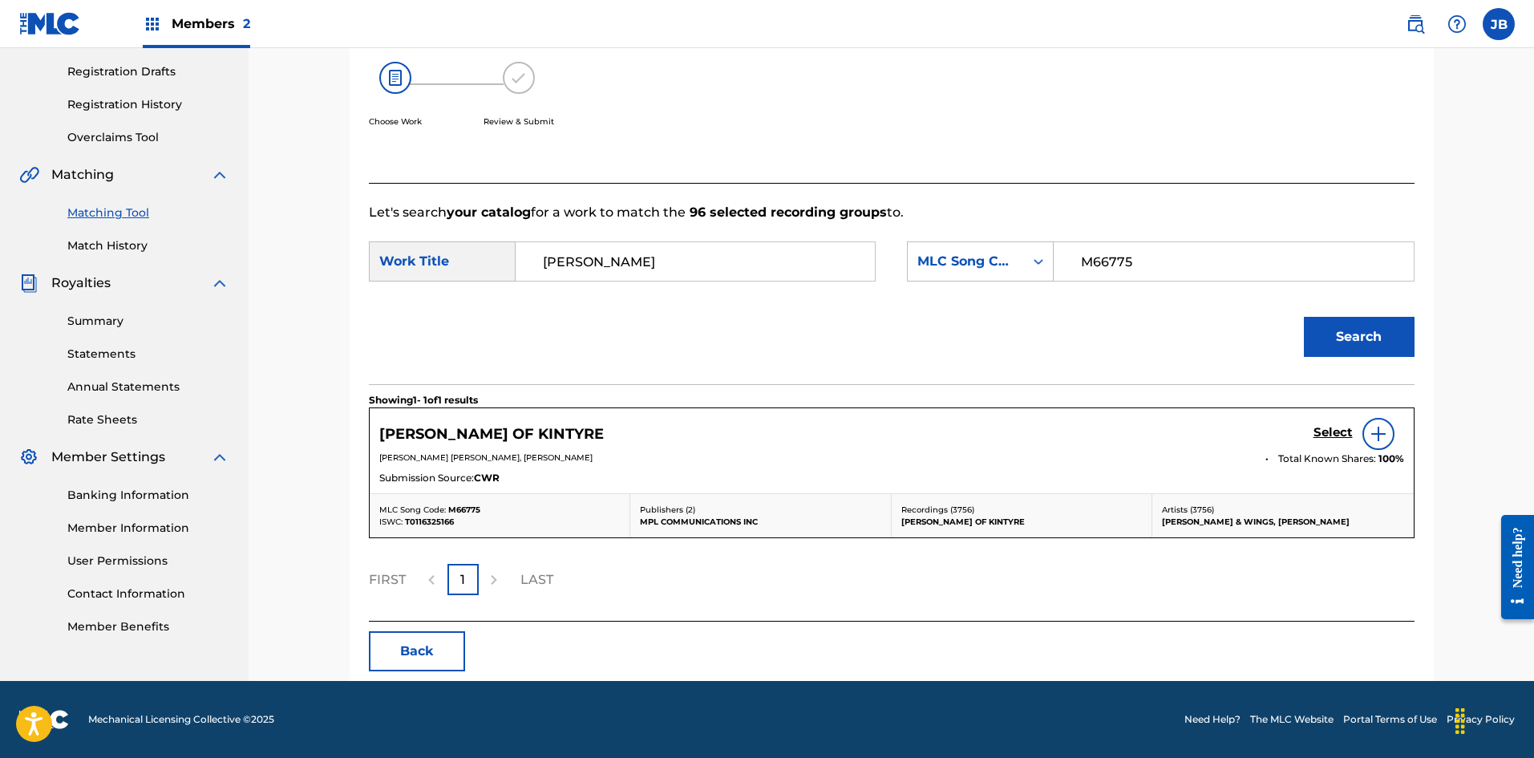
click at [1325, 431] on h5 "Select" at bounding box center [1332, 432] width 39 height 15
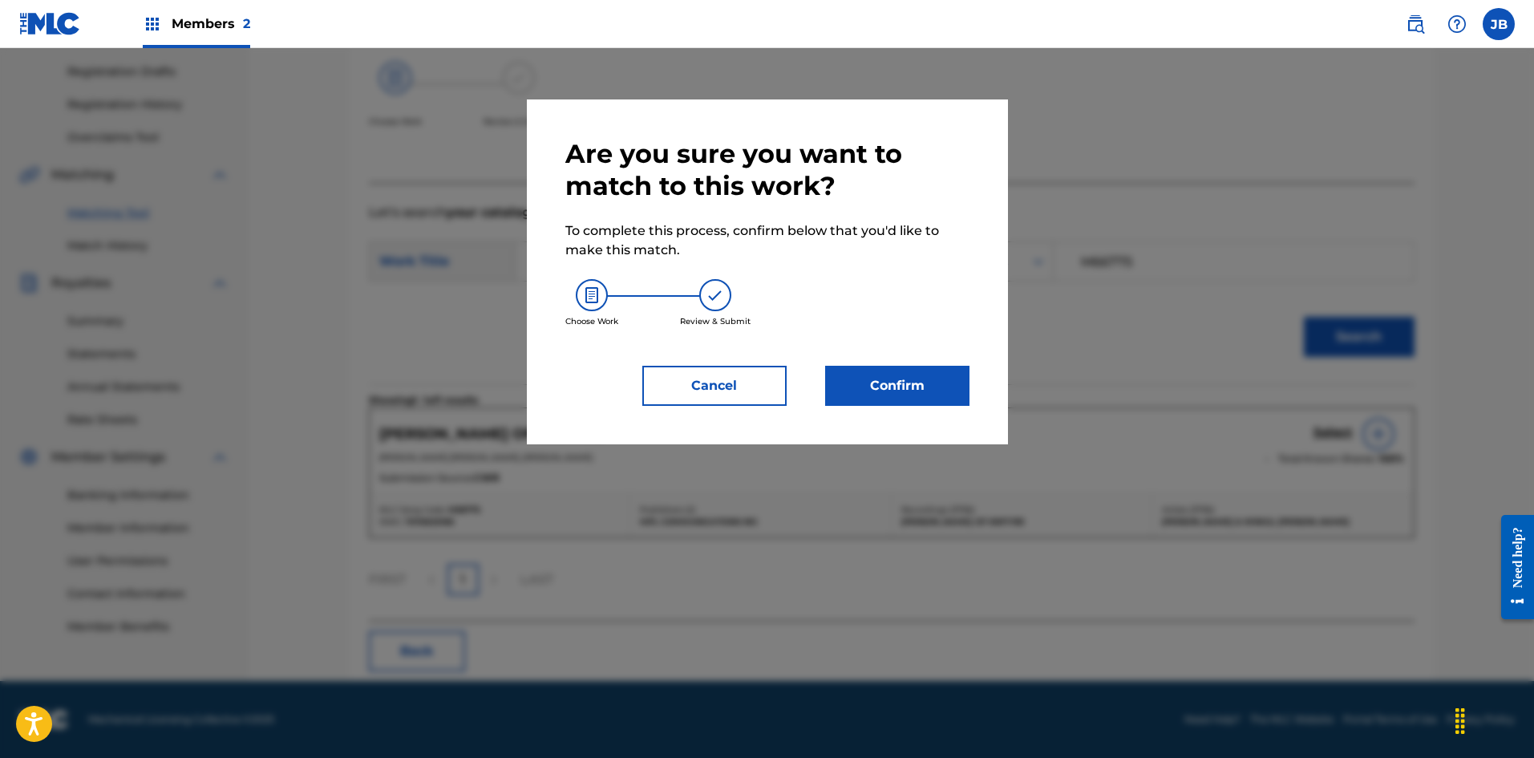
click at [856, 394] on button "Confirm" at bounding box center [897, 386] width 144 height 40
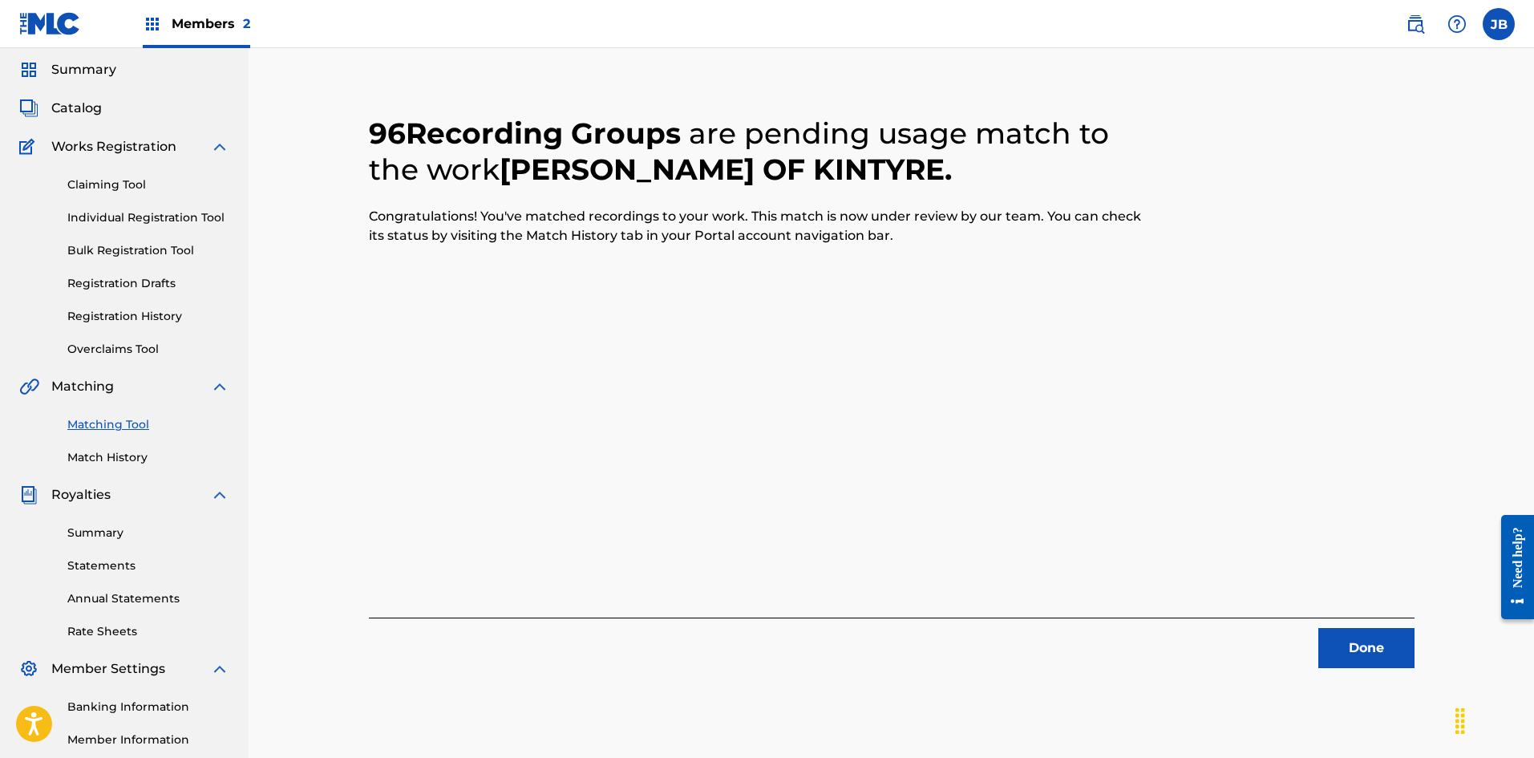
scroll to position [0, 0]
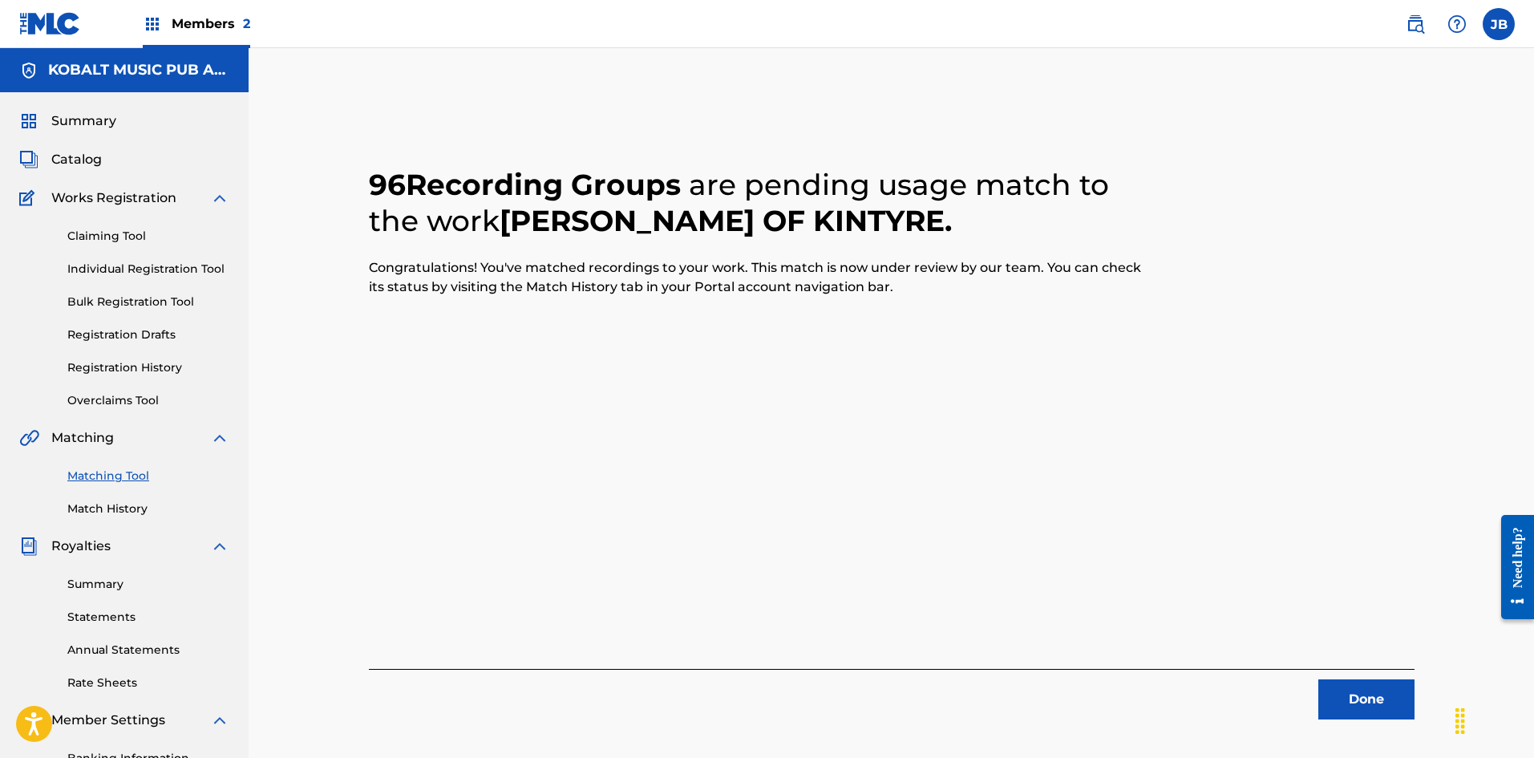
click at [1362, 694] on button "Done" at bounding box center [1366, 699] width 96 height 40
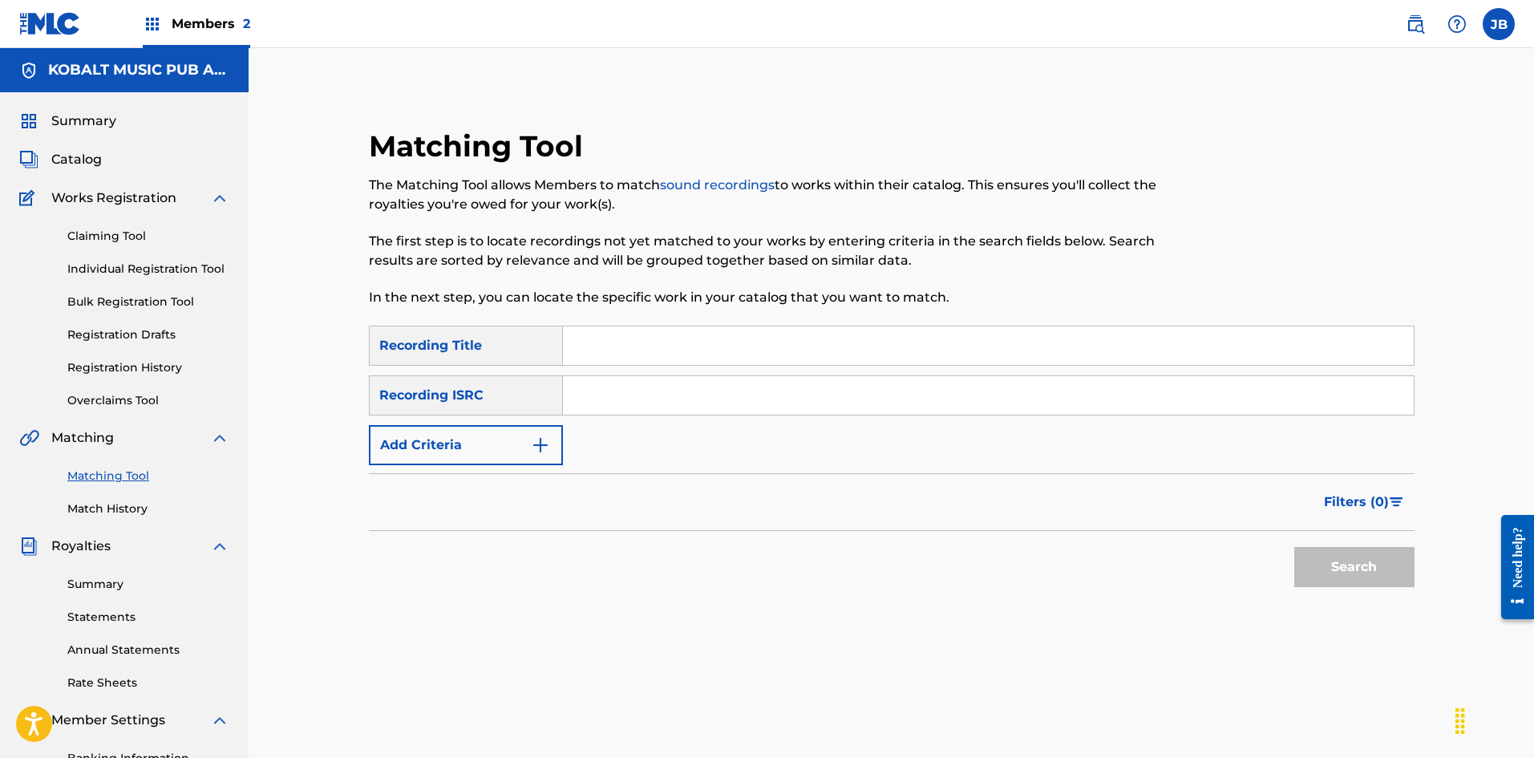
click at [615, 362] on input "Search Form" at bounding box center [988, 345] width 851 height 38
paste input "Battle"
click at [505, 446] on button "Add Criteria" at bounding box center [466, 445] width 194 height 40
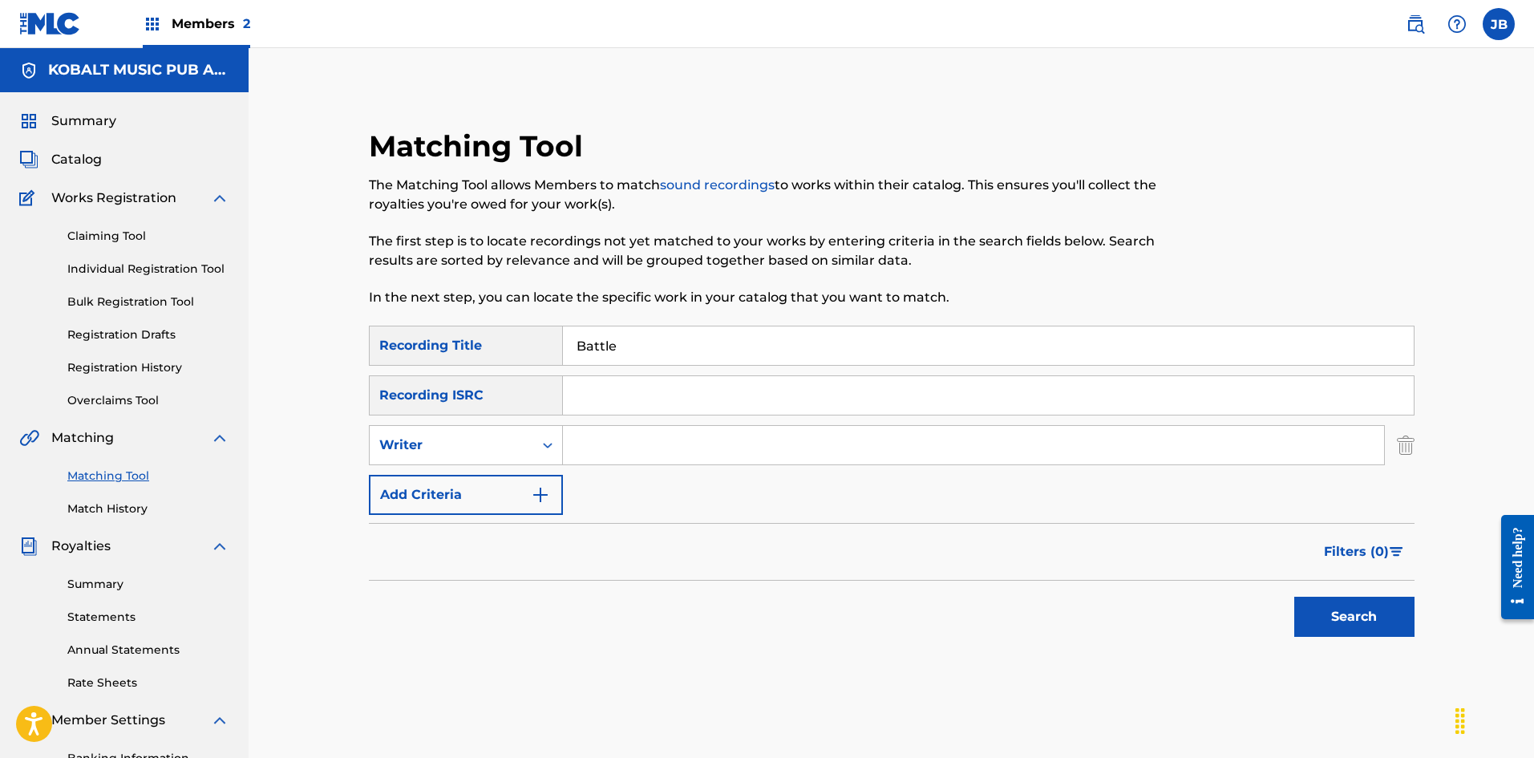
click at [657, 346] on input "Battle" at bounding box center [988, 345] width 851 height 38
type input "Battle kintyre"
click at [614, 400] on input "Search Form" at bounding box center [988, 395] width 851 height 38
click at [622, 439] on input "Search Form" at bounding box center [973, 445] width 821 height 38
type input "[PERSON_NAME]"
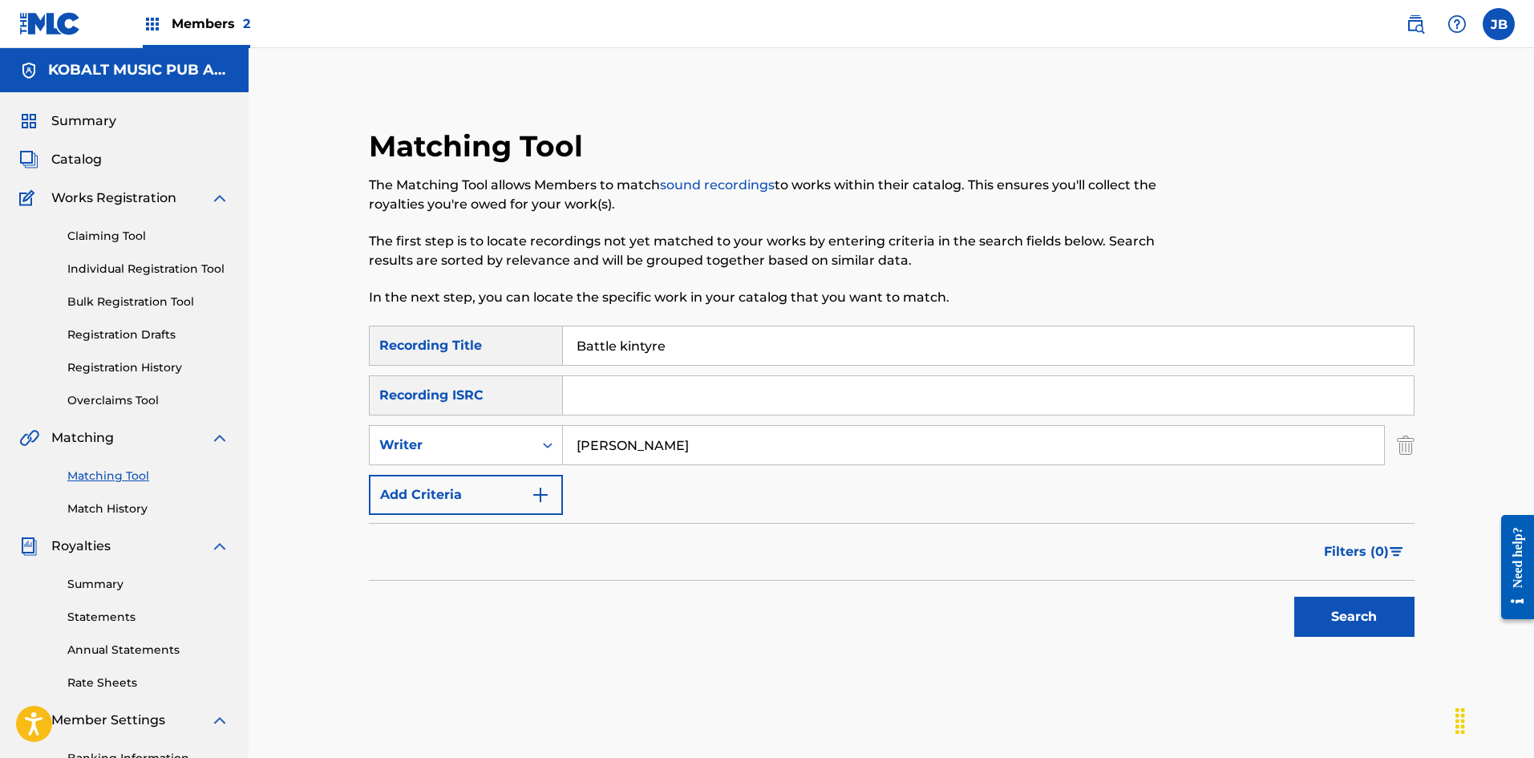
click at [1294, 597] on button "Search" at bounding box center [1354, 617] width 120 height 40
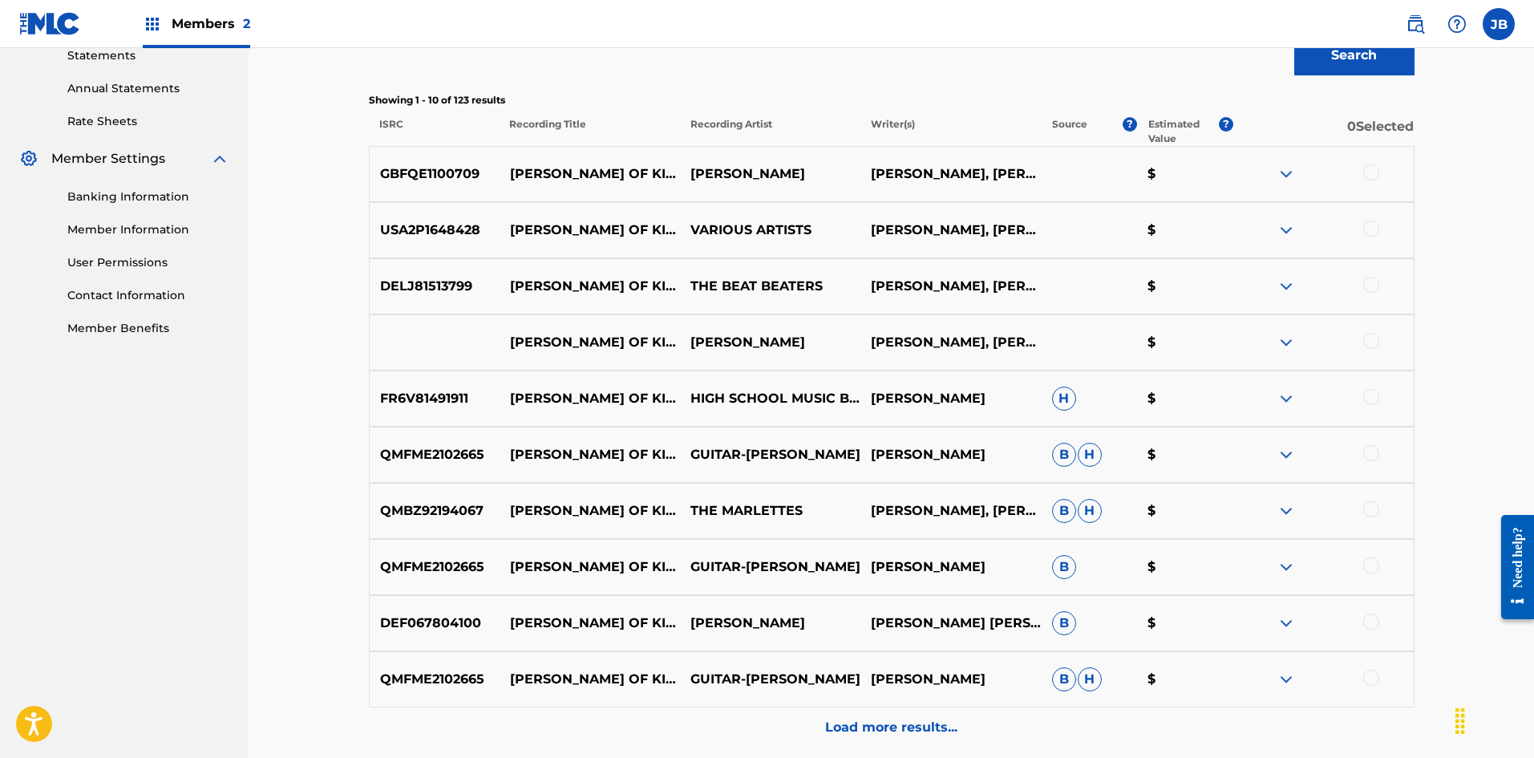
scroll to position [708, 0]
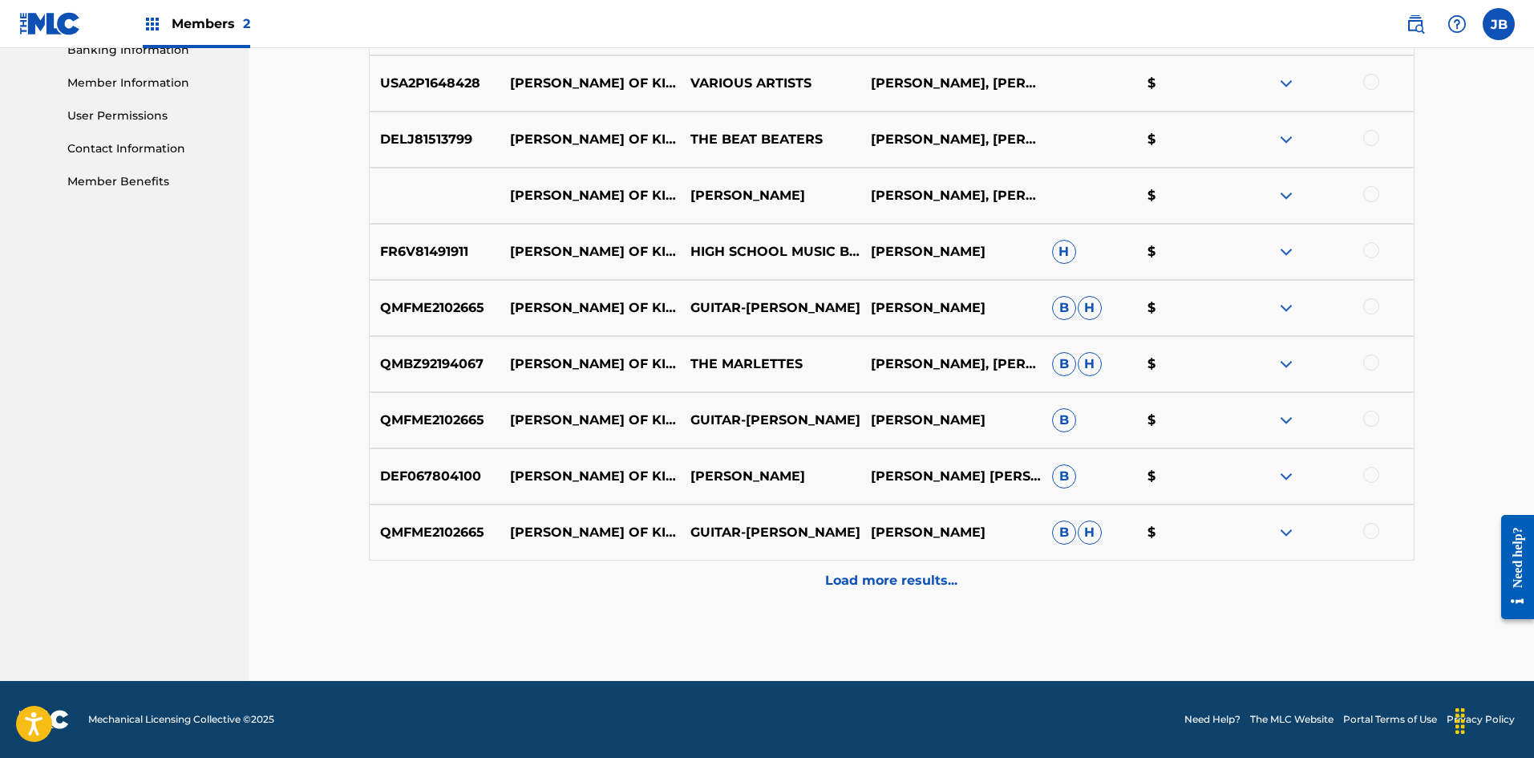
click at [902, 587] on p "Load more results..." at bounding box center [891, 580] width 132 height 19
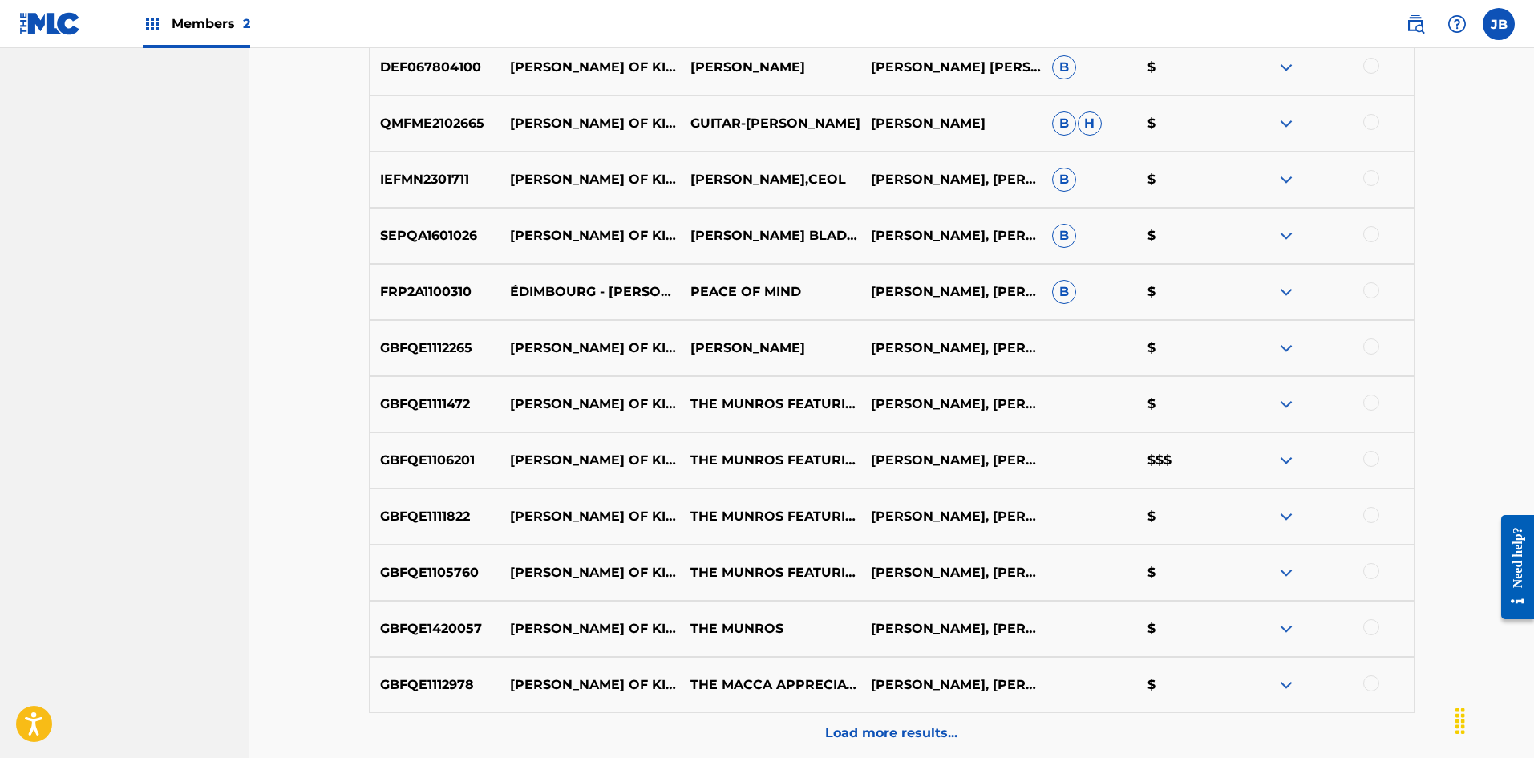
scroll to position [1269, 0]
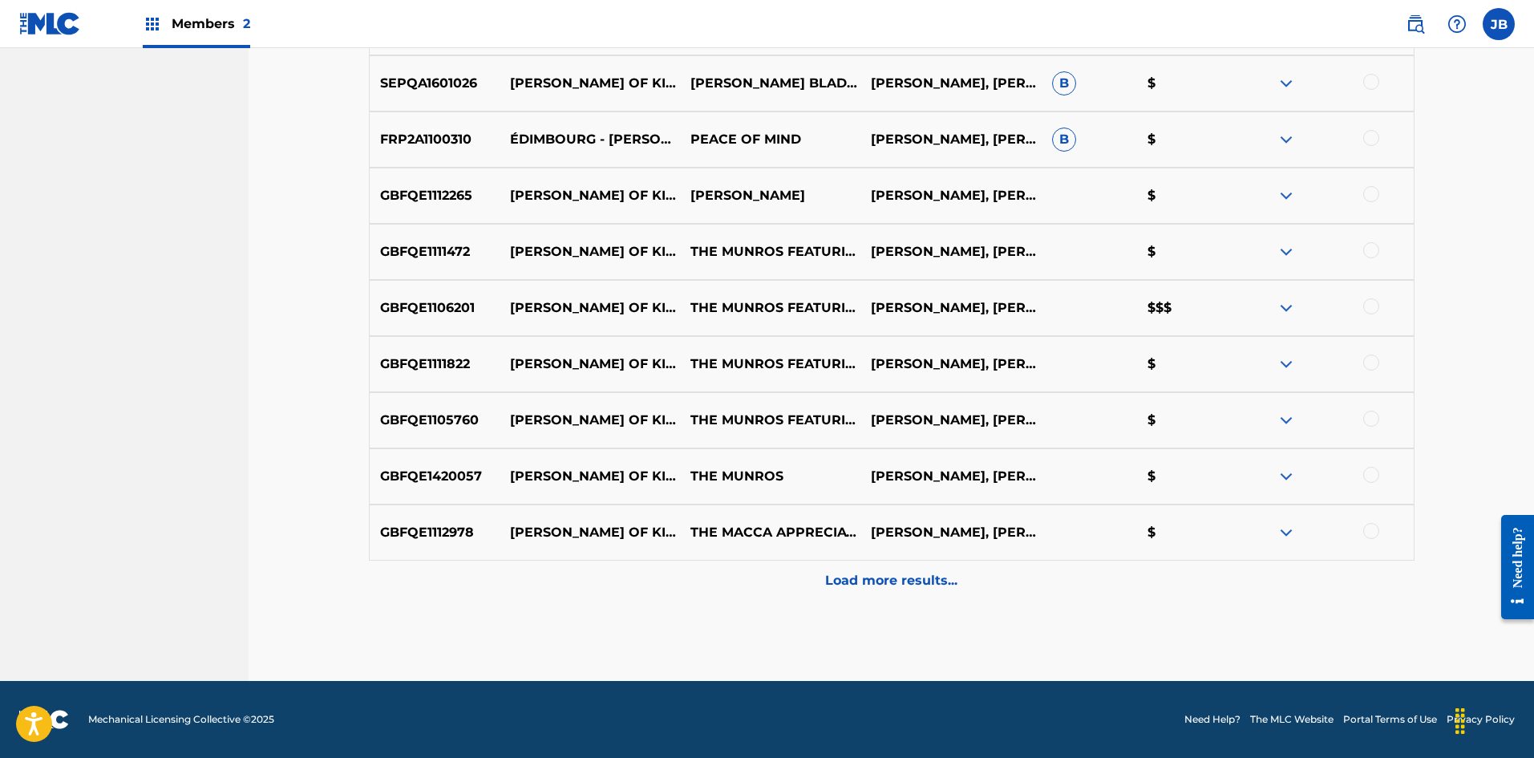
click at [841, 579] on p "Load more results..." at bounding box center [891, 580] width 132 height 19
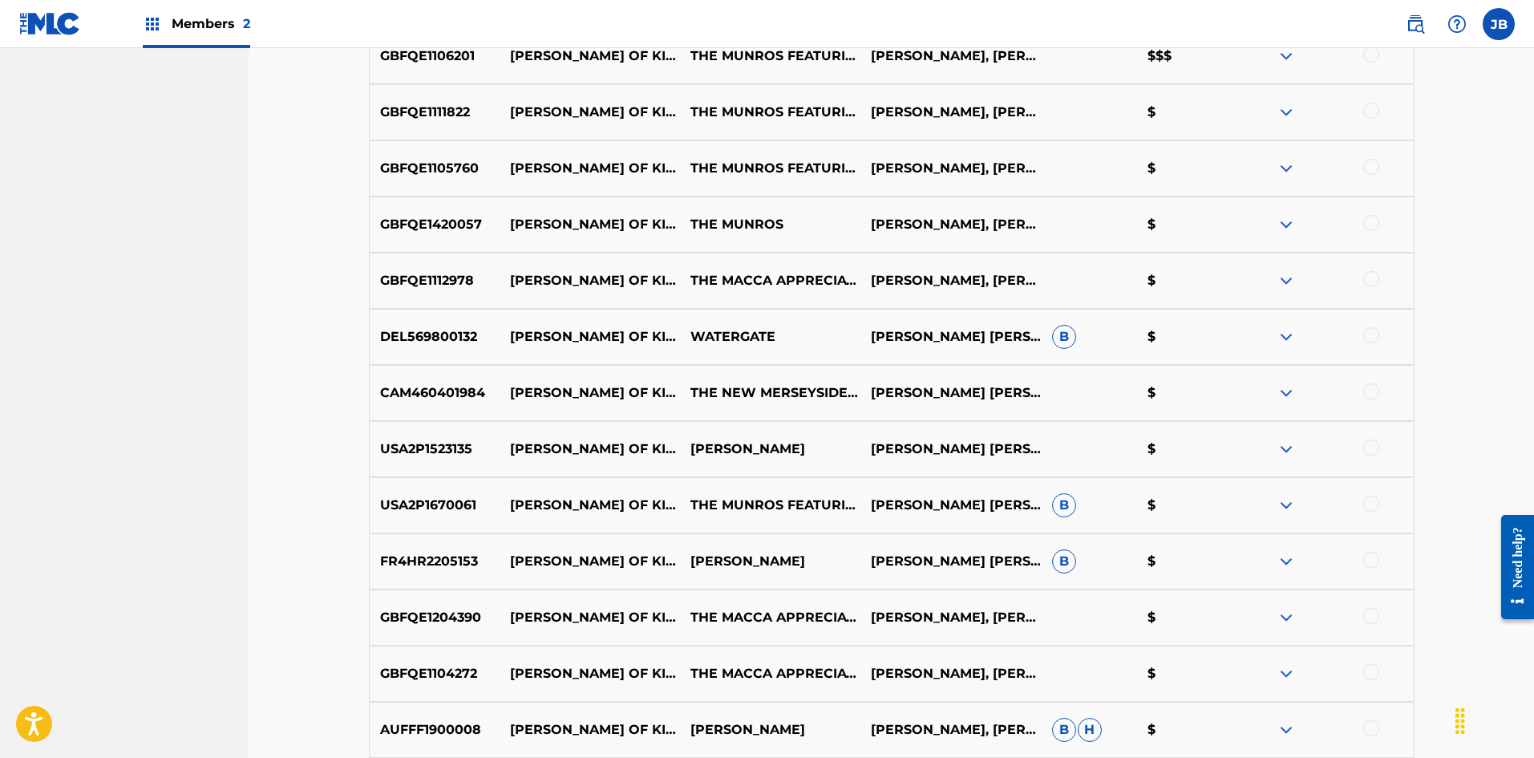
scroll to position [1830, 0]
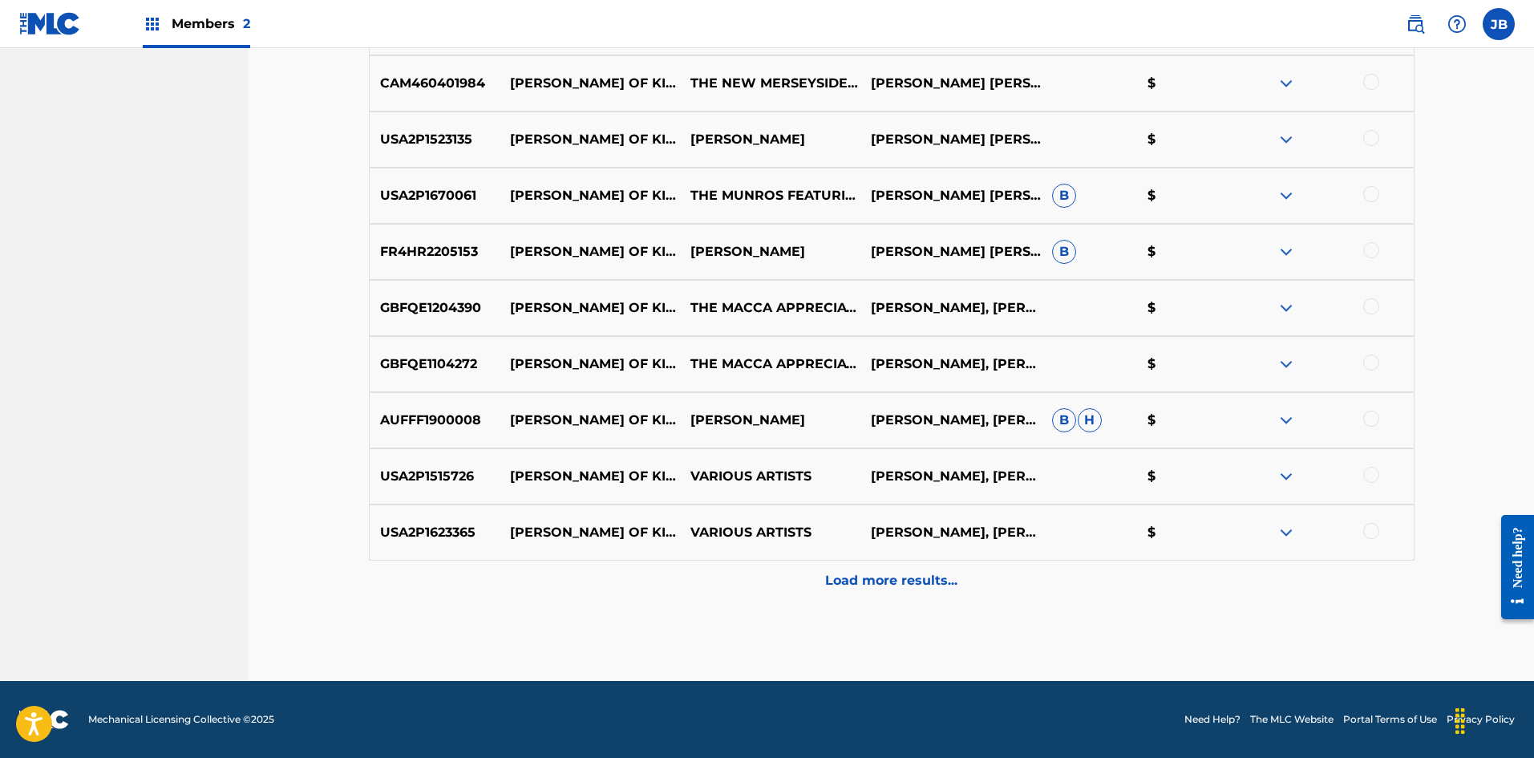
drag, startPoint x: 956, startPoint y: 581, endPoint x: 903, endPoint y: 575, distance: 53.3
click at [955, 581] on p "Load more results..." at bounding box center [891, 580] width 132 height 19
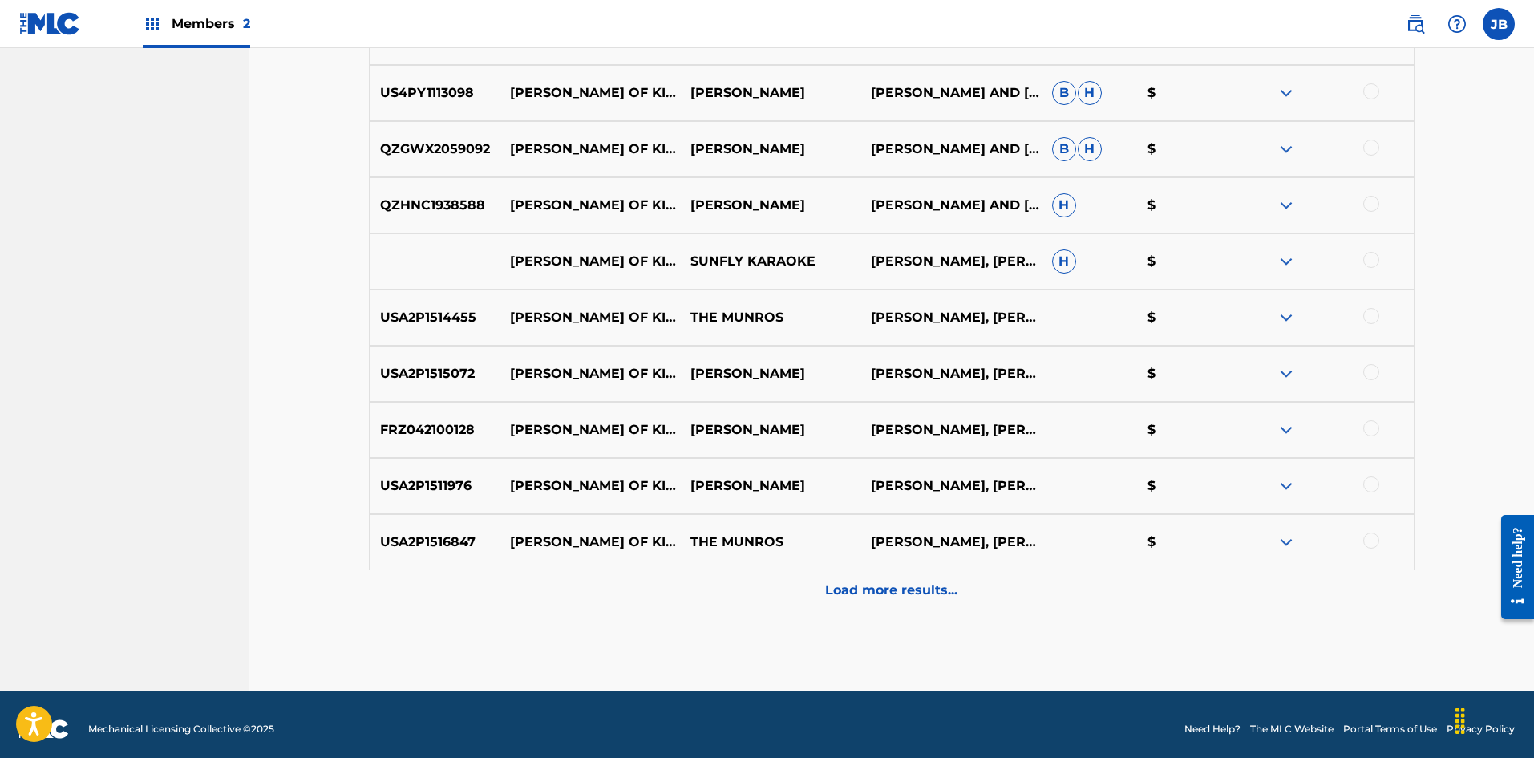
scroll to position [2392, 0]
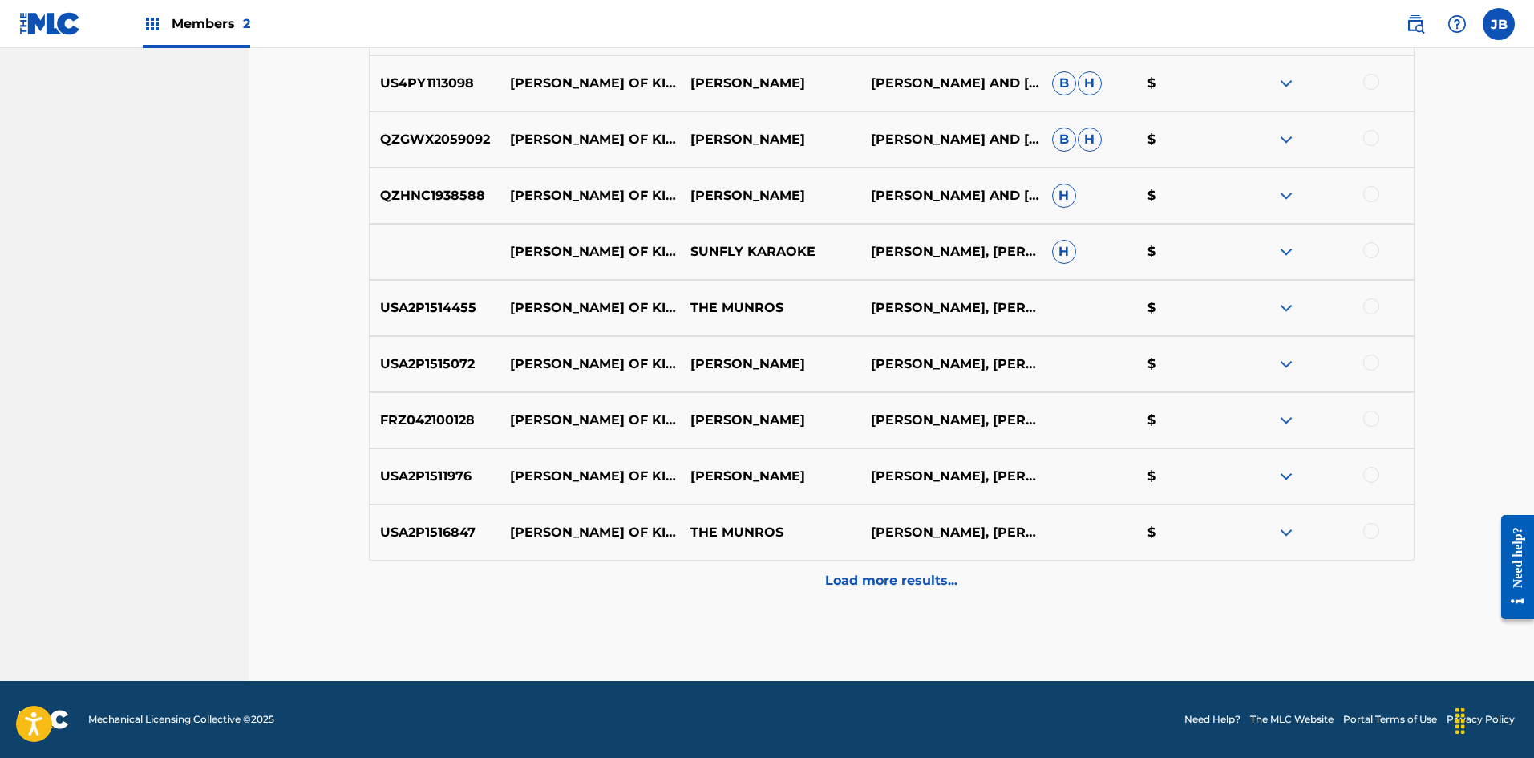
click at [868, 587] on p "Load more results..." at bounding box center [891, 580] width 132 height 19
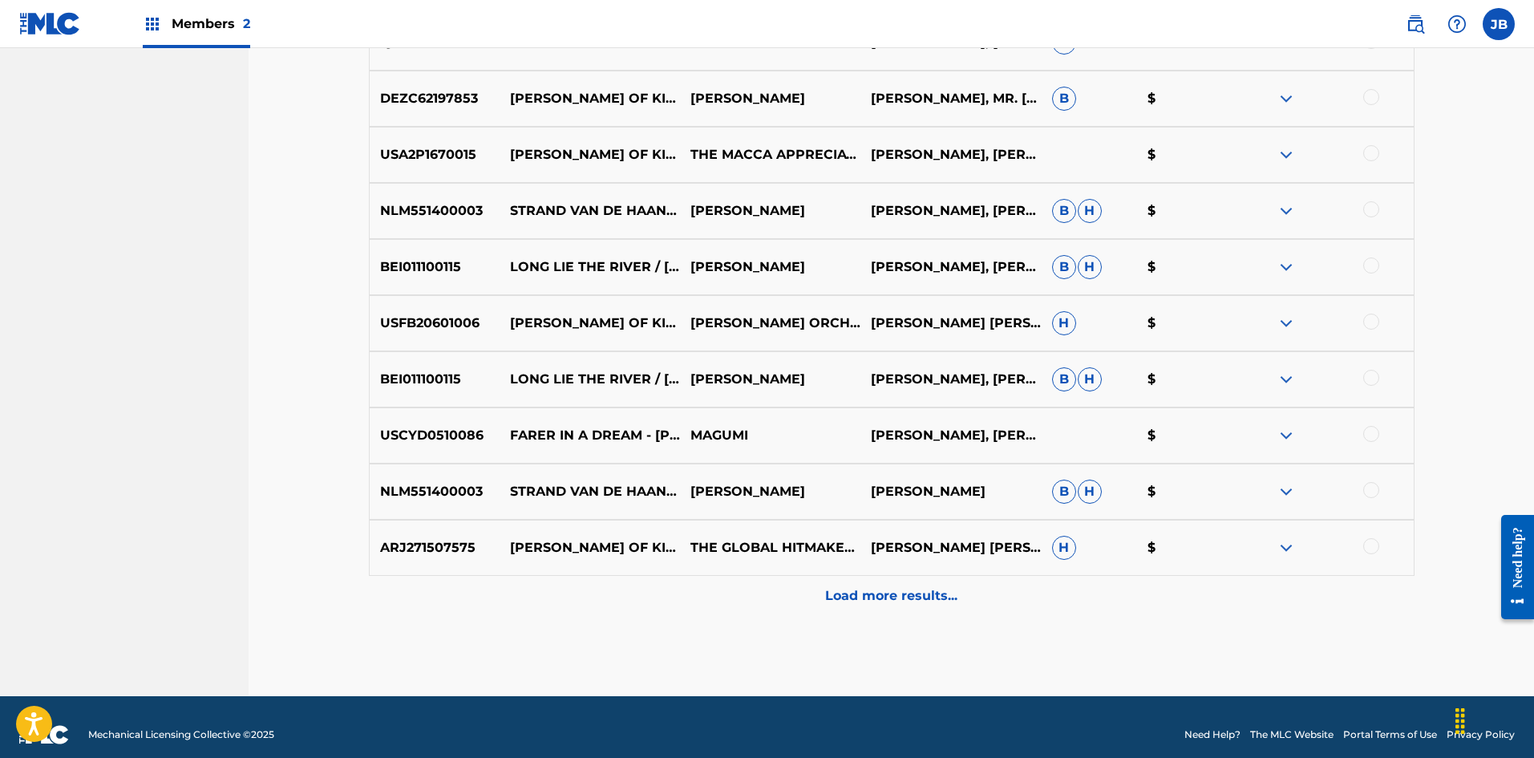
scroll to position [2953, 0]
